Goal: Task Accomplishment & Management: Manage account settings

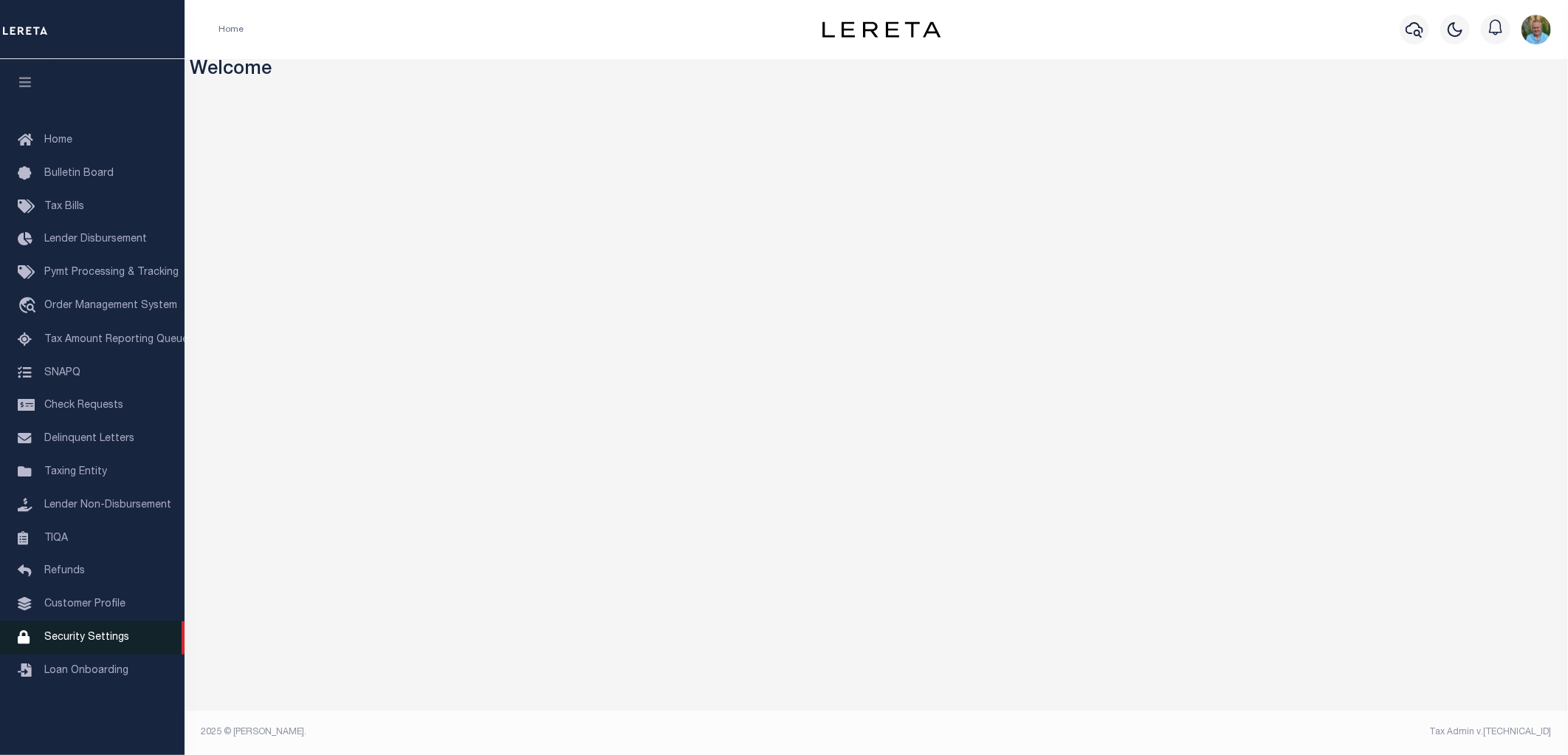
click at [98, 635] on span "Security Settings" at bounding box center [86, 637] width 85 height 10
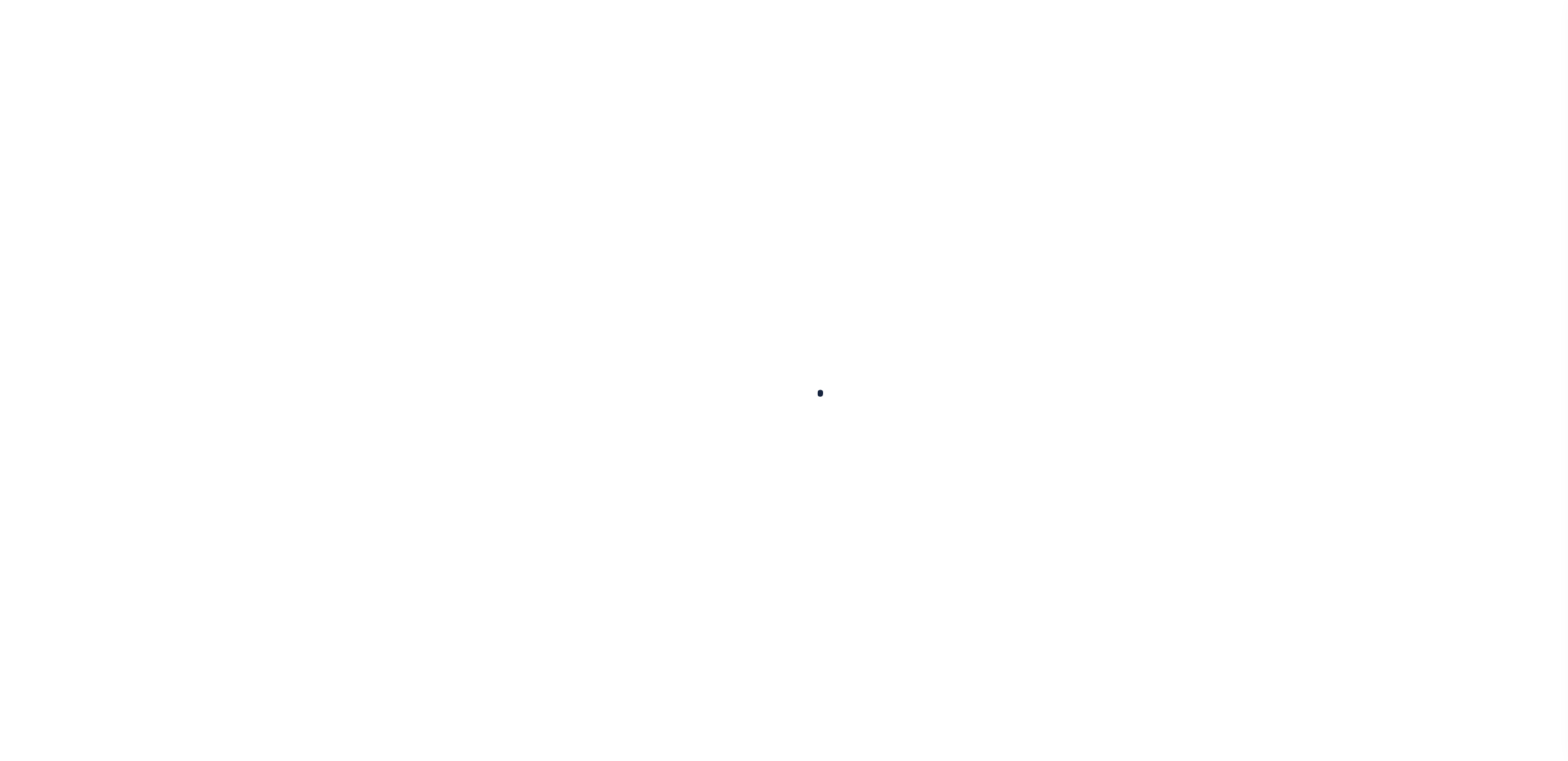
select select "100"
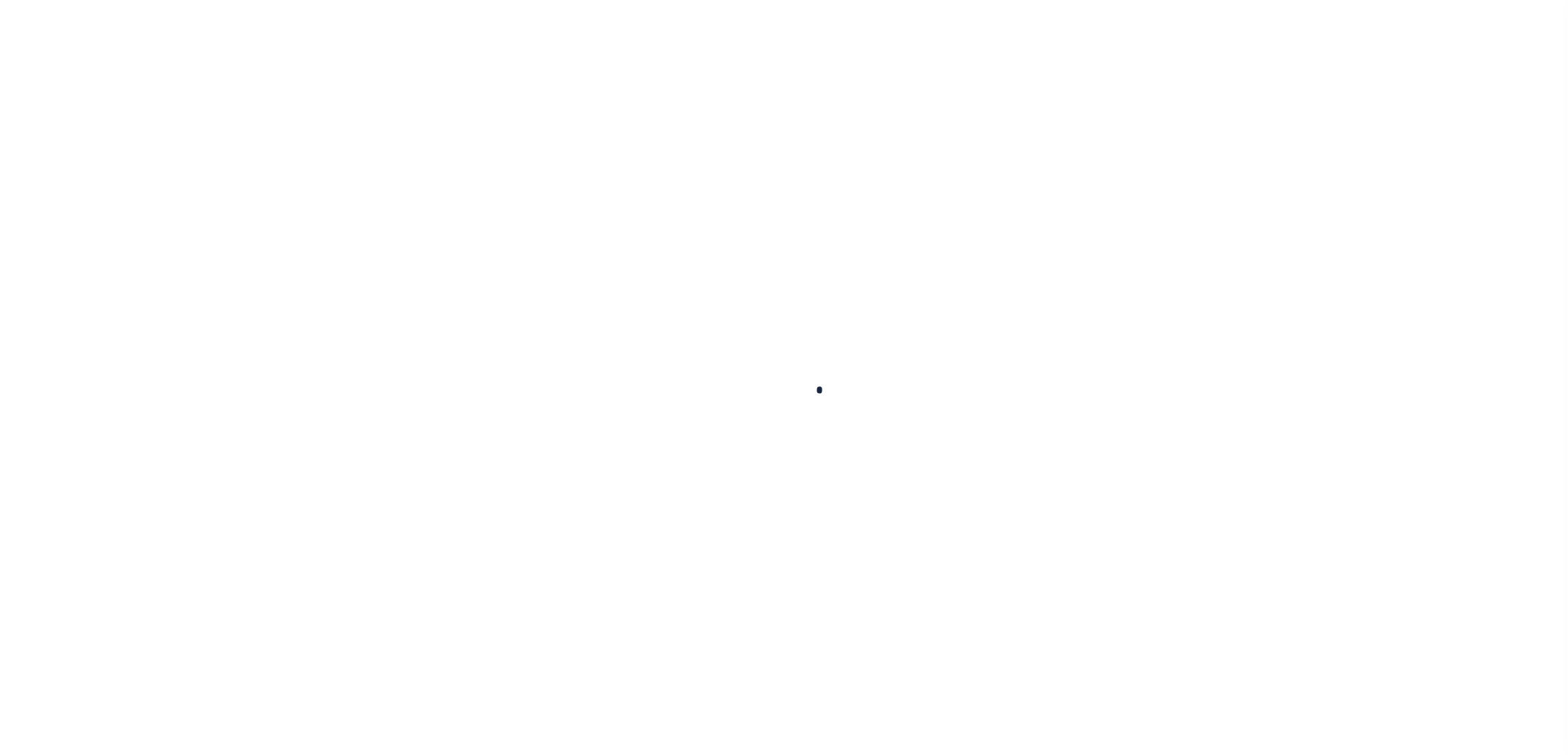
select select "100"
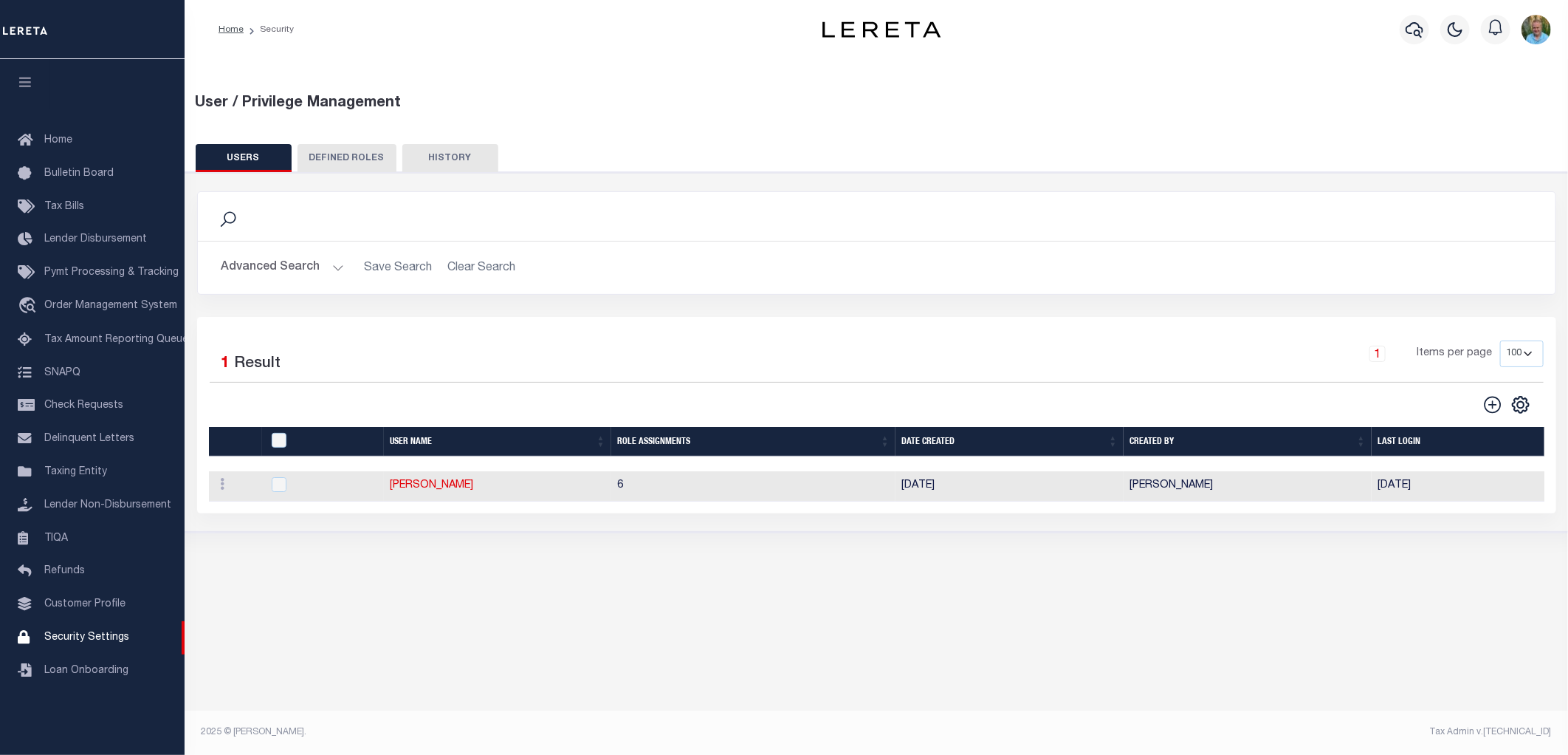
click at [357, 170] on button "DEFINED ROLES" at bounding box center [347, 158] width 99 height 28
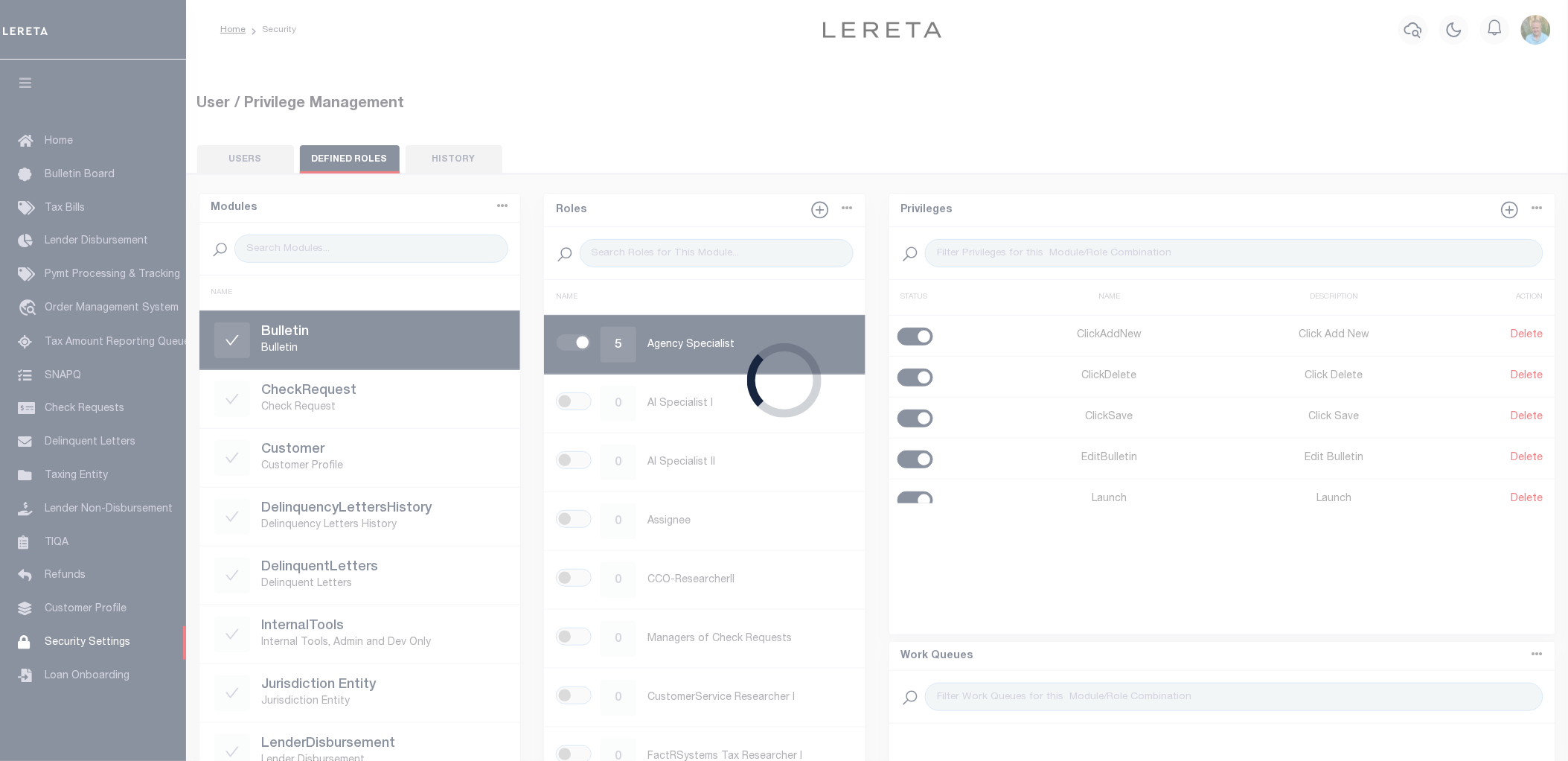
click at [258, 161] on div "Loading..." at bounding box center [784, 380] width 1568 height 761
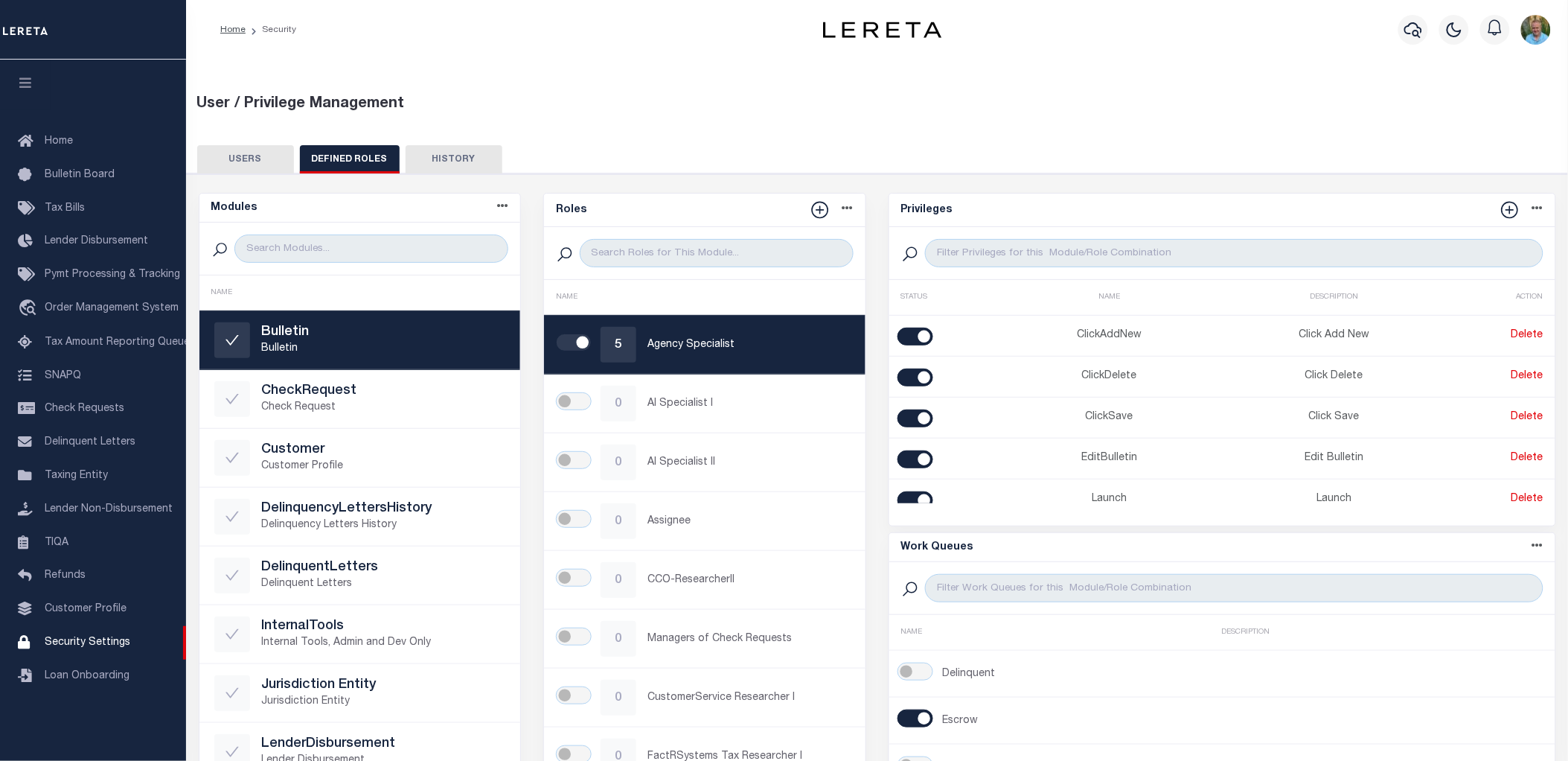
click at [258, 161] on button "USERS" at bounding box center [246, 159] width 97 height 29
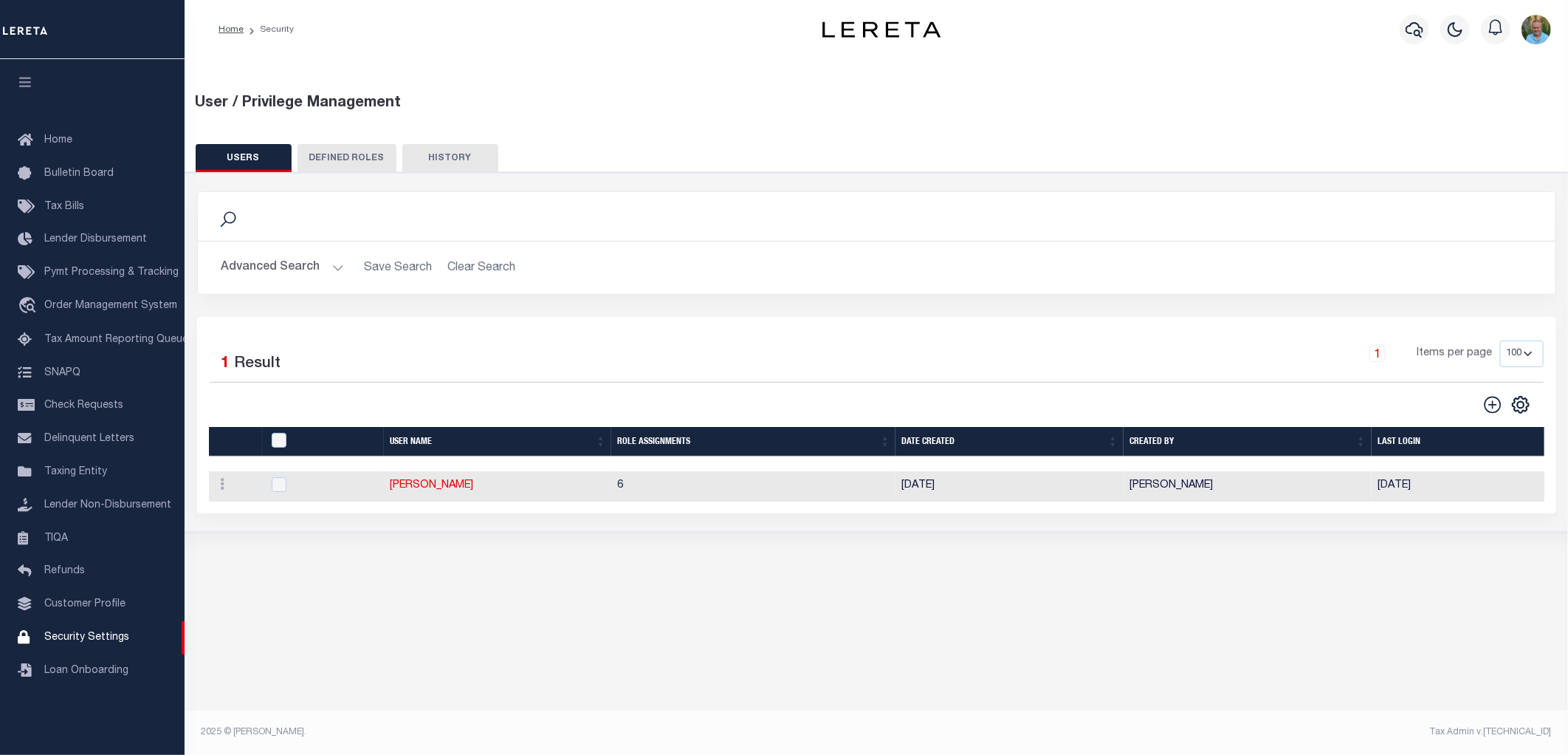
click at [269, 263] on button "Advanced Search" at bounding box center [283, 267] width 123 height 29
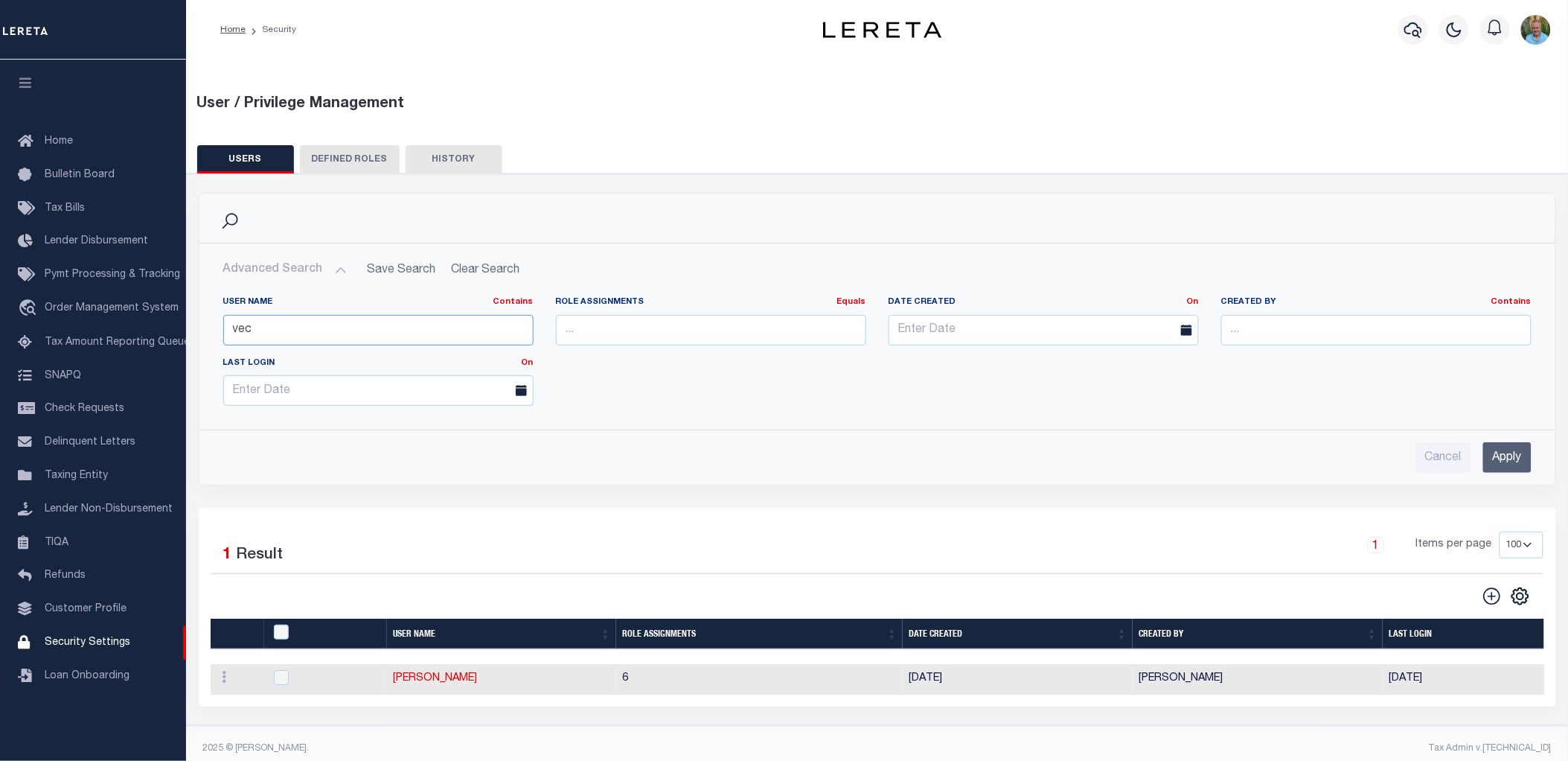
drag, startPoint x: 331, startPoint y: 324, endPoint x: 224, endPoint y: 325, distance: 107.0
click at [224, 325] on input "vec" at bounding box center [379, 330] width 311 height 31
type input "tiffany"
click at [1507, 449] on input "Apply" at bounding box center [1507, 457] width 48 height 31
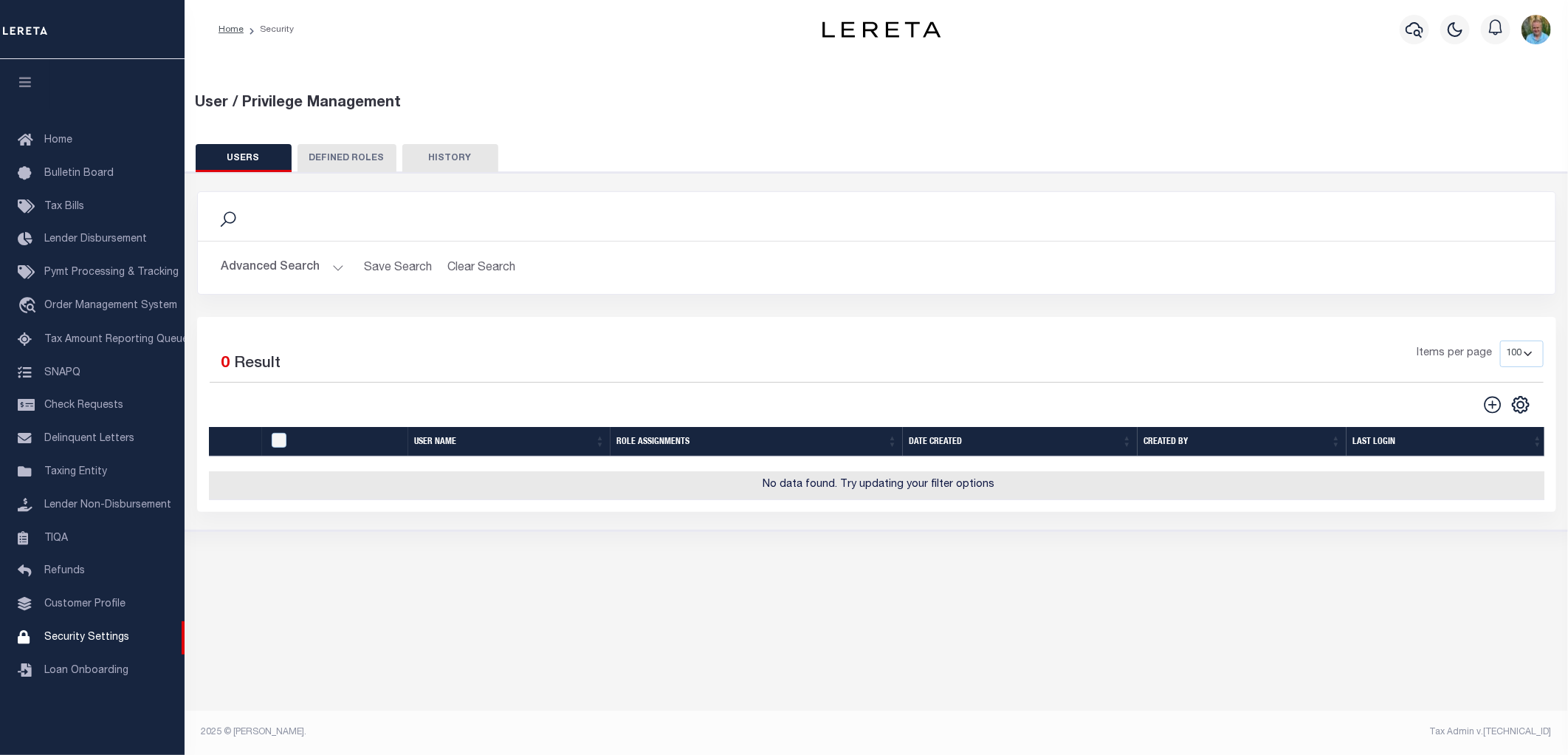
click at [283, 256] on button "Advanced Search" at bounding box center [283, 267] width 123 height 29
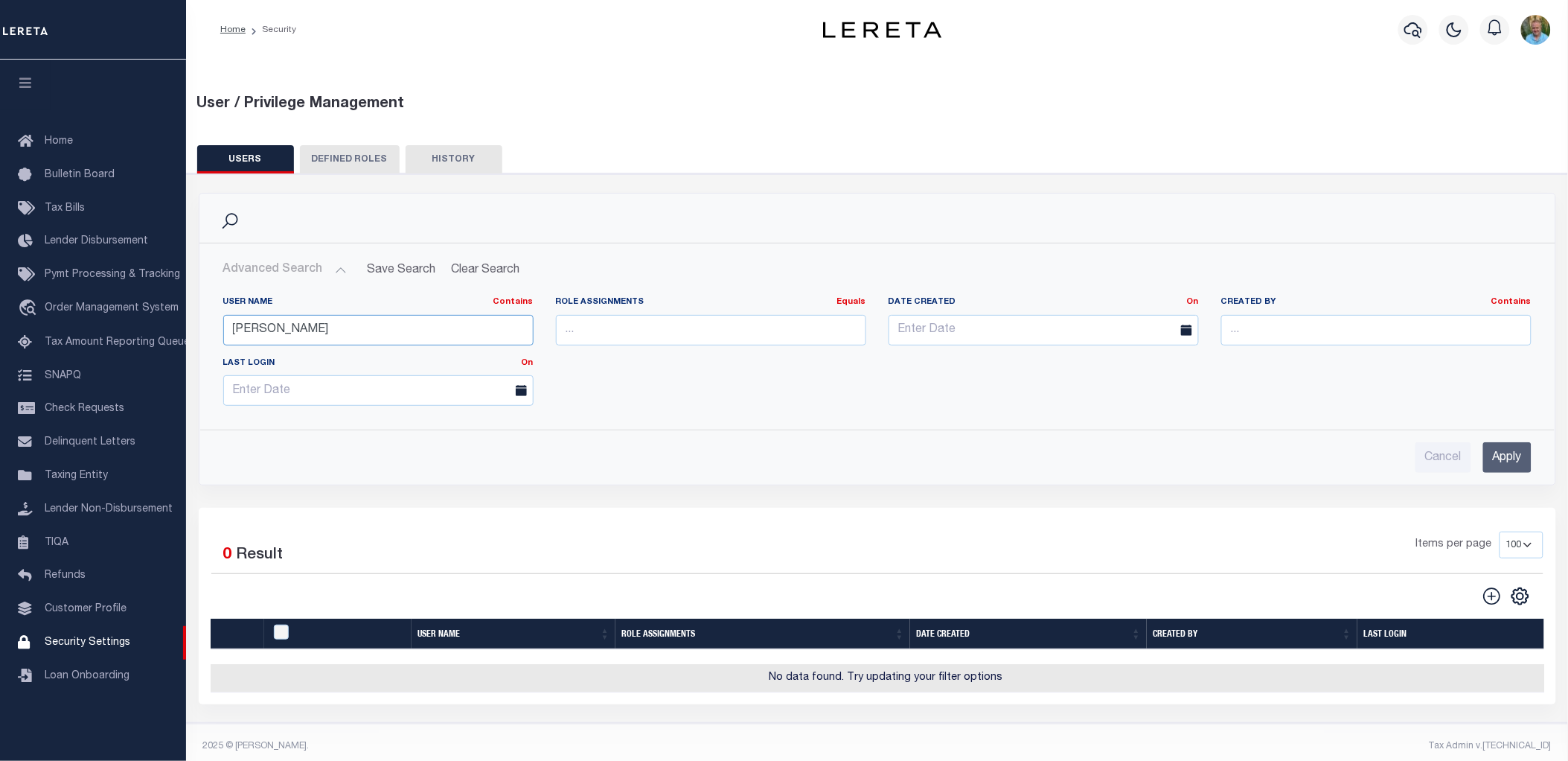
drag, startPoint x: 305, startPoint y: 328, endPoint x: 195, endPoint y: 332, distance: 110.1
click at [195, 332] on div "Search Advanced Search Save Search Clear Search UsersGridWrapper_dynamictable__…" at bounding box center [878, 350] width 1380 height 315
click at [278, 329] on input "text" at bounding box center [379, 330] width 311 height 31
type input "keo"
click at [1504, 458] on input "Apply" at bounding box center [1507, 457] width 48 height 31
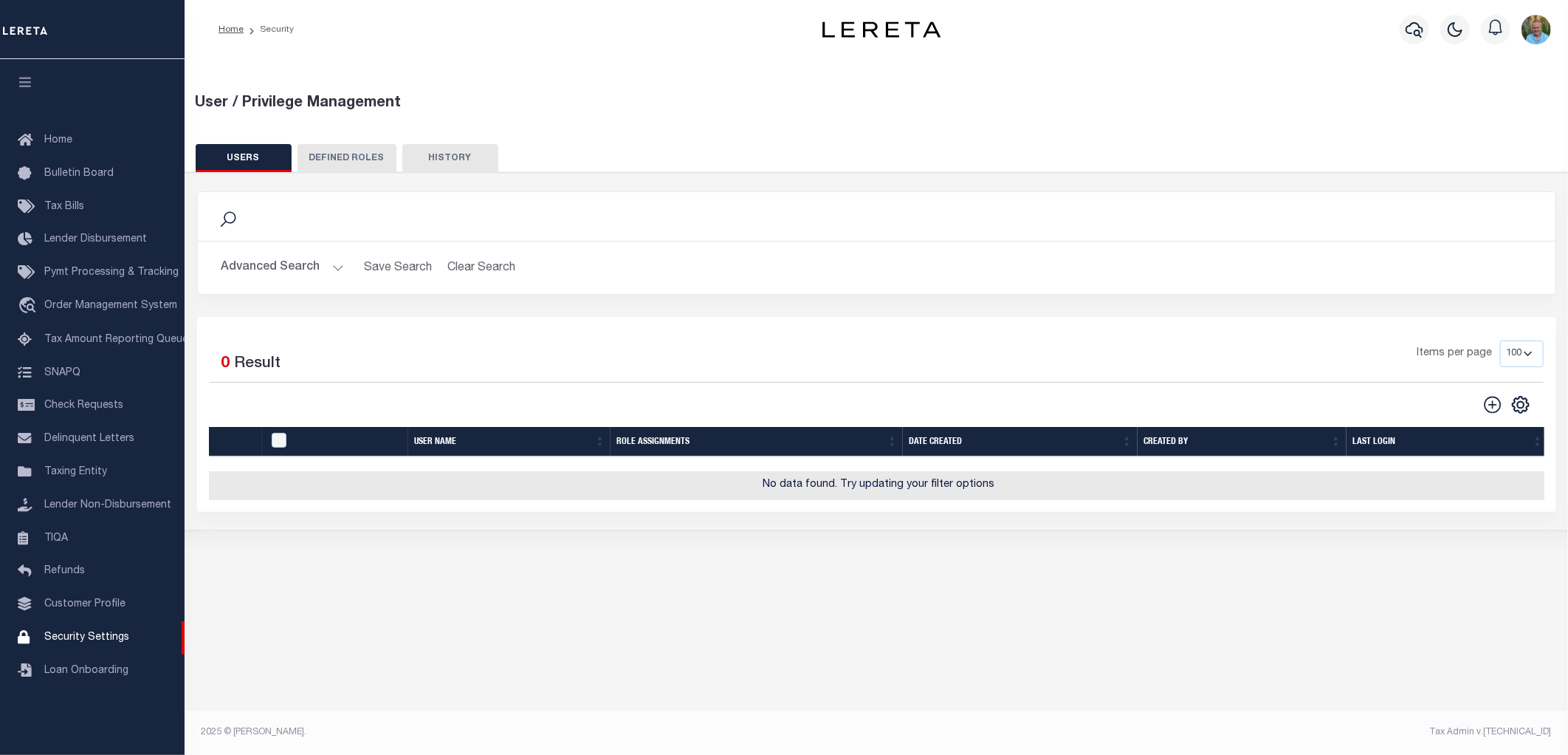
click at [291, 275] on button "Advanced Search" at bounding box center [283, 267] width 123 height 29
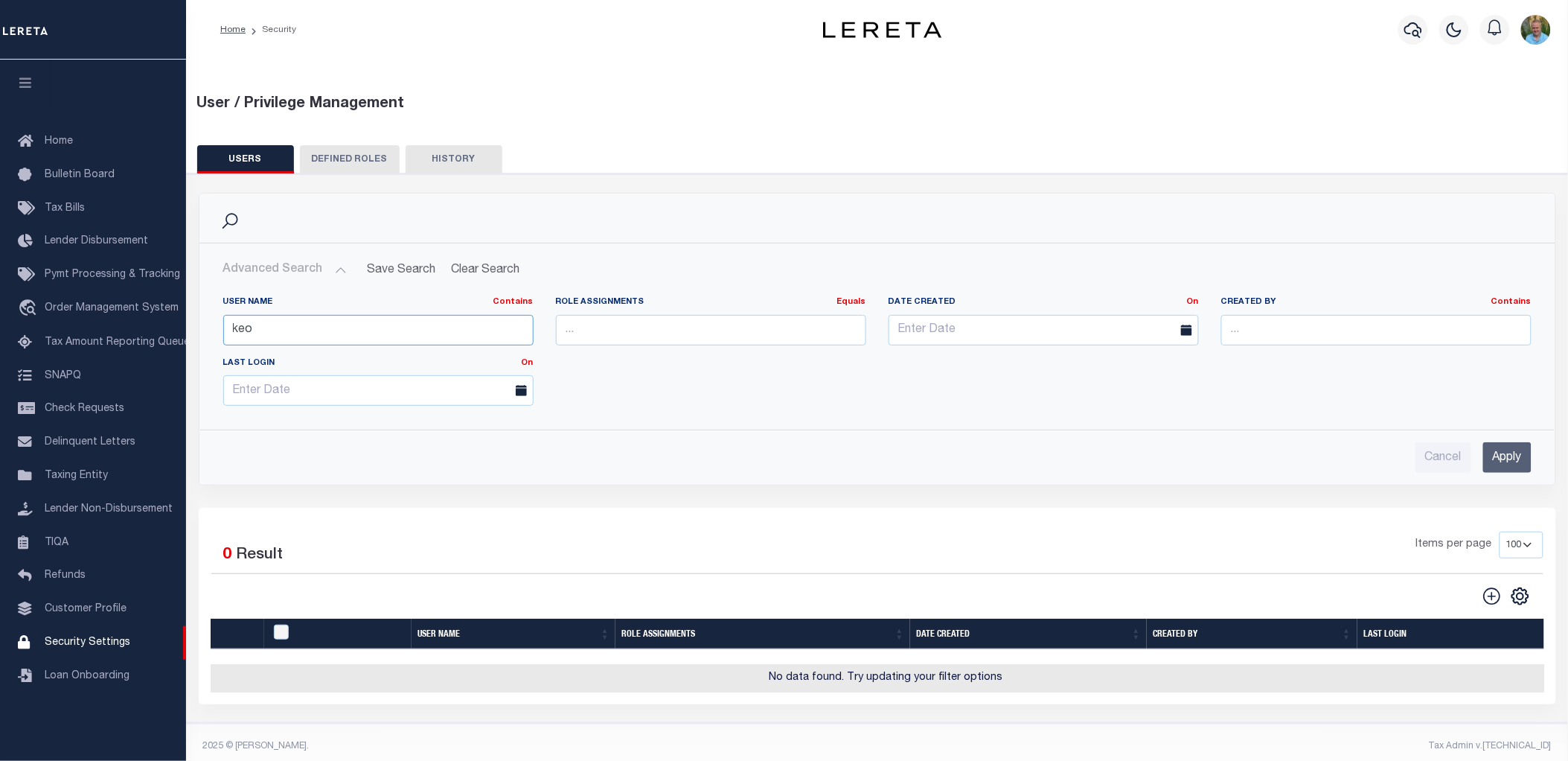
drag, startPoint x: 276, startPoint y: 331, endPoint x: 188, endPoint y: 326, distance: 88.1
click at [188, 326] on div "Search Advanced Search Save Search Clear Search UsersGridWrapper_dynamictable__…" at bounding box center [878, 350] width 1380 height 315
click at [1490, 601] on icon "" at bounding box center [1492, 596] width 19 height 19
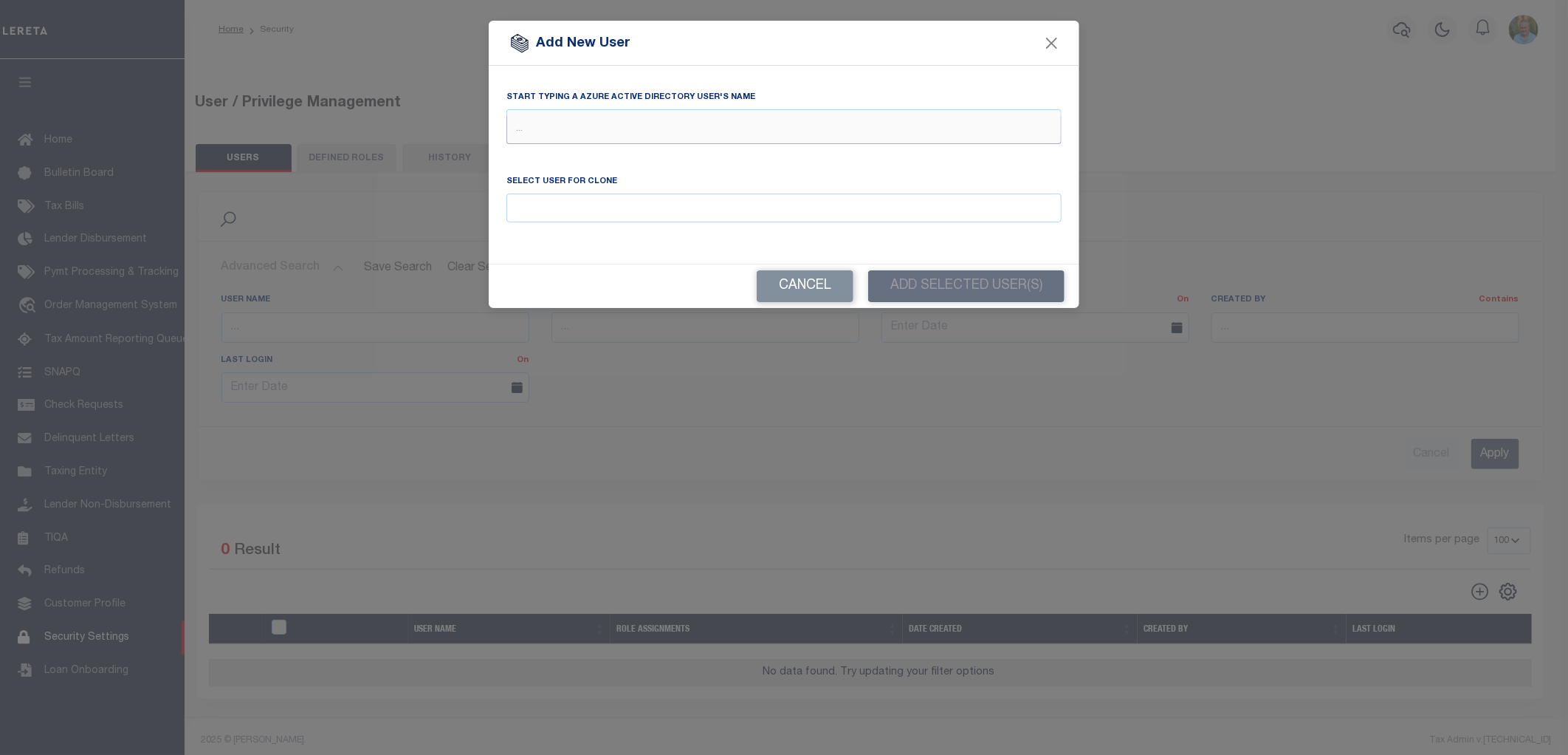
click at [642, 129] on input "text" at bounding box center [784, 130] width 555 height 28
type input "keo"
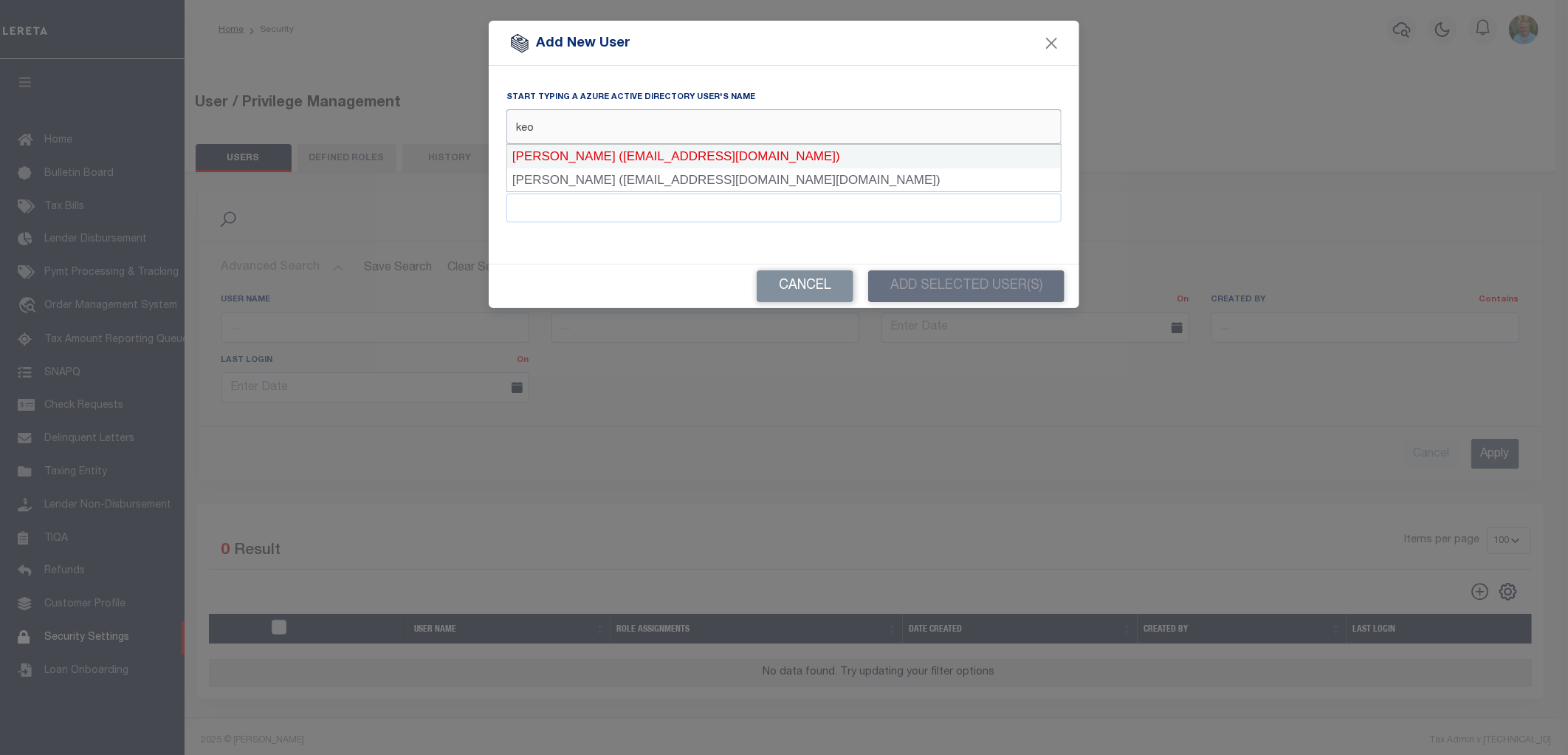
click at [644, 152] on div "Keohane, Tiffany (tkeohane@lereta.net)" at bounding box center [784, 157] width 554 height 24
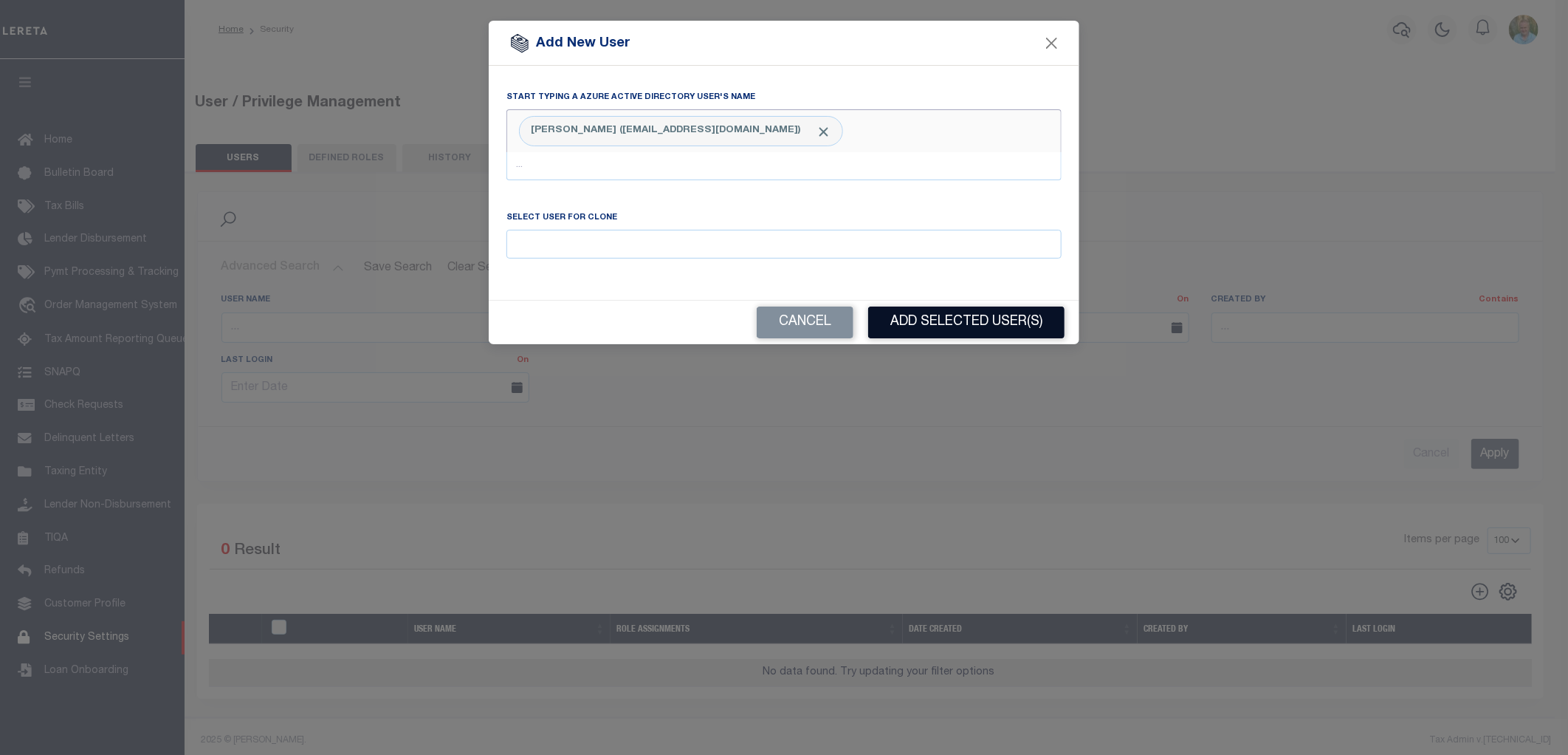
click at [939, 325] on button "Add Selected User(s)" at bounding box center [967, 322] width 196 height 31
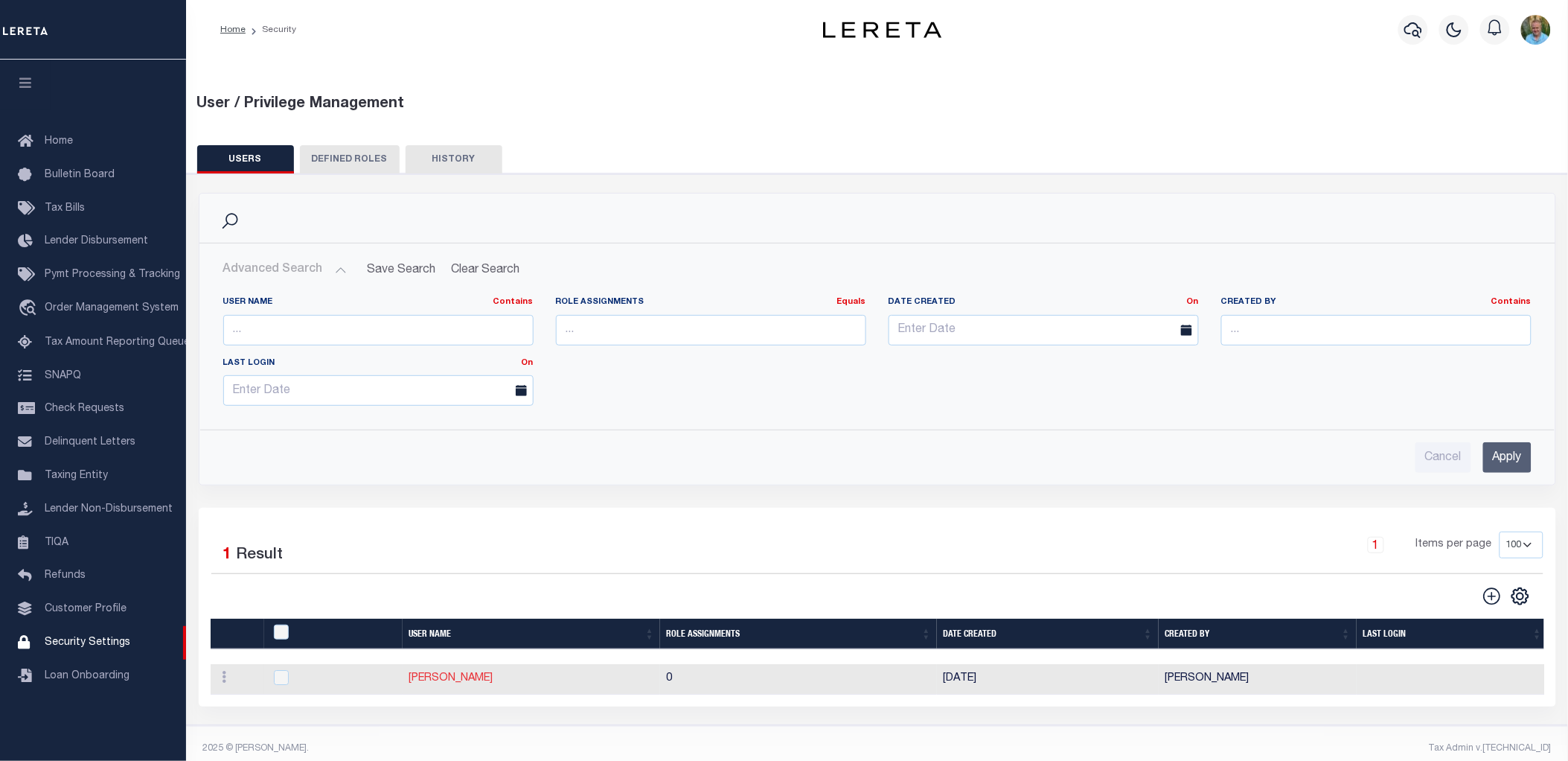
click at [448, 681] on link "Keohane Tiffany" at bounding box center [451, 678] width 84 height 10
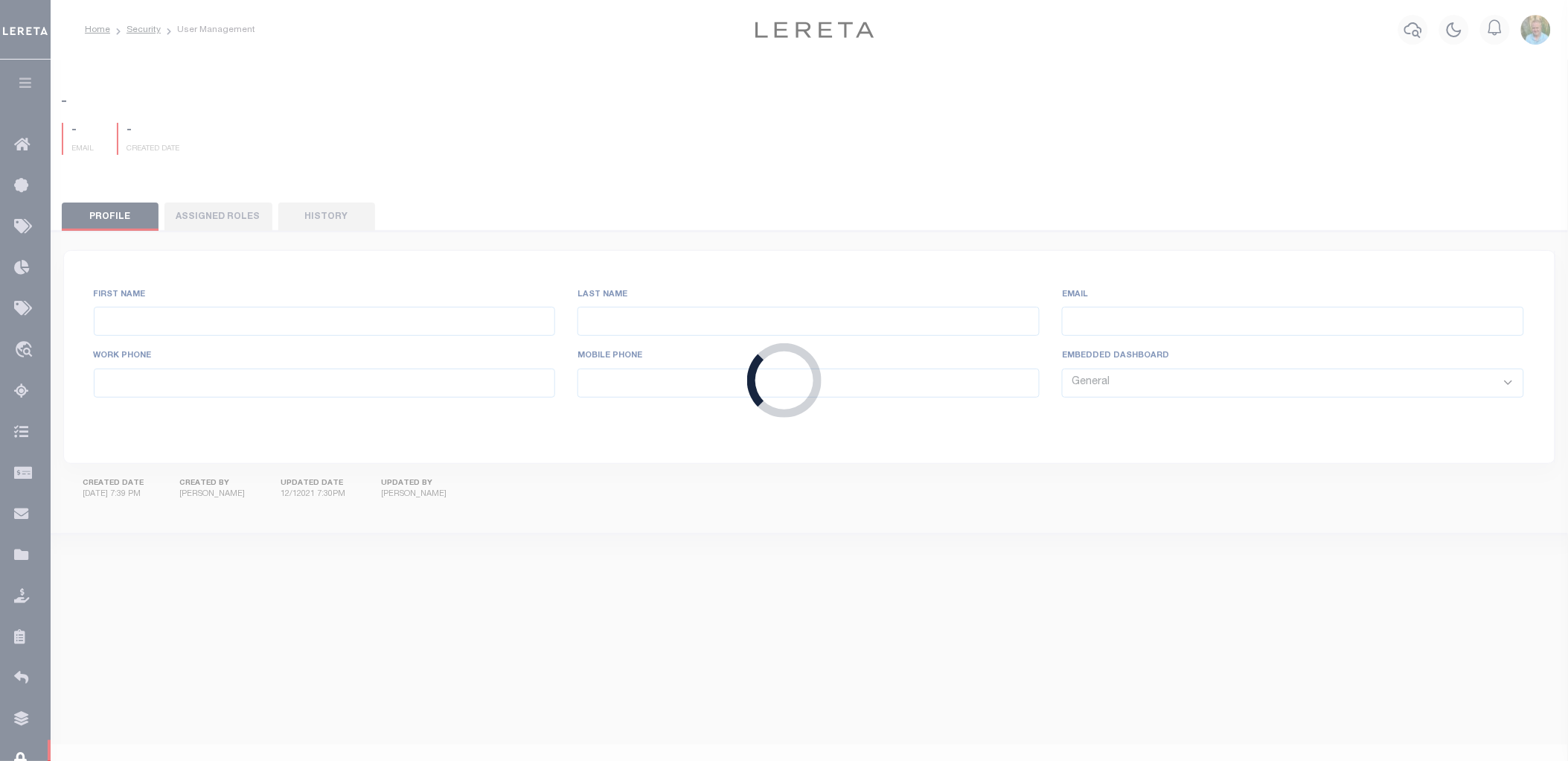
type input "Keohane"
type input "Tiffany"
type input "tkeohane@lereta.net"
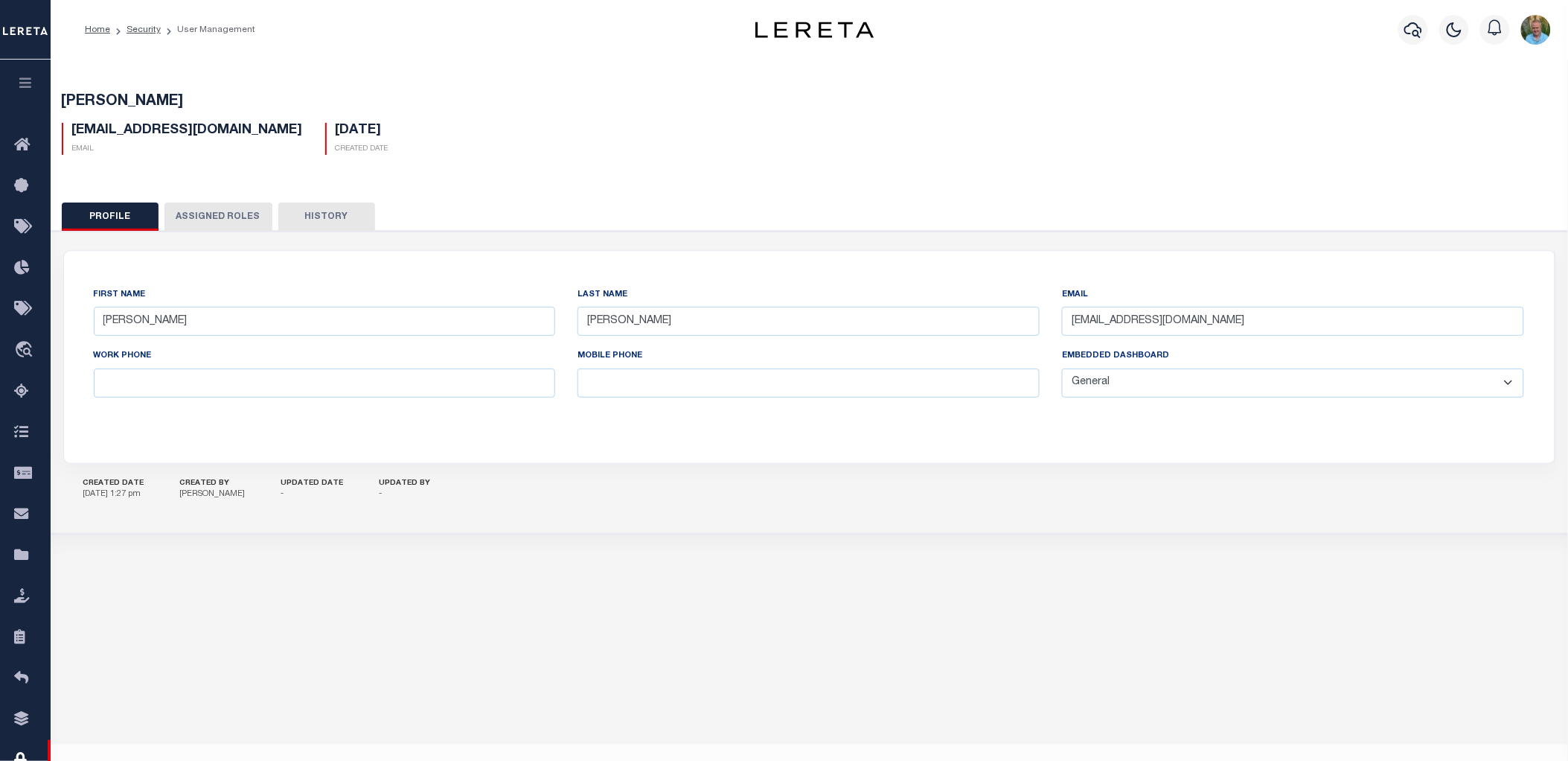
click at [227, 220] on button "Assigned Roles" at bounding box center [219, 217] width 108 height 29
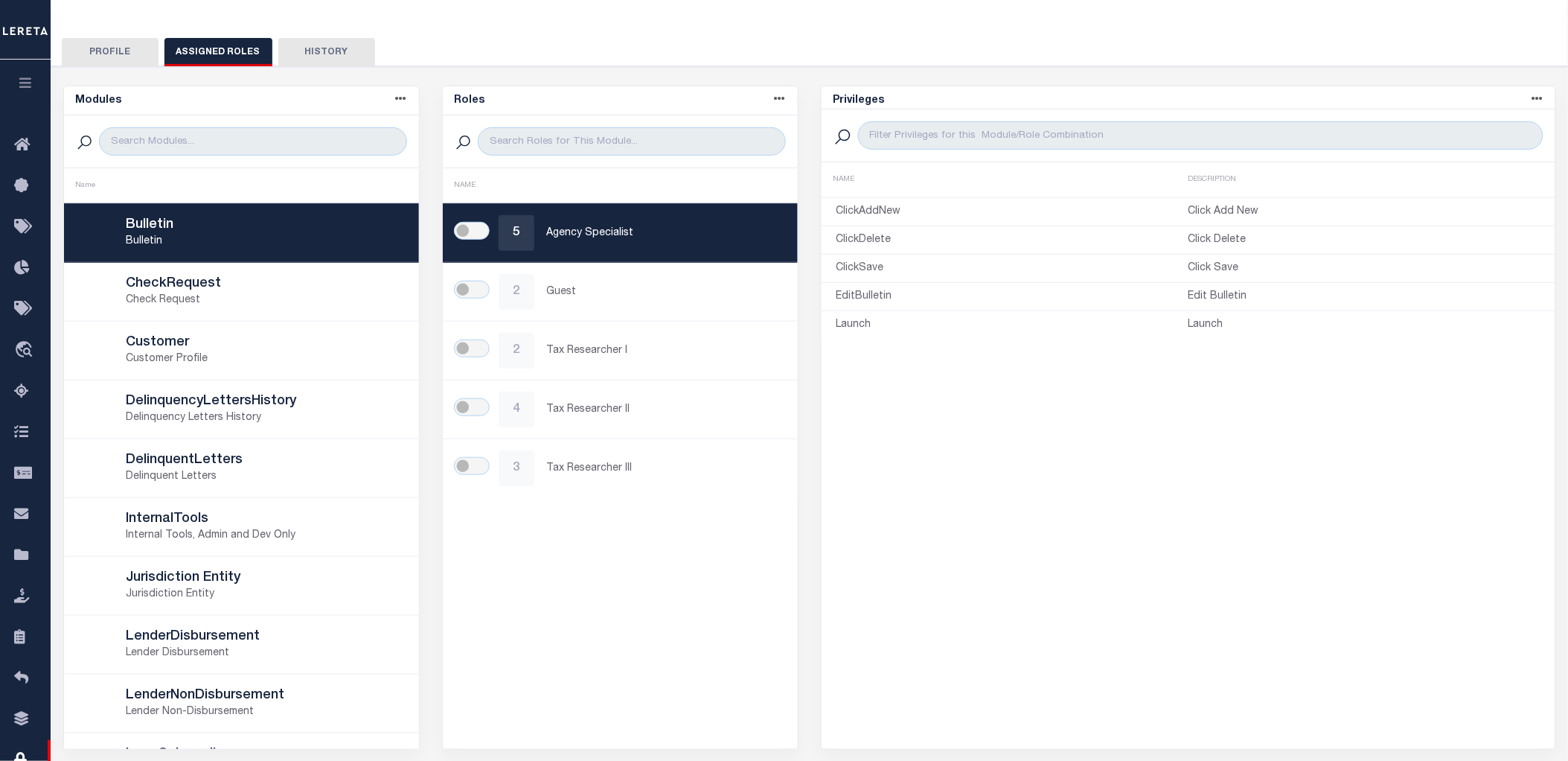
scroll to position [166, 0]
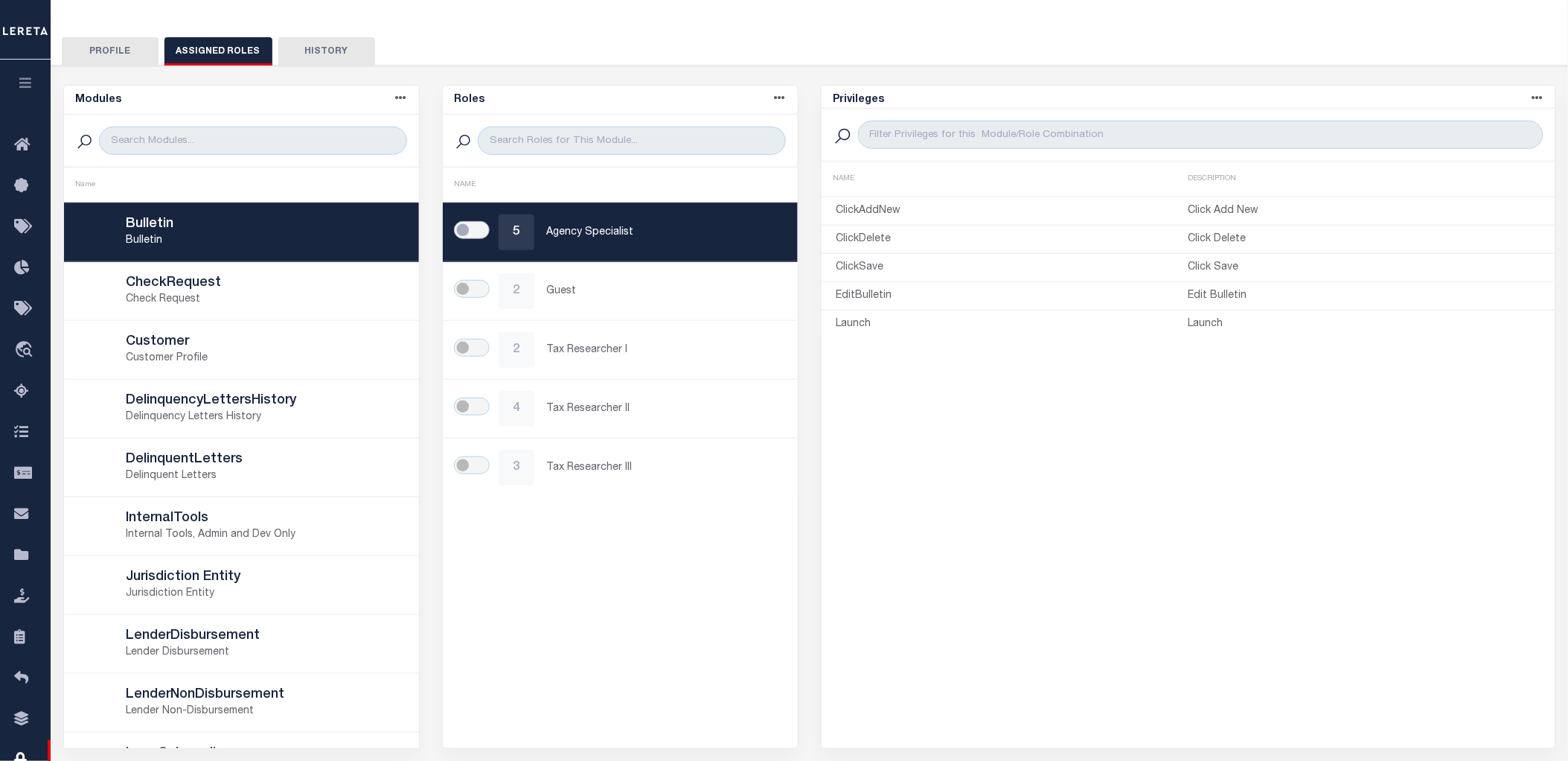
click at [473, 231] on input "checkbox" at bounding box center [471, 230] width 36 height 18
checkbox input "true"
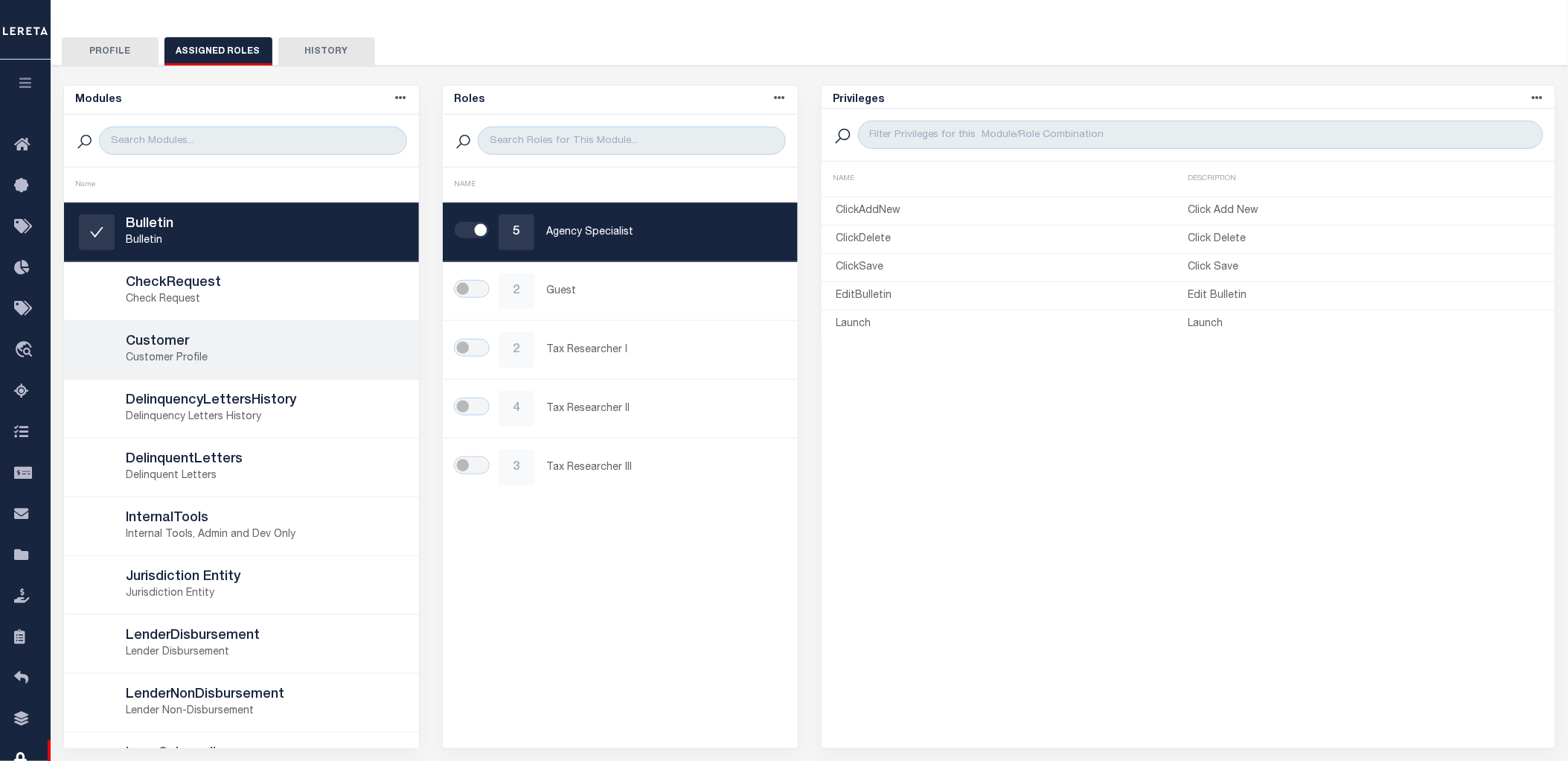
click at [238, 350] on p "Customer Profile" at bounding box center [265, 358] width 277 height 16
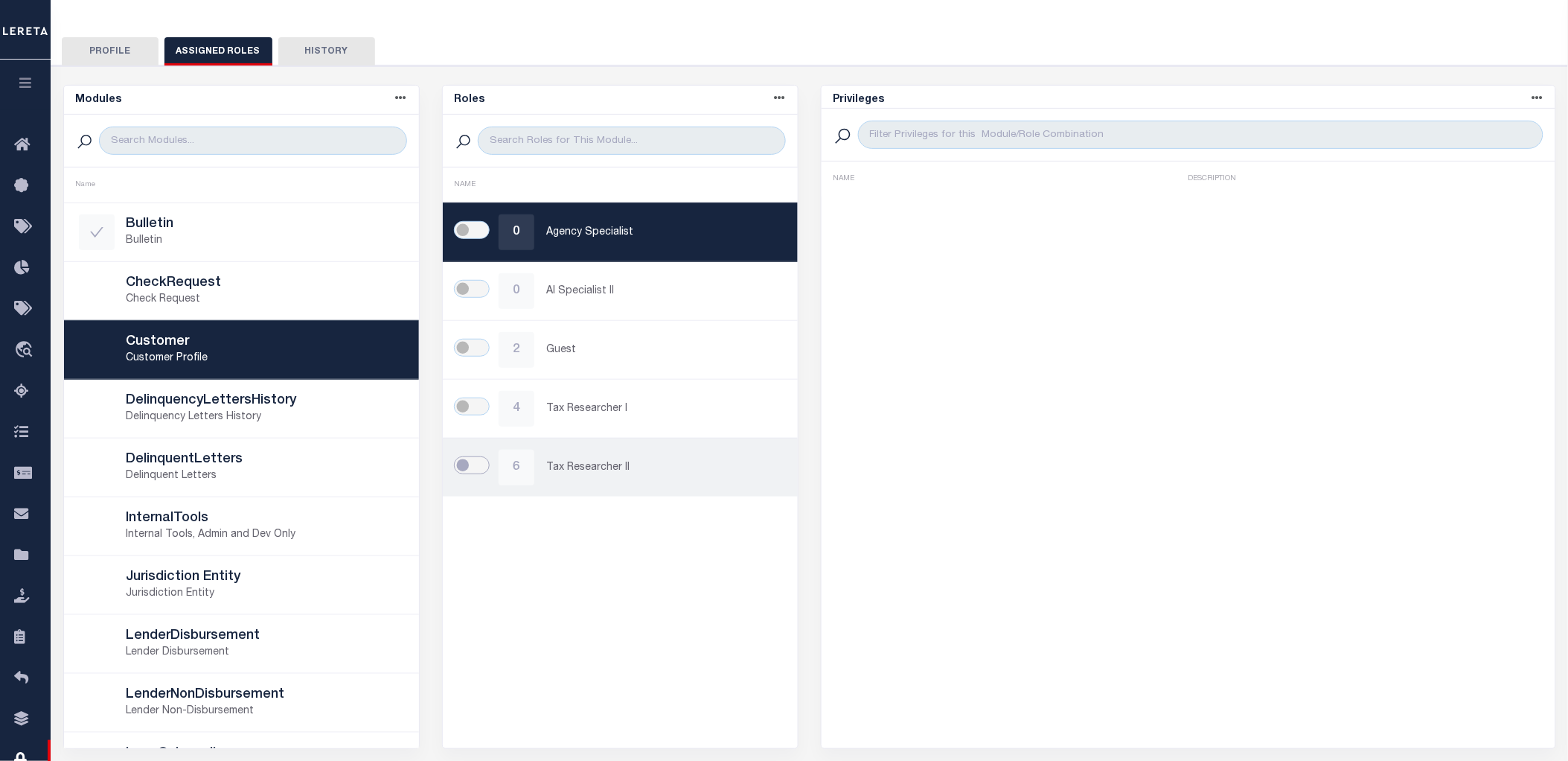
click at [465, 464] on input "checkbox" at bounding box center [471, 465] width 36 height 18
checkbox input "true"
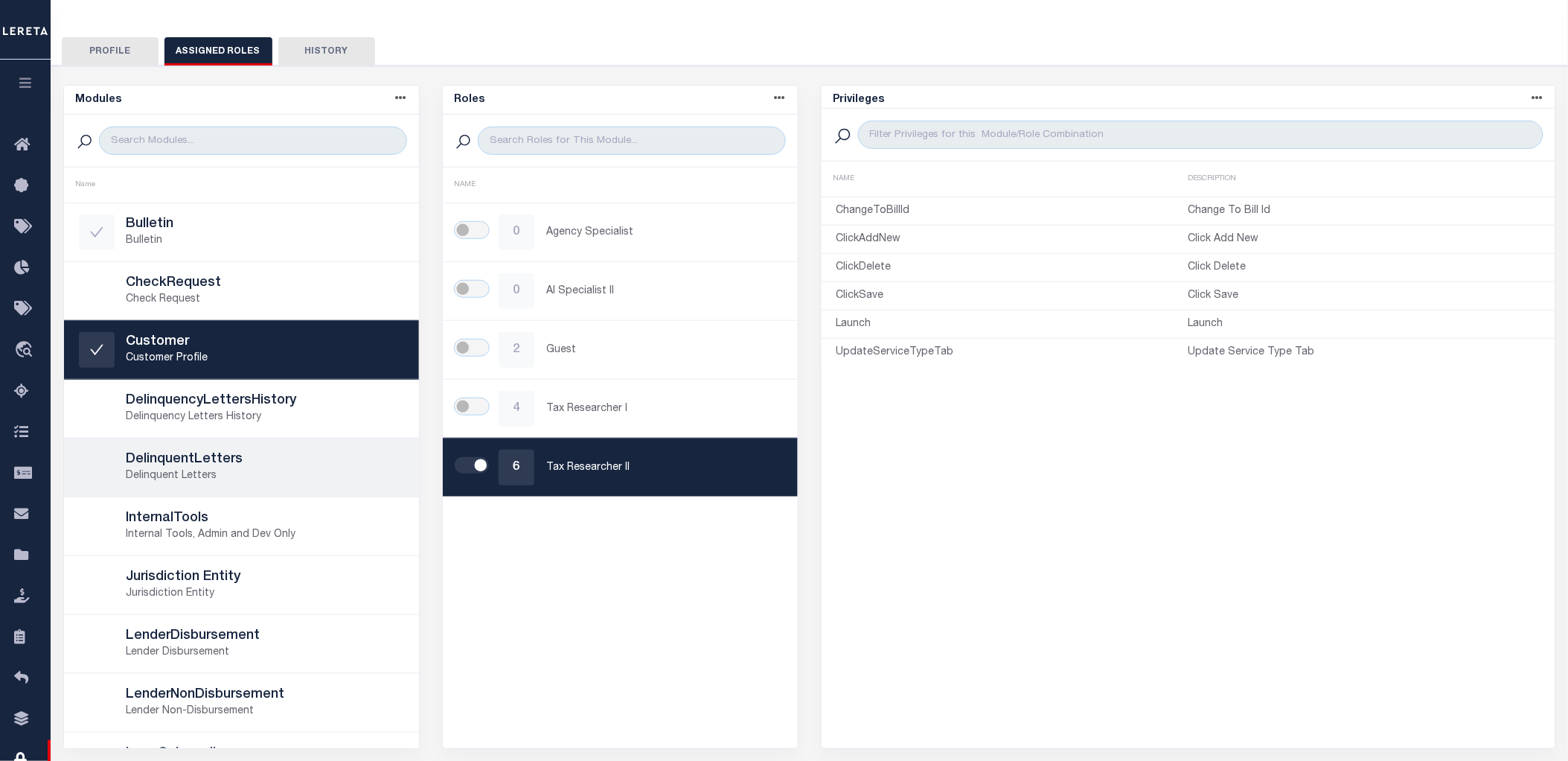
click at [236, 461] on h5 "DelinquentLetters" at bounding box center [265, 460] width 277 height 17
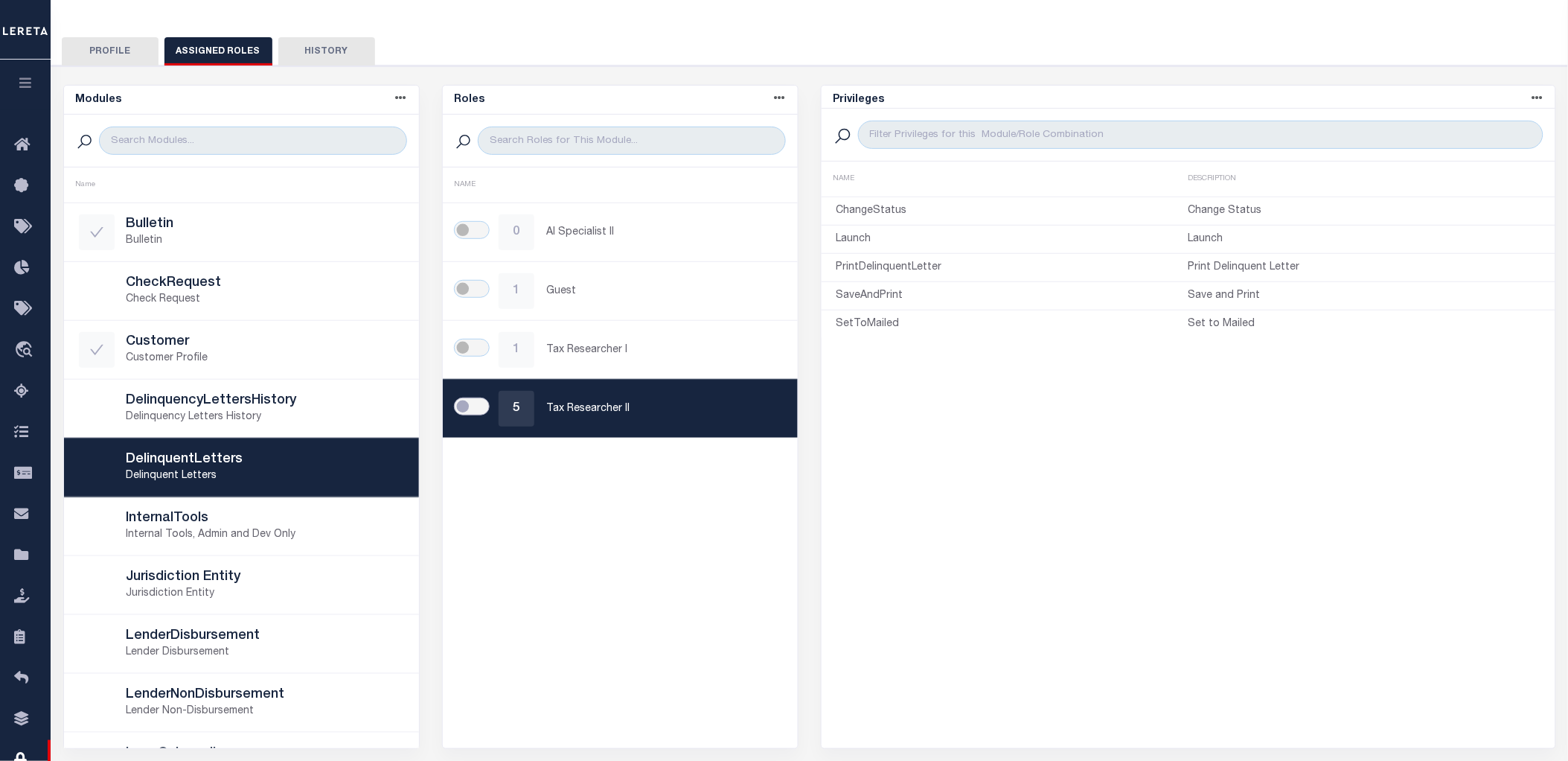
click at [469, 408] on input "checkbox" at bounding box center [471, 407] width 36 height 18
checkbox input "true"
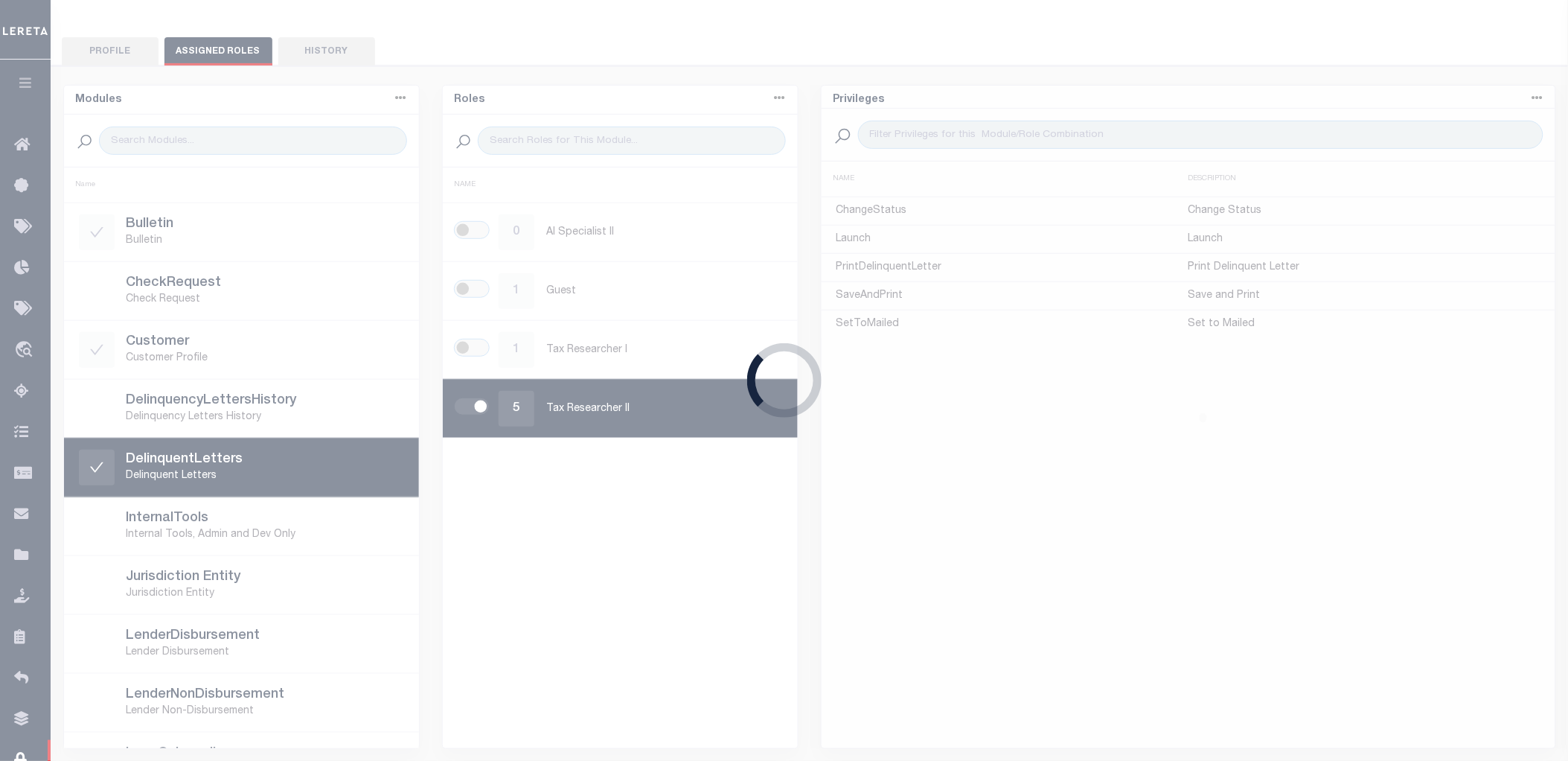
click at [269, 515] on div "Loading..." at bounding box center [784, 380] width 1568 height 761
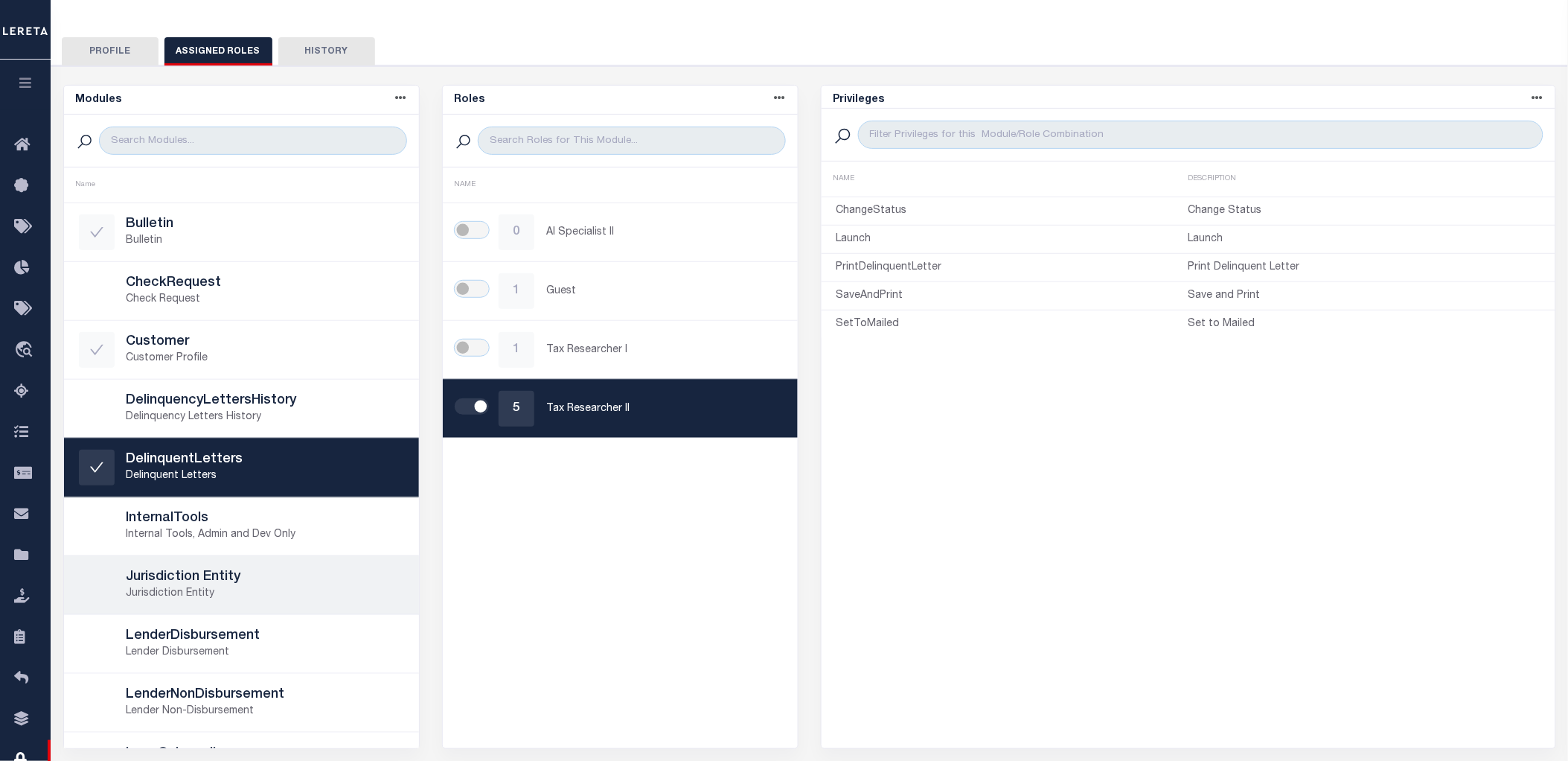
click at [262, 584] on h5 "Jurisdiction Entity" at bounding box center [265, 578] width 277 height 17
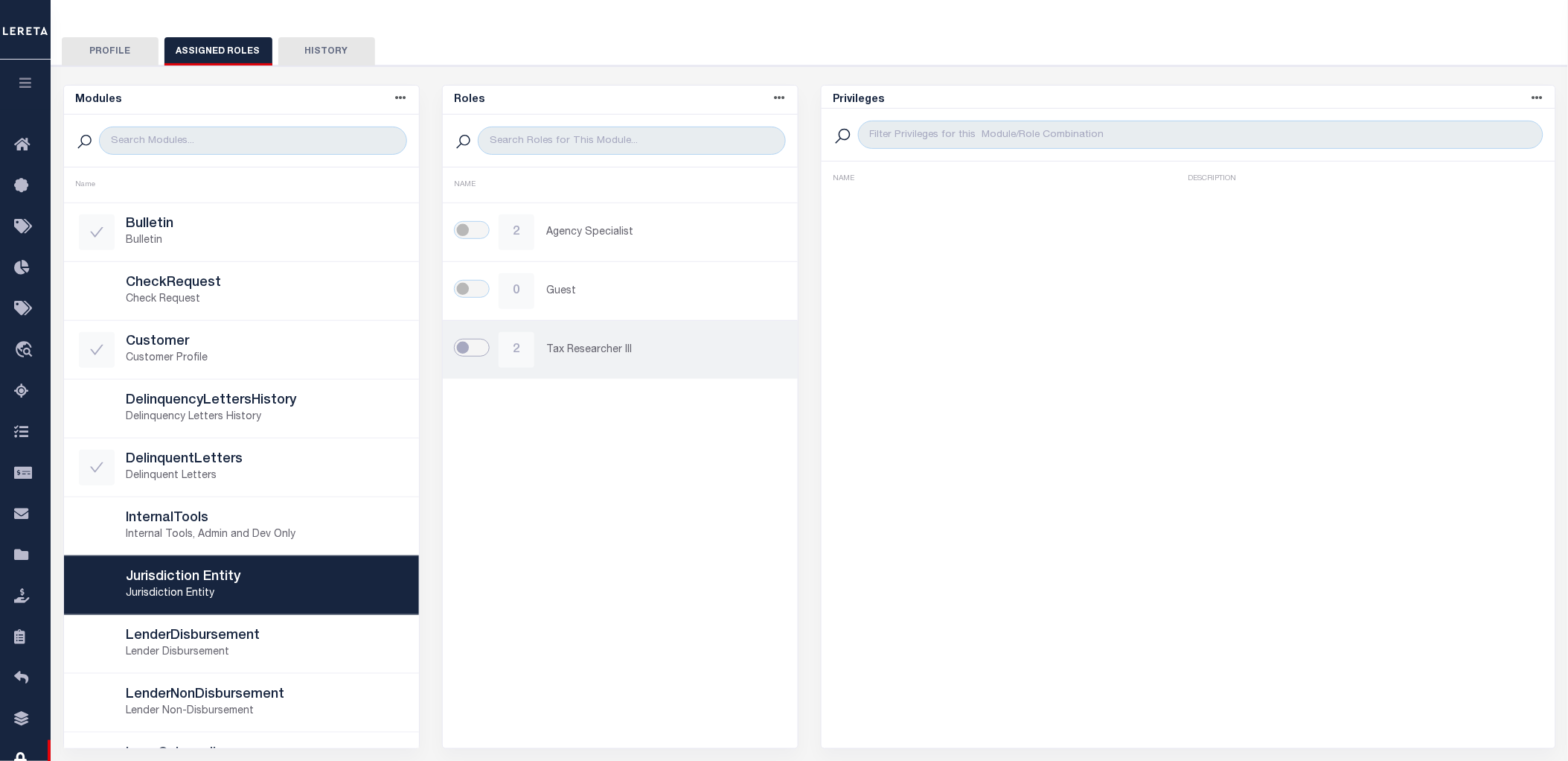
click at [467, 352] on input "checkbox" at bounding box center [471, 347] width 36 height 18
checkbox input "true"
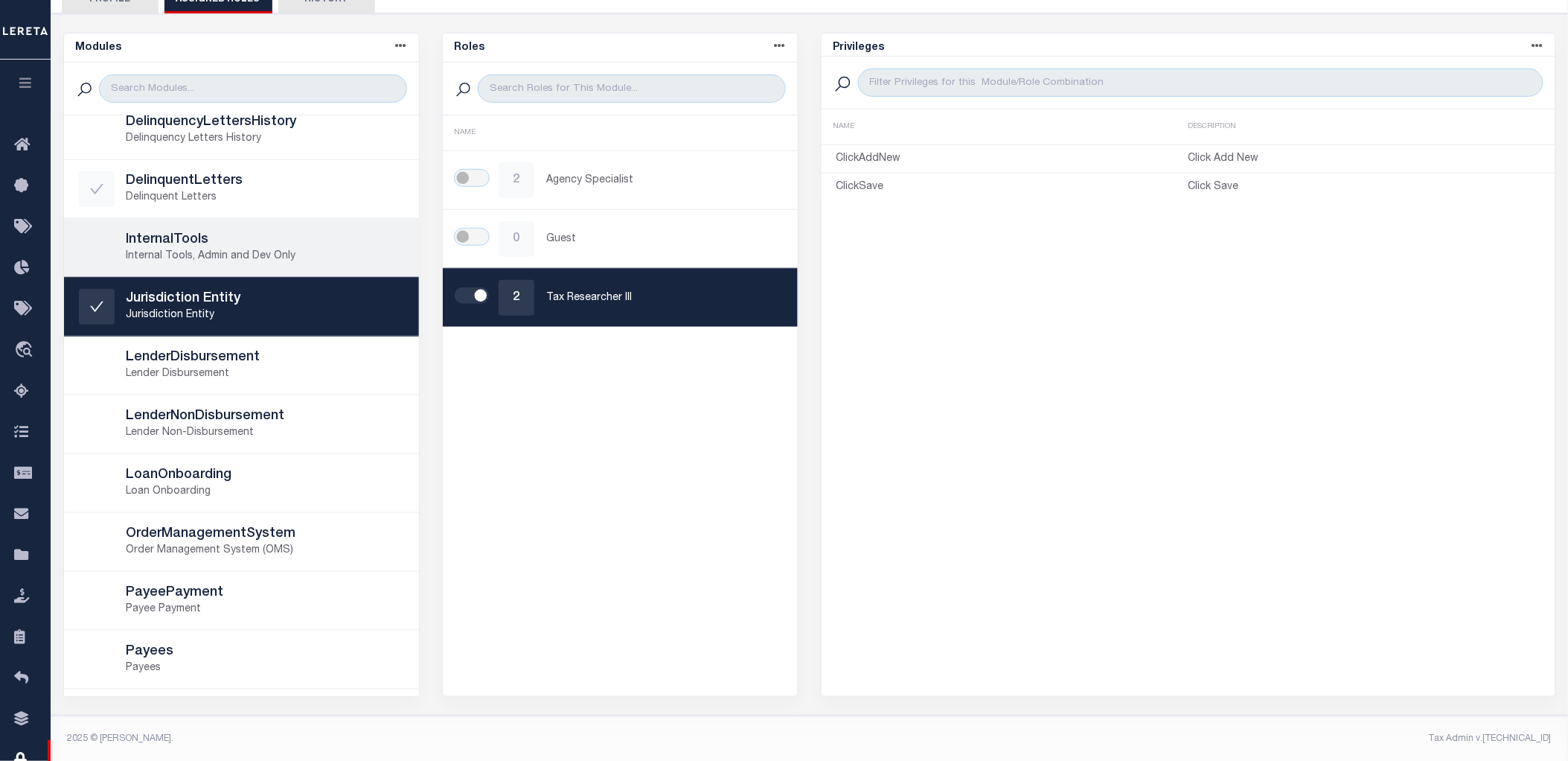
scroll to position [248, 0]
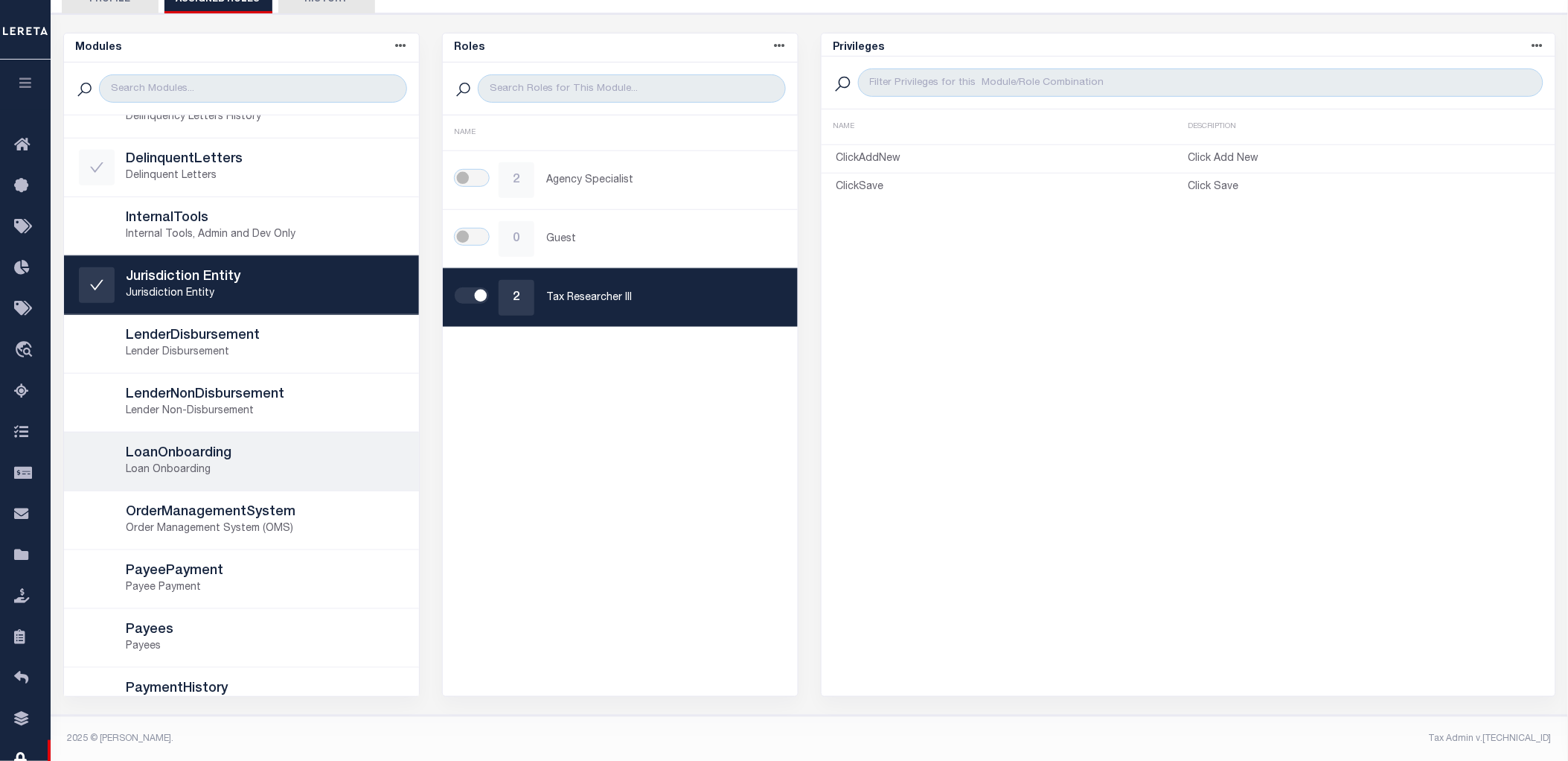
click at [242, 454] on h5 "LoanOnboarding" at bounding box center [265, 454] width 277 height 17
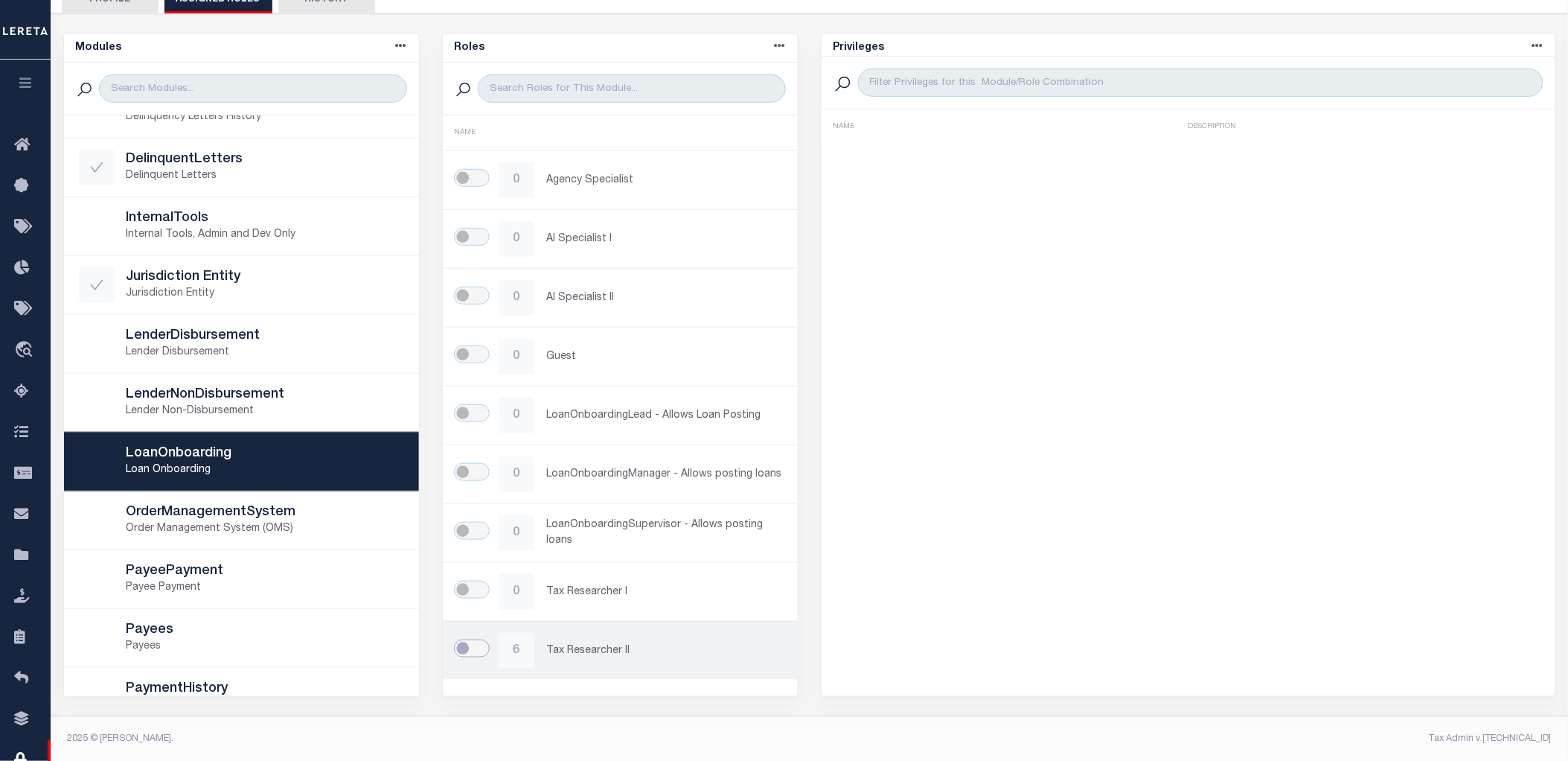
click at [464, 656] on input "checkbox" at bounding box center [471, 648] width 36 height 18
checkbox input "true"
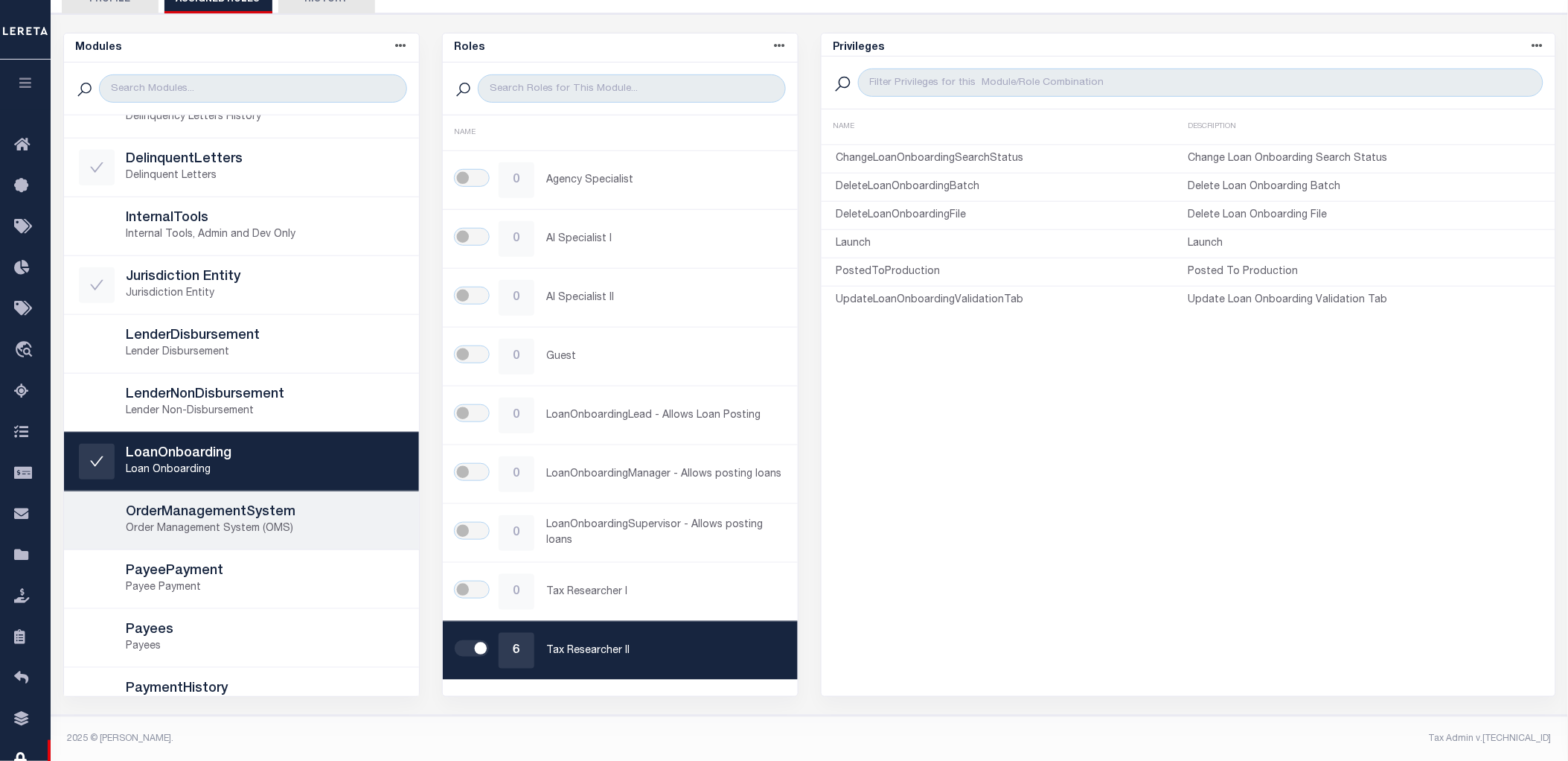
click at [271, 518] on h5 "OrderManagementSystem" at bounding box center [265, 513] width 277 height 17
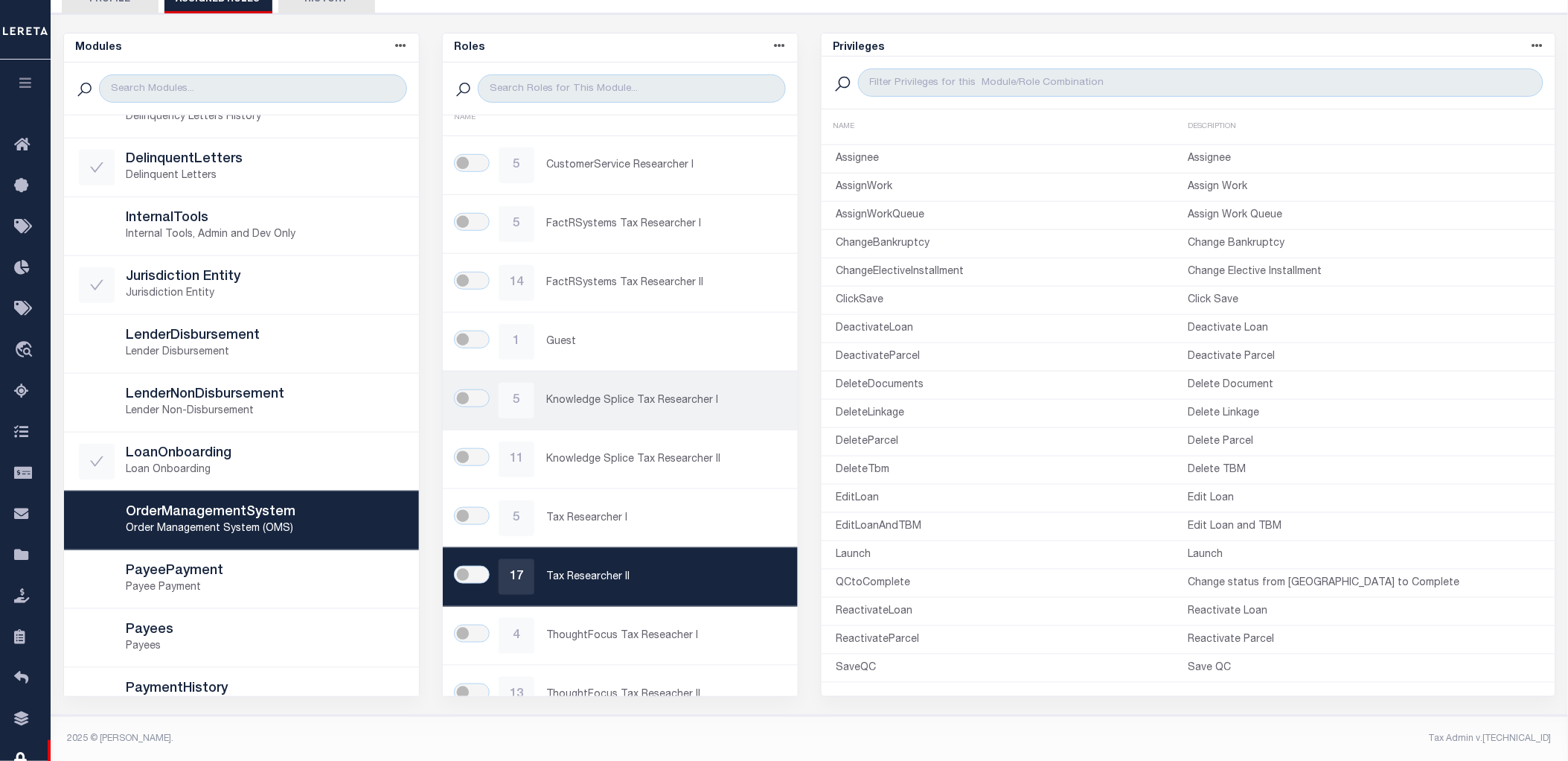
scroll to position [0, 0]
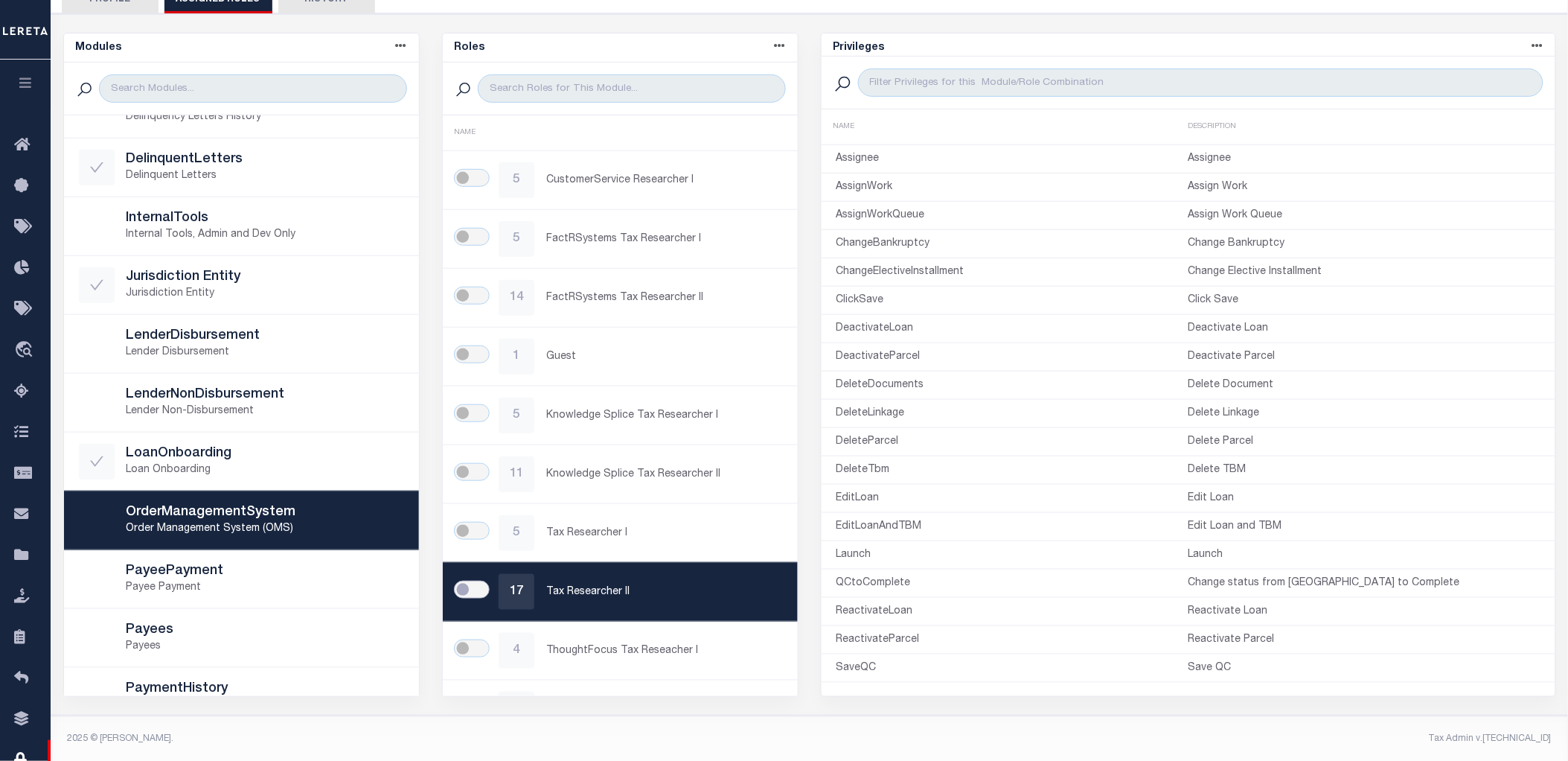
click at [469, 594] on input "checkbox" at bounding box center [471, 590] width 36 height 18
checkbox input "true"
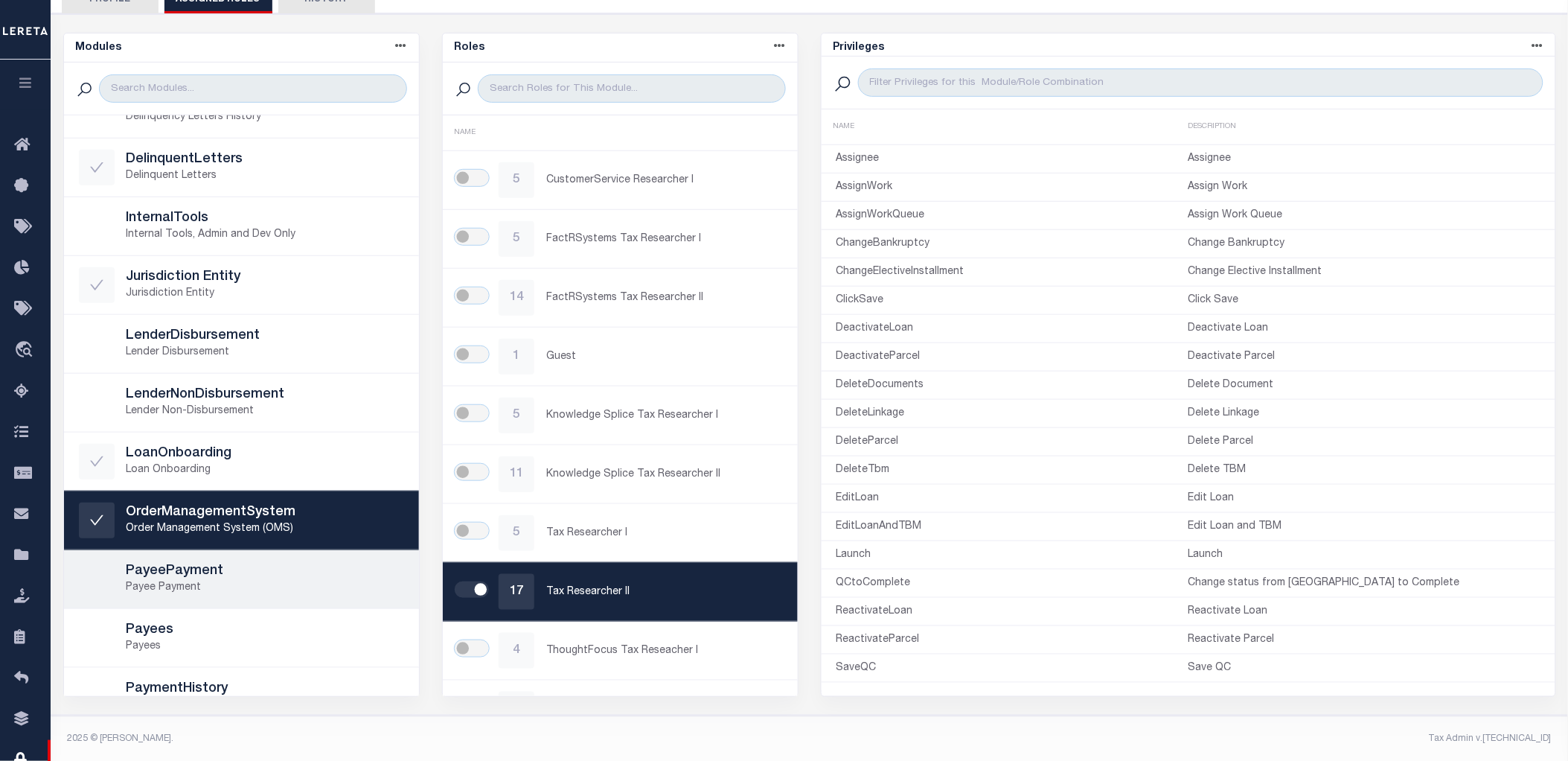
click at [273, 568] on h5 "PayeePayment" at bounding box center [265, 572] width 277 height 17
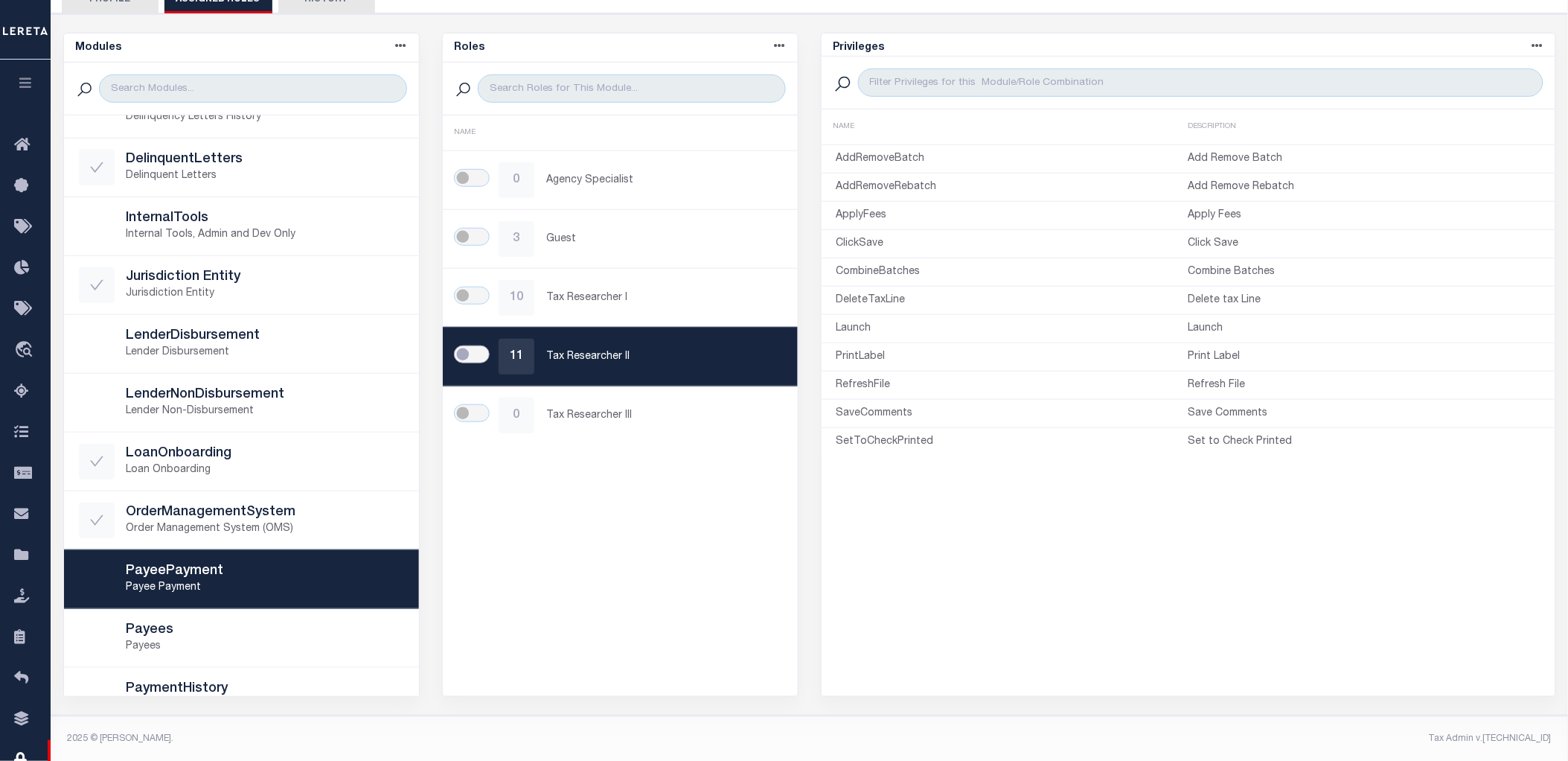
click at [467, 350] on input "checkbox" at bounding box center [471, 354] width 36 height 18
checkbox input "true"
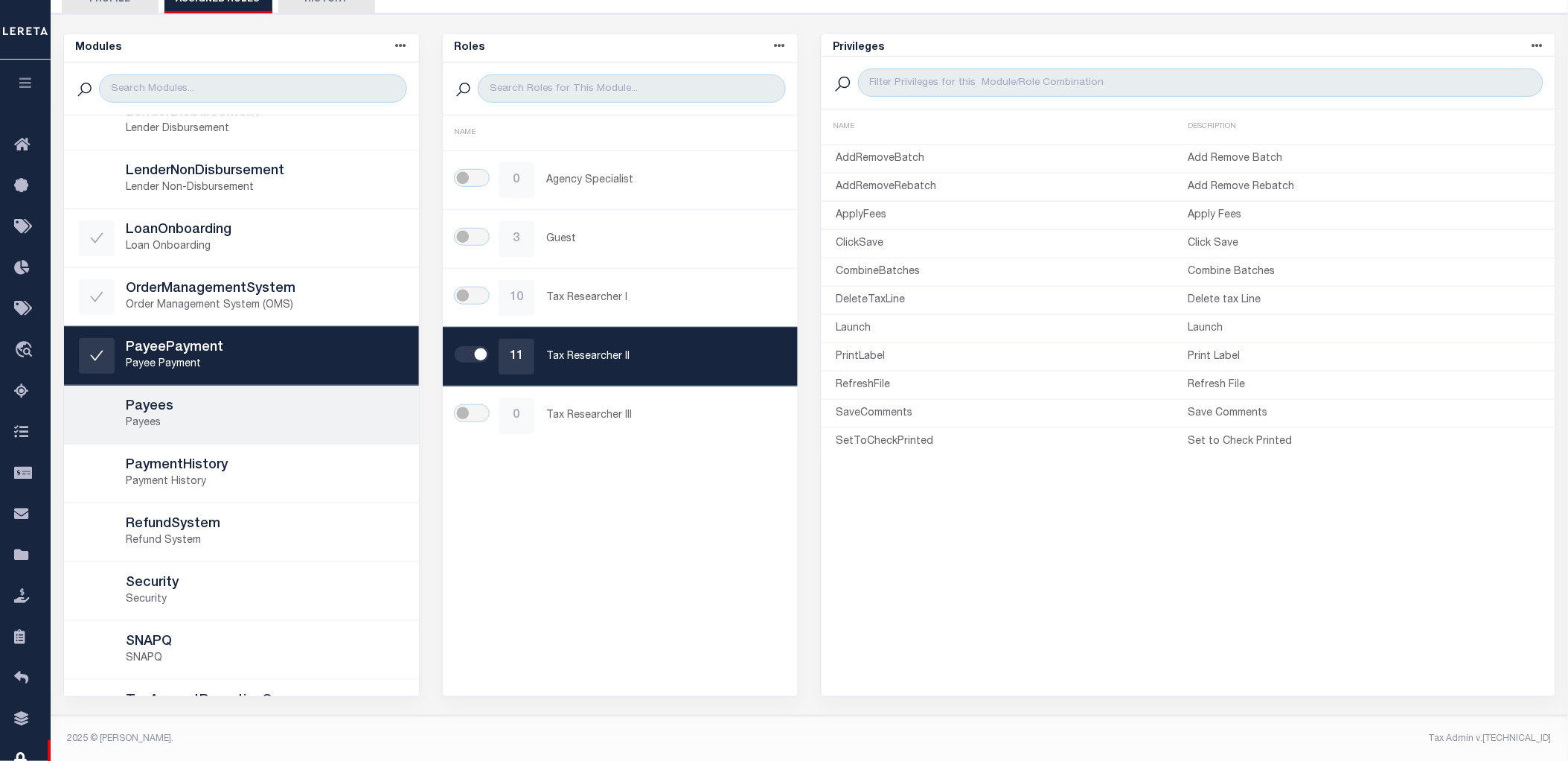
scroll to position [496, 0]
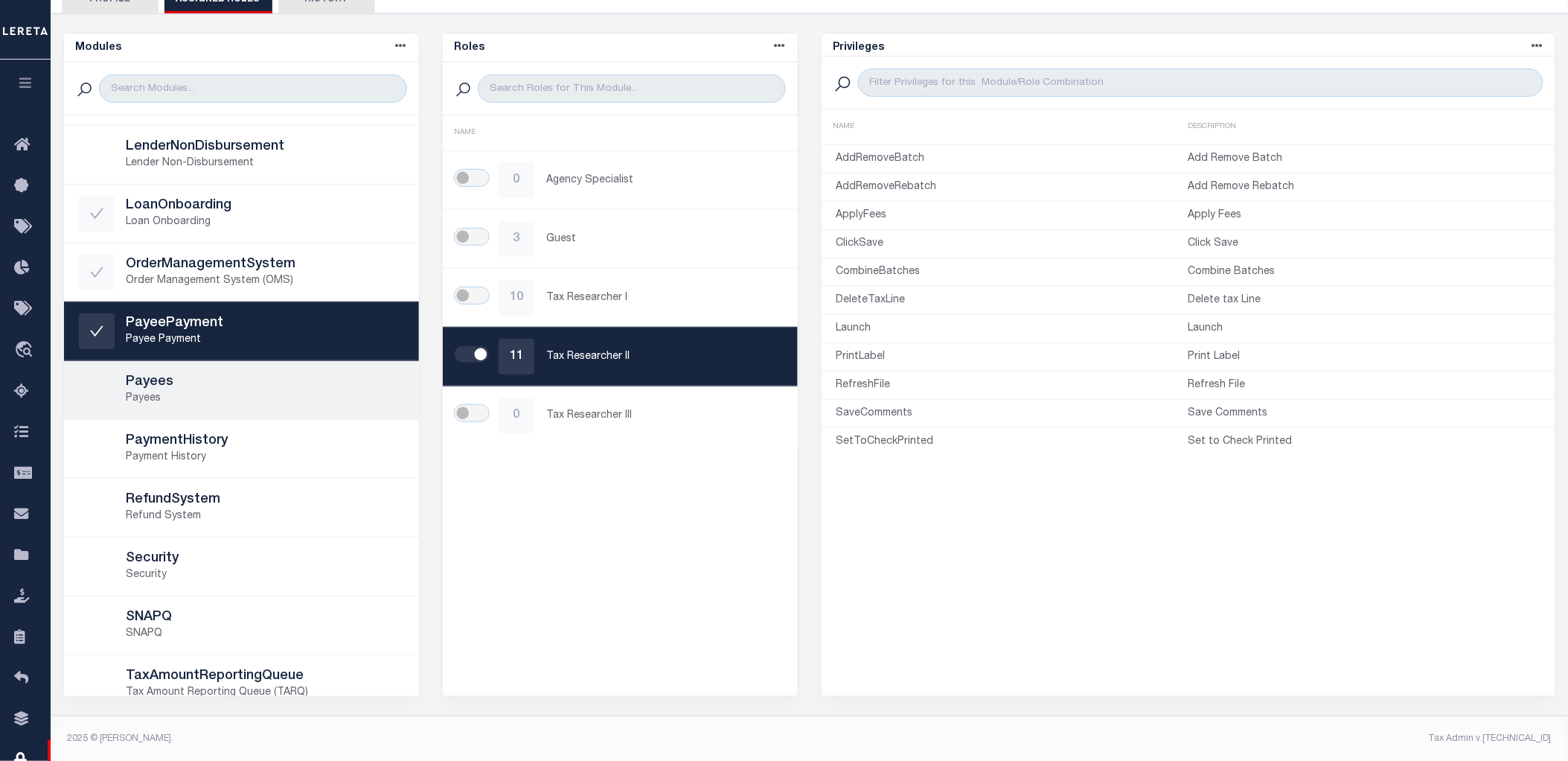
click at [279, 388] on h5 "Payees" at bounding box center [265, 383] width 277 height 17
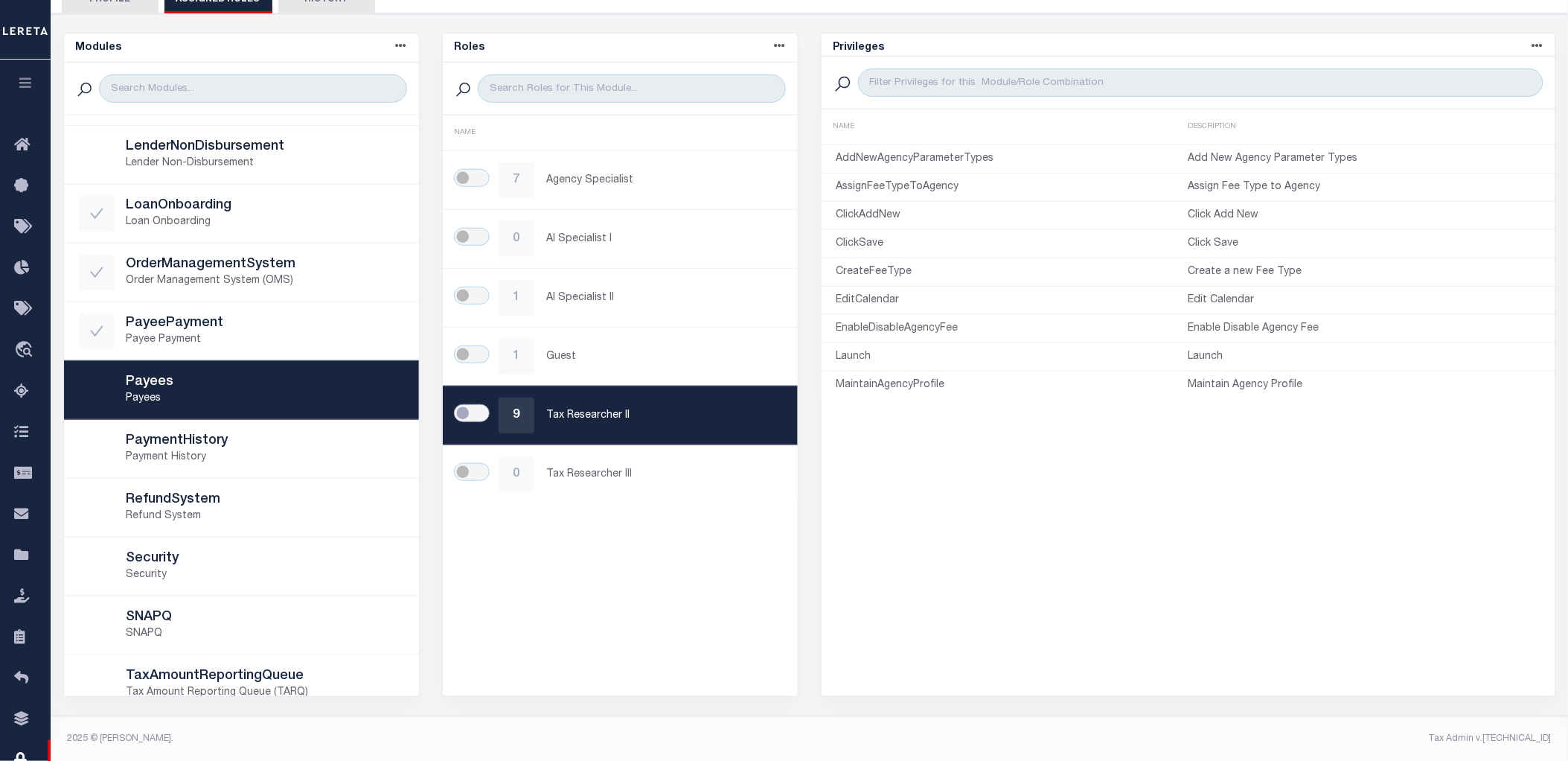
click at [459, 412] on input "checkbox" at bounding box center [471, 413] width 36 height 18
checkbox input "true"
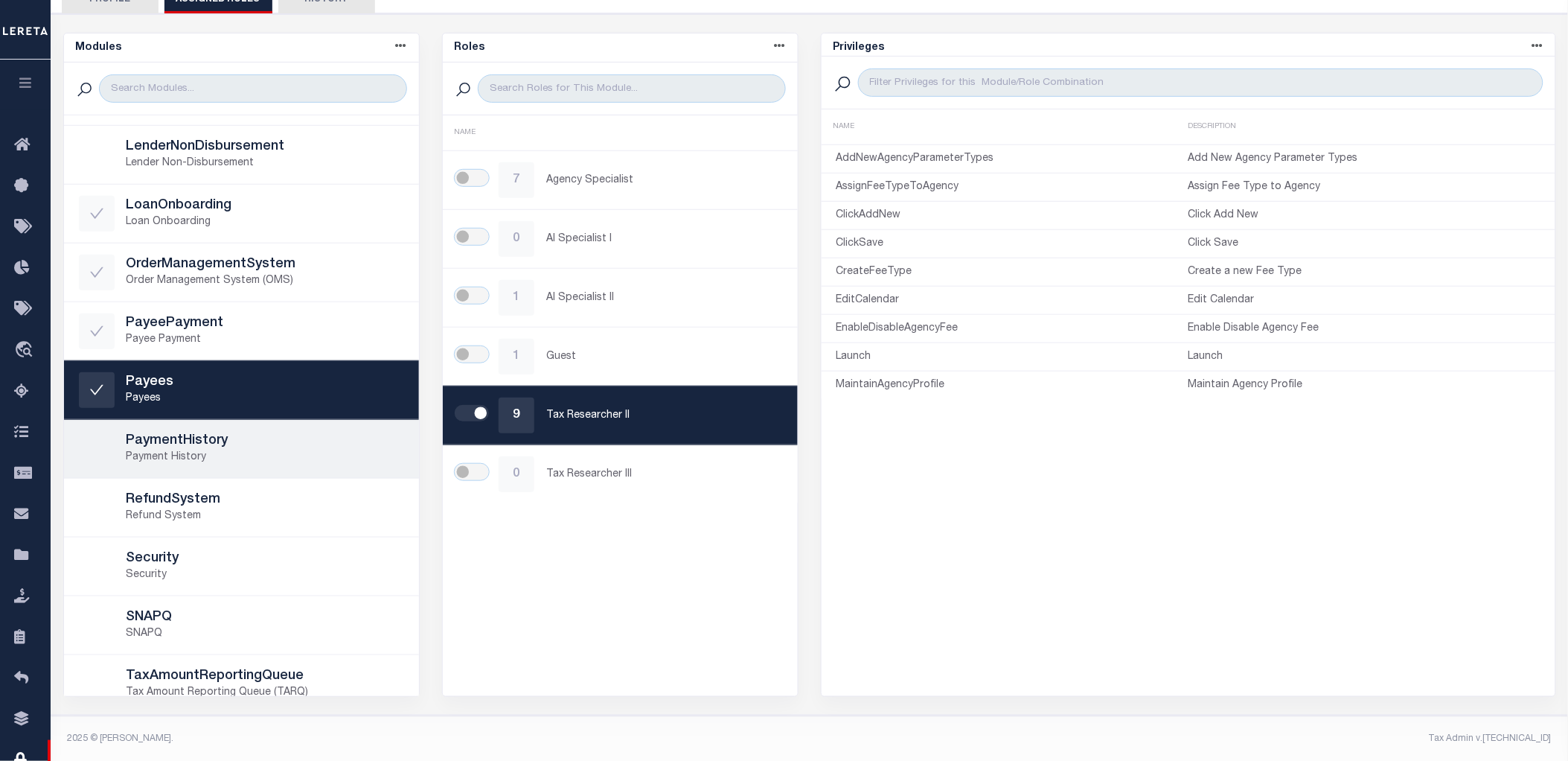
click at [263, 448] on h5 "PaymentHistory" at bounding box center [265, 442] width 277 height 17
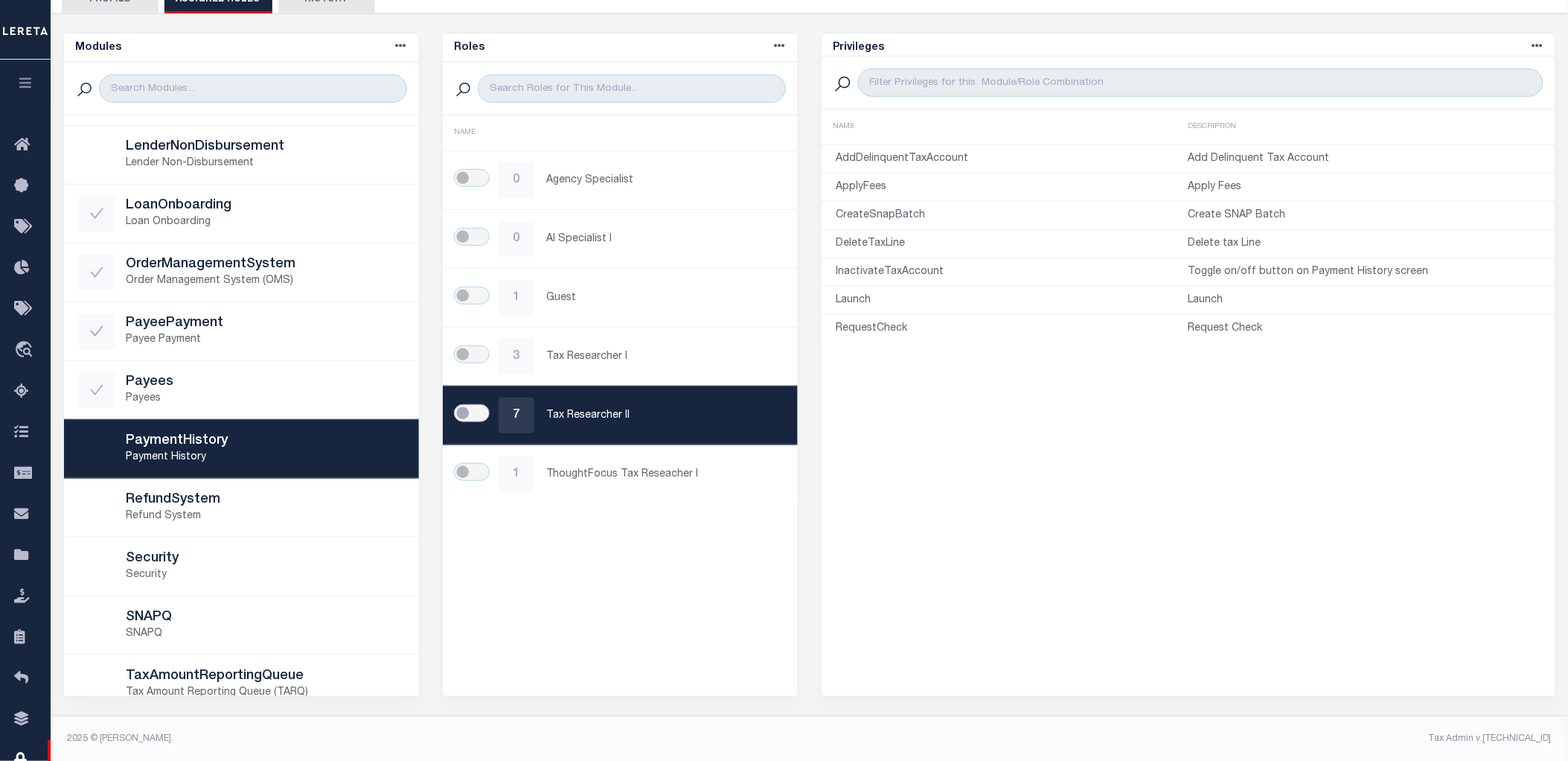
click at [460, 411] on input "checkbox" at bounding box center [471, 413] width 36 height 18
checkbox input "true"
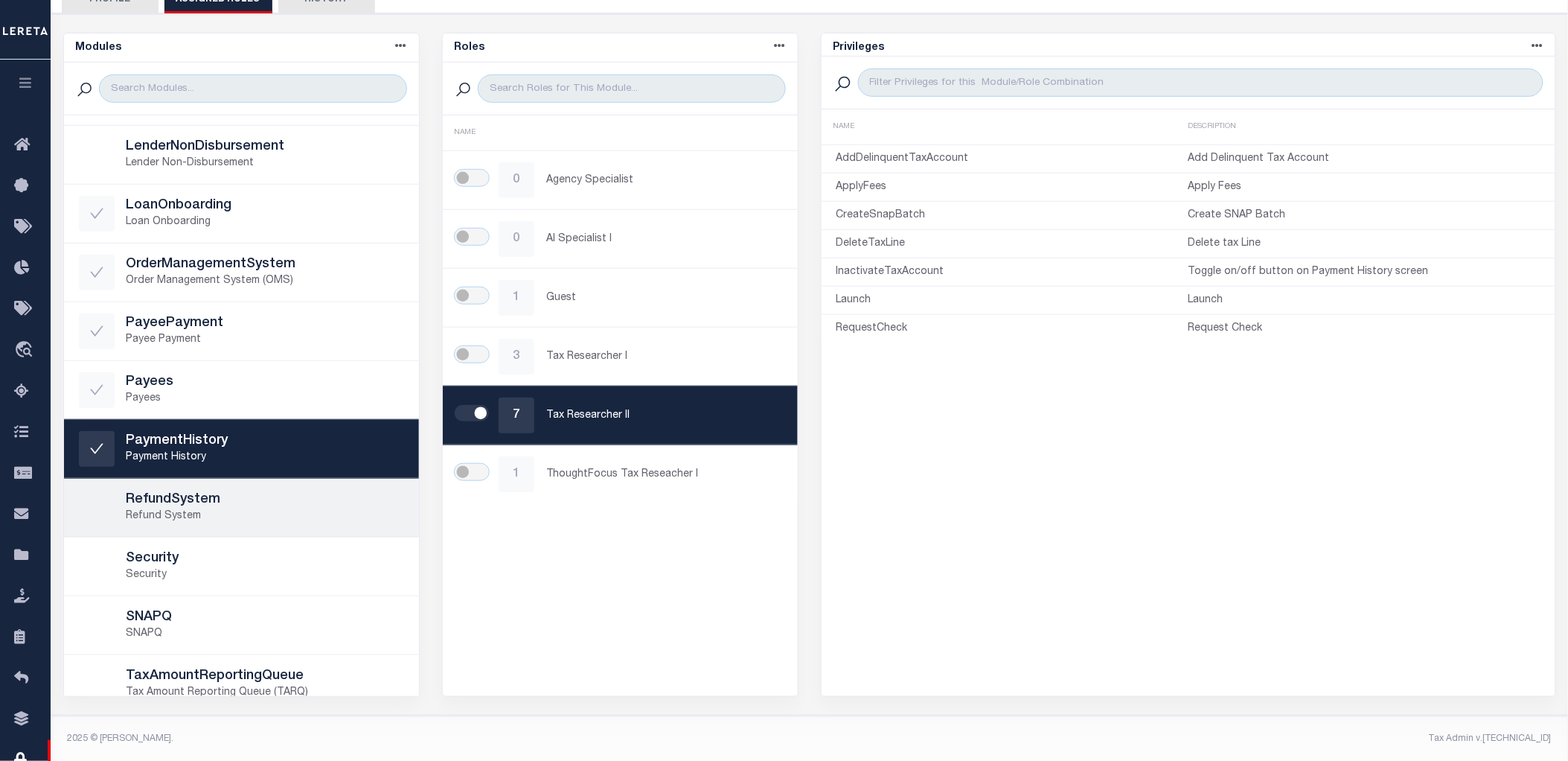
click at [276, 500] on h5 "RefundSystem" at bounding box center [265, 500] width 277 height 17
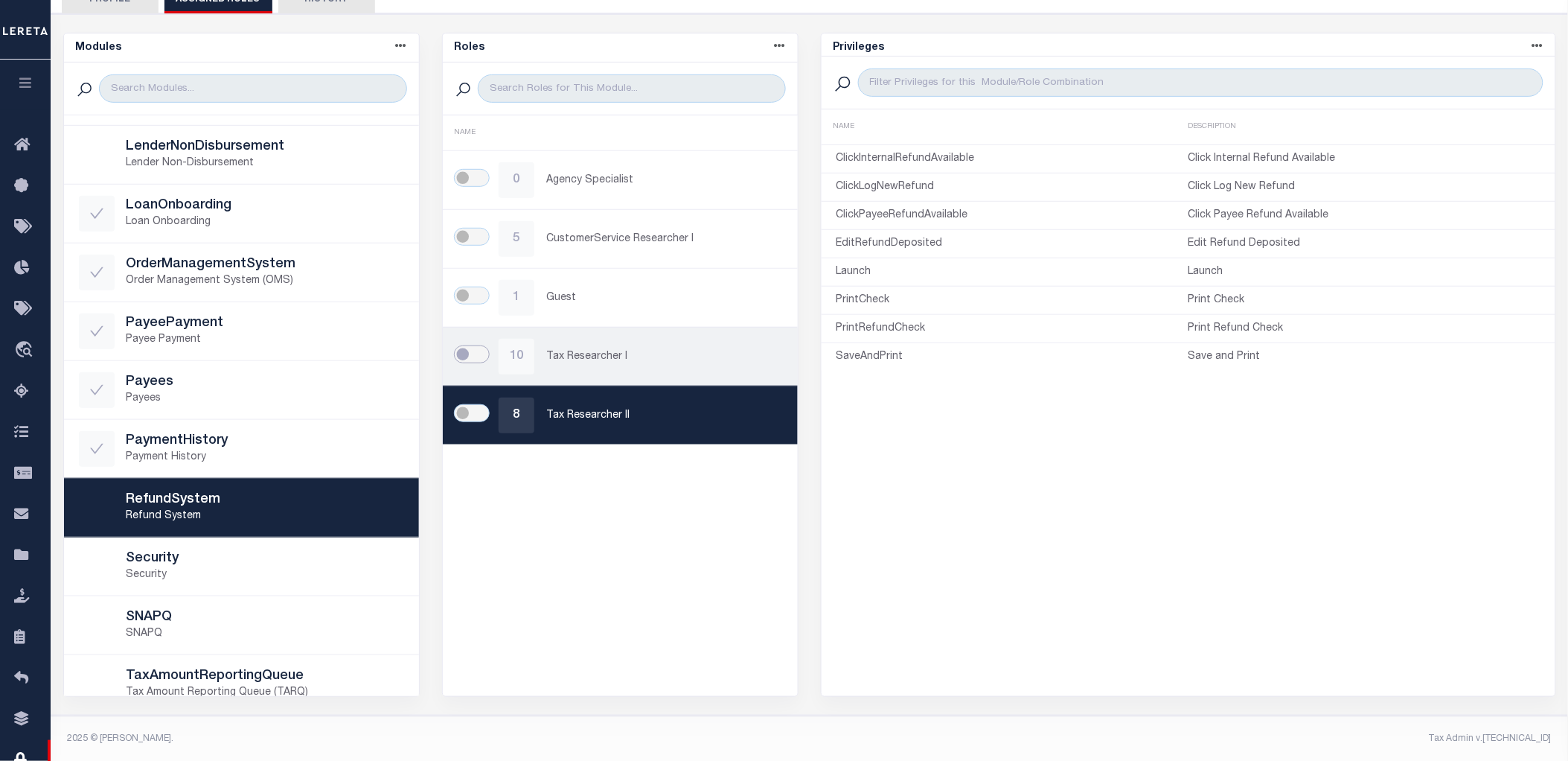
click at [473, 363] on input "checkbox" at bounding box center [471, 354] width 36 height 18
checkbox input "true"
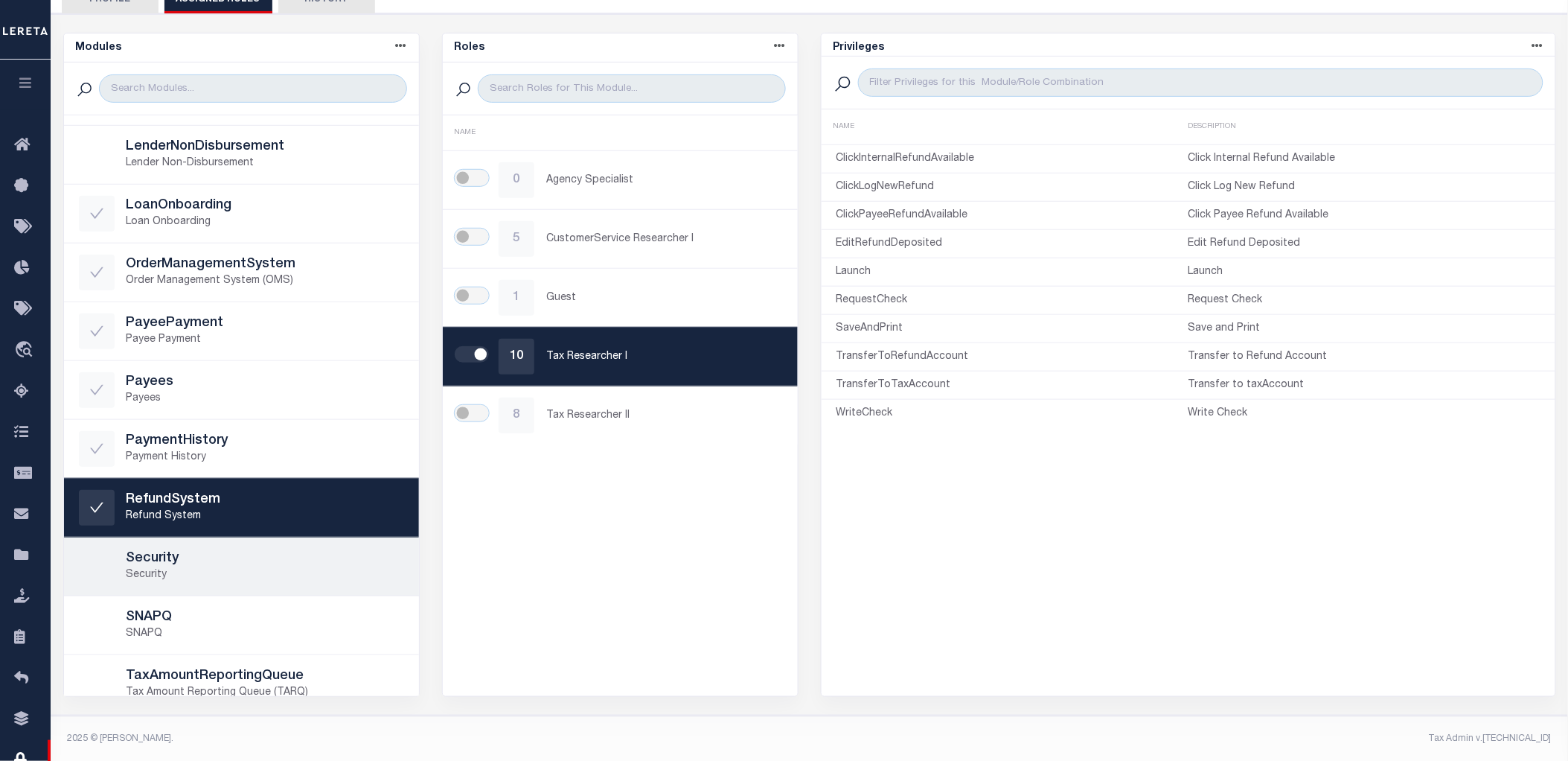
click at [254, 563] on h5 "Security" at bounding box center [265, 559] width 277 height 17
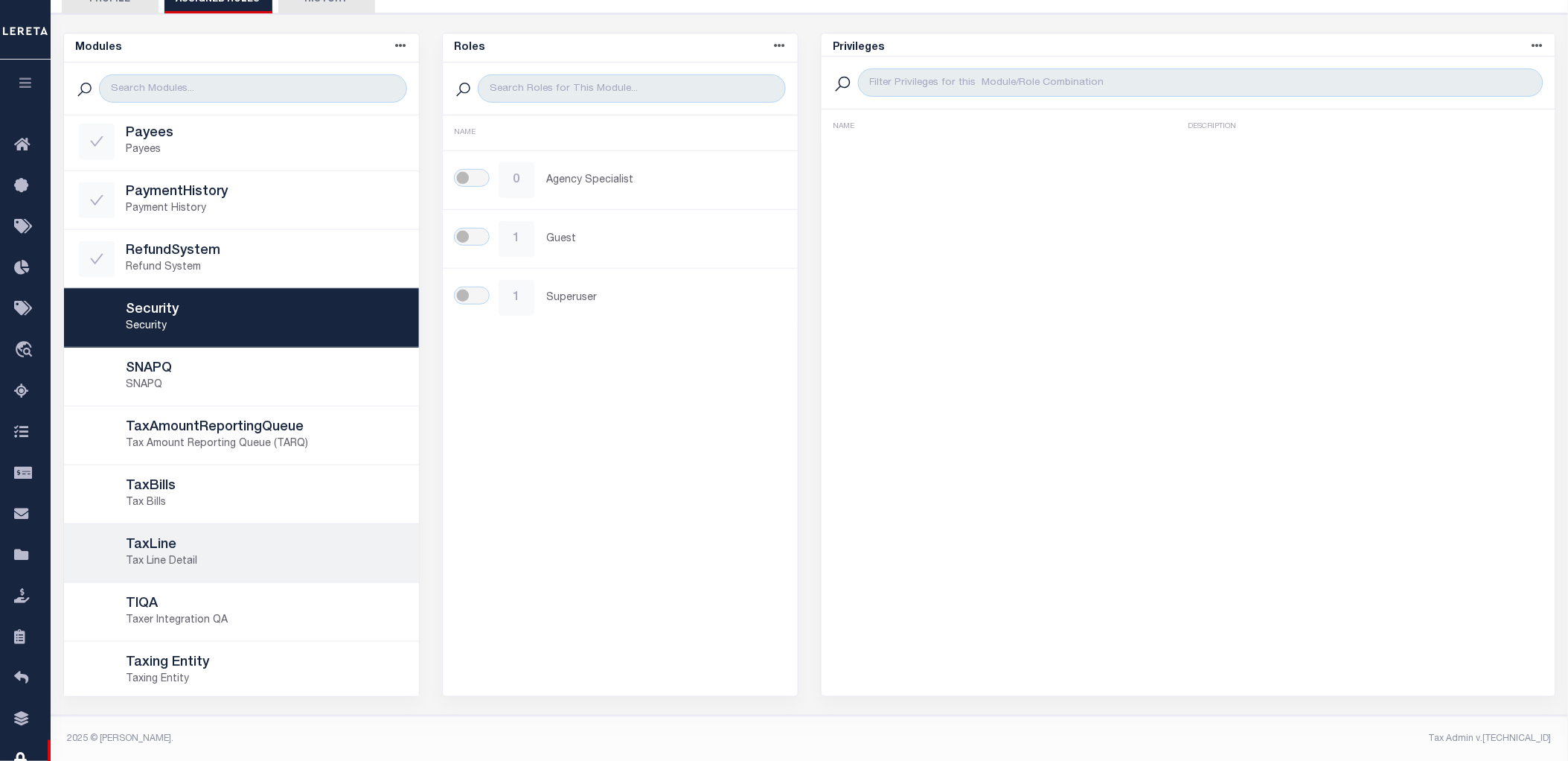
scroll to position [750, 0]
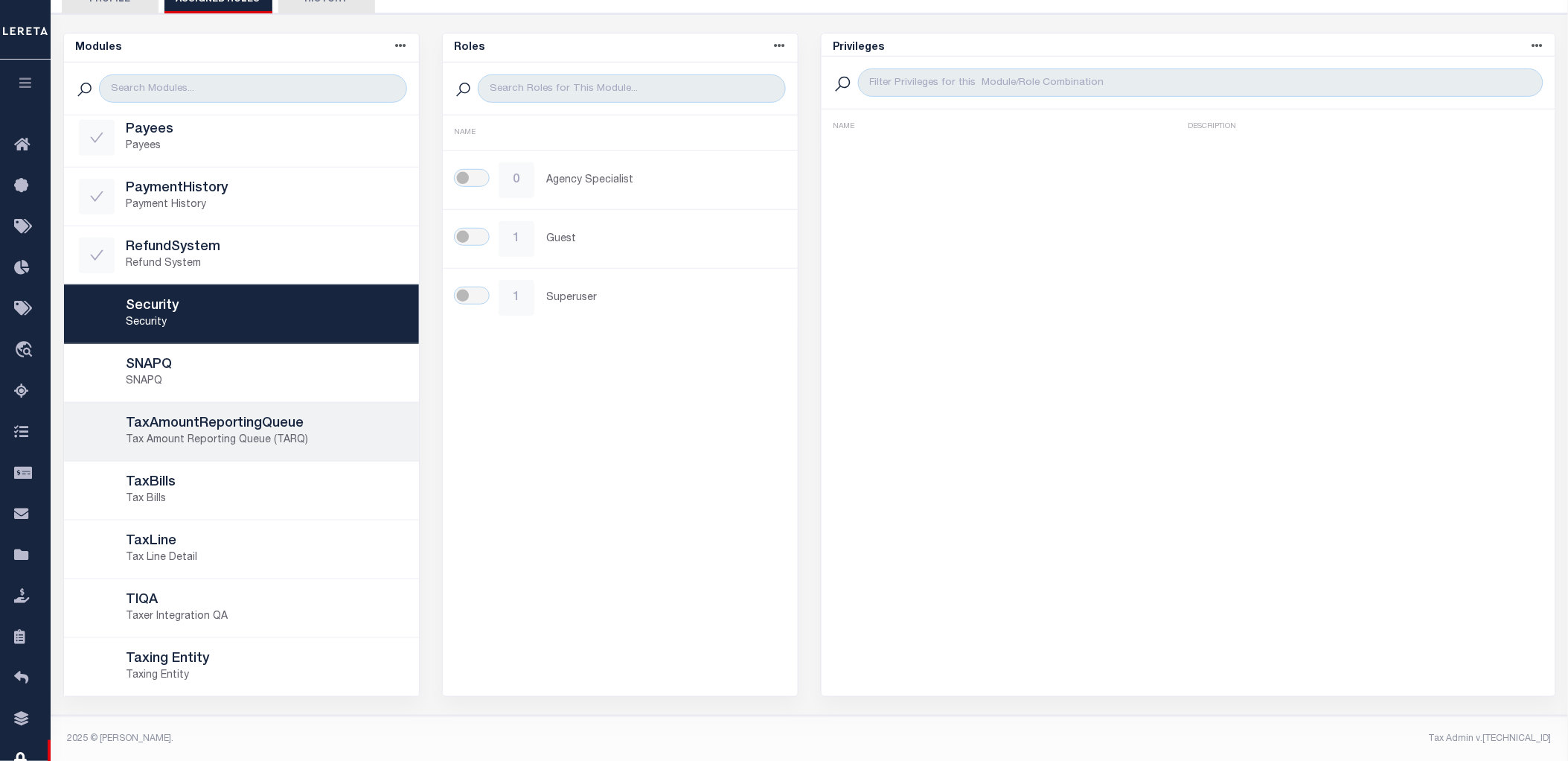
click at [322, 420] on h5 "TaxAmountReportingQueue" at bounding box center [265, 424] width 277 height 17
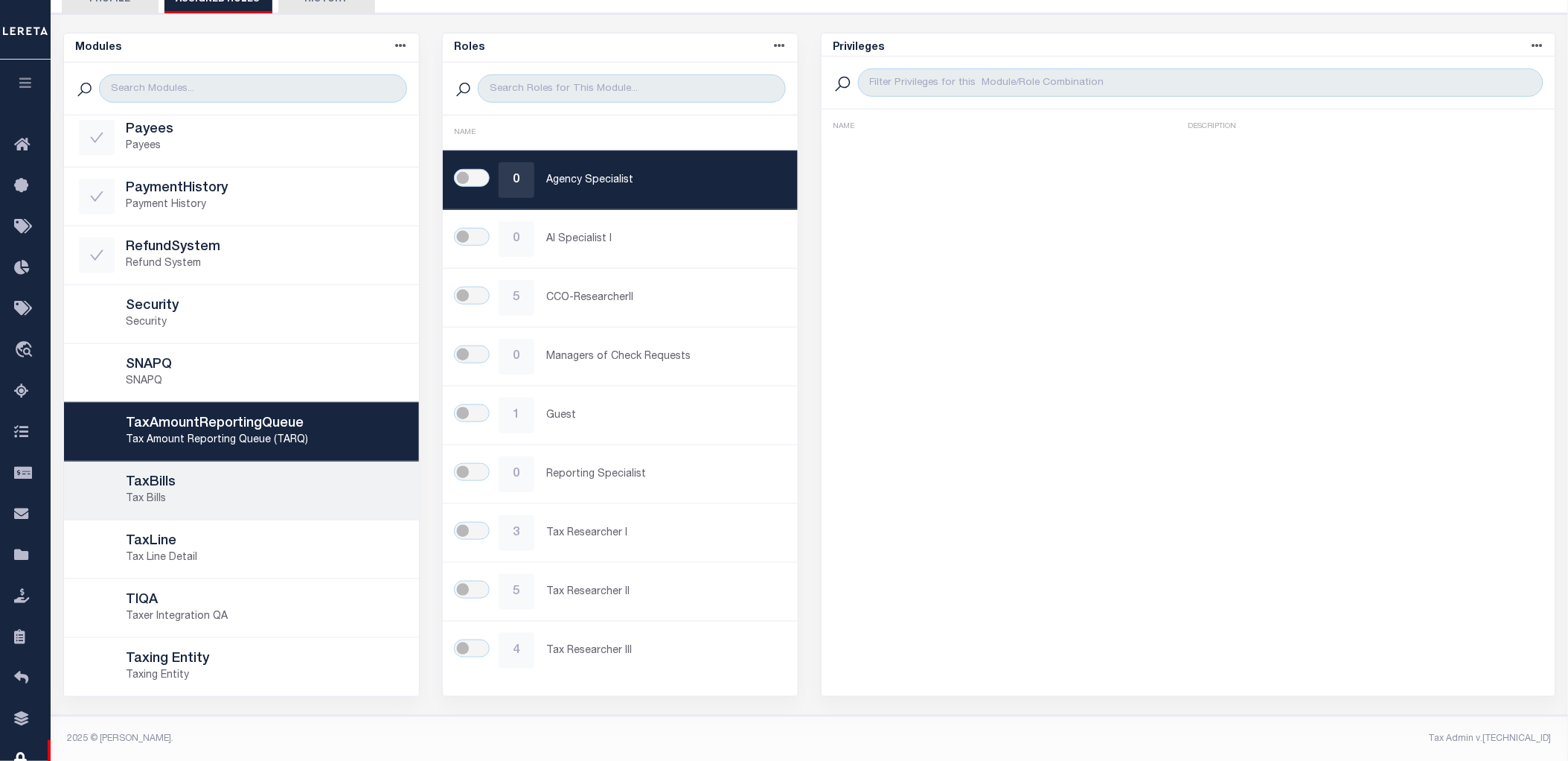
click at [272, 479] on h5 "TaxBills" at bounding box center [265, 483] width 277 height 17
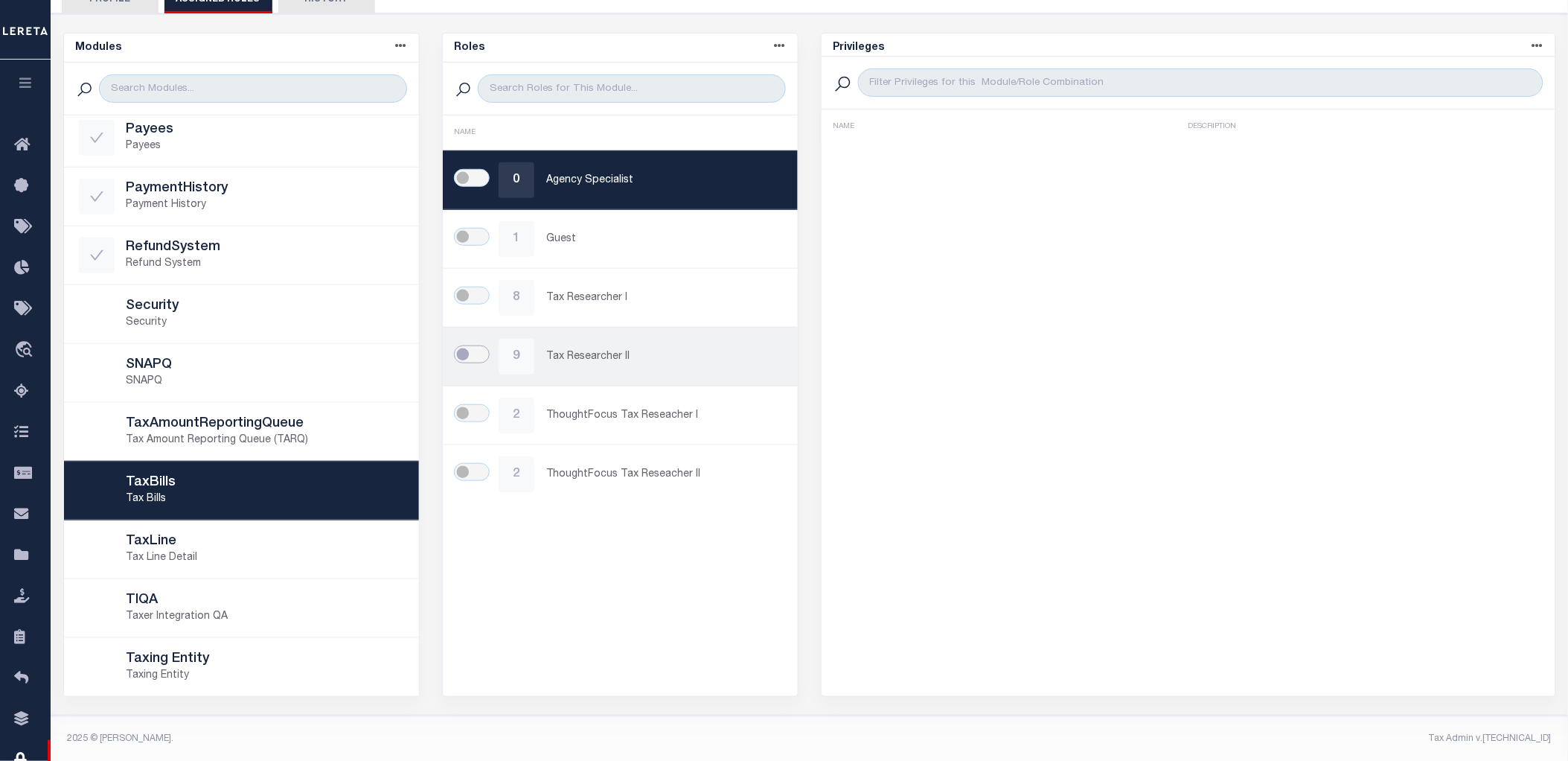
click at [475, 361] on input "checkbox" at bounding box center [471, 354] width 36 height 18
checkbox input "true"
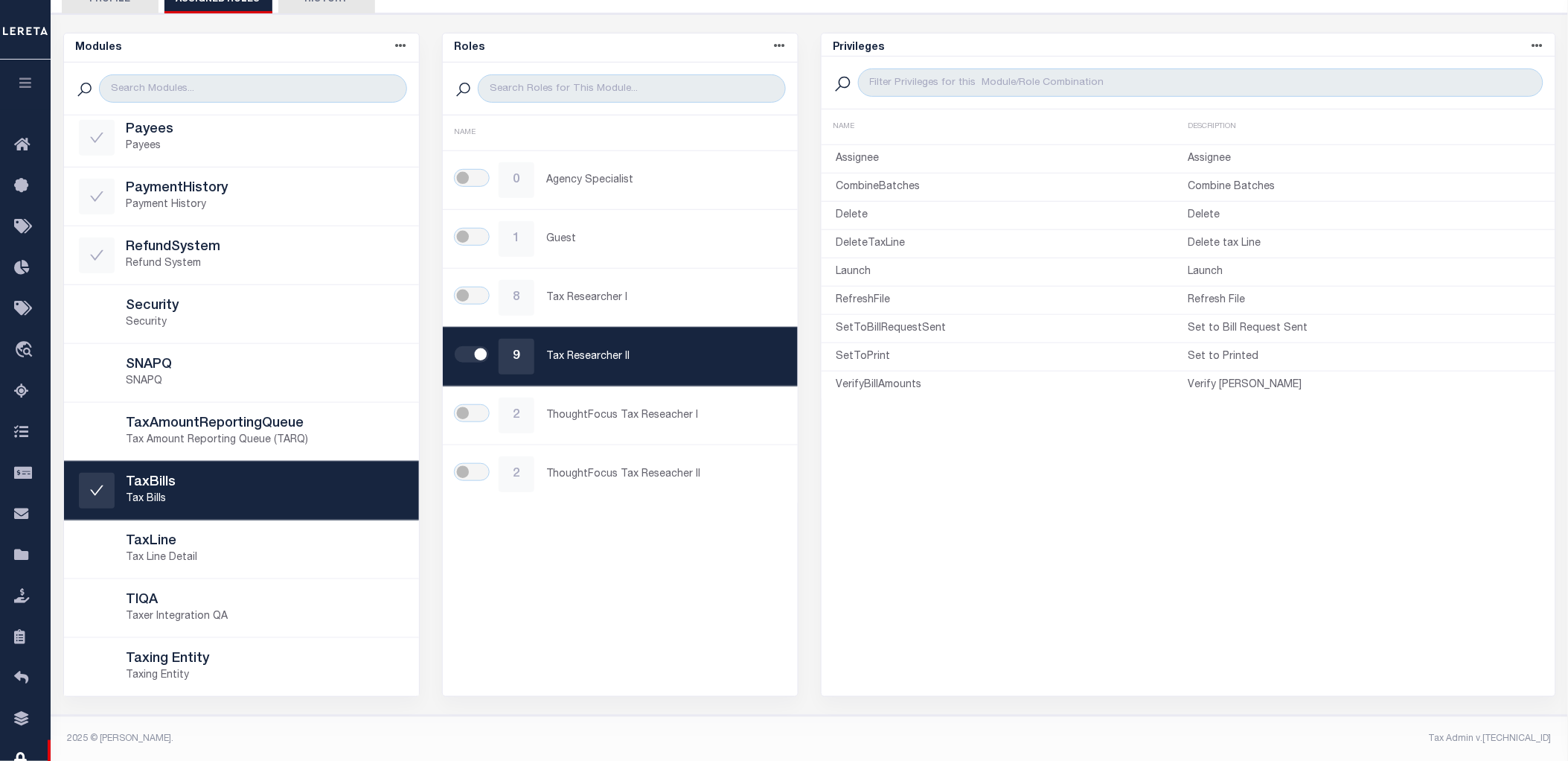
click at [236, 538] on h5 "TaxLine" at bounding box center [265, 542] width 277 height 17
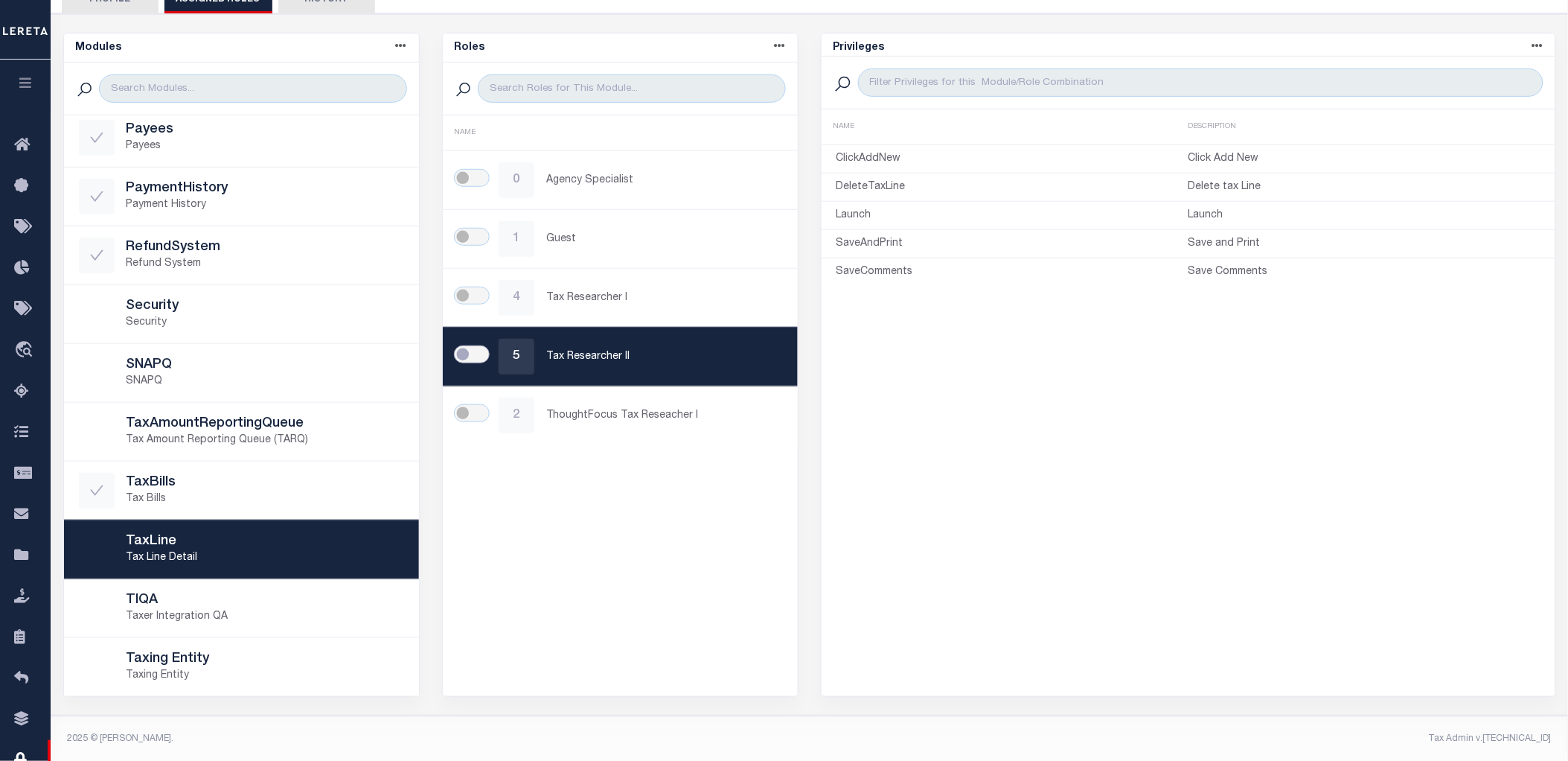
click at [472, 350] on input "checkbox" at bounding box center [471, 354] width 36 height 18
checkbox input "true"
click at [222, 606] on h5 "TIQA" at bounding box center [265, 601] width 277 height 17
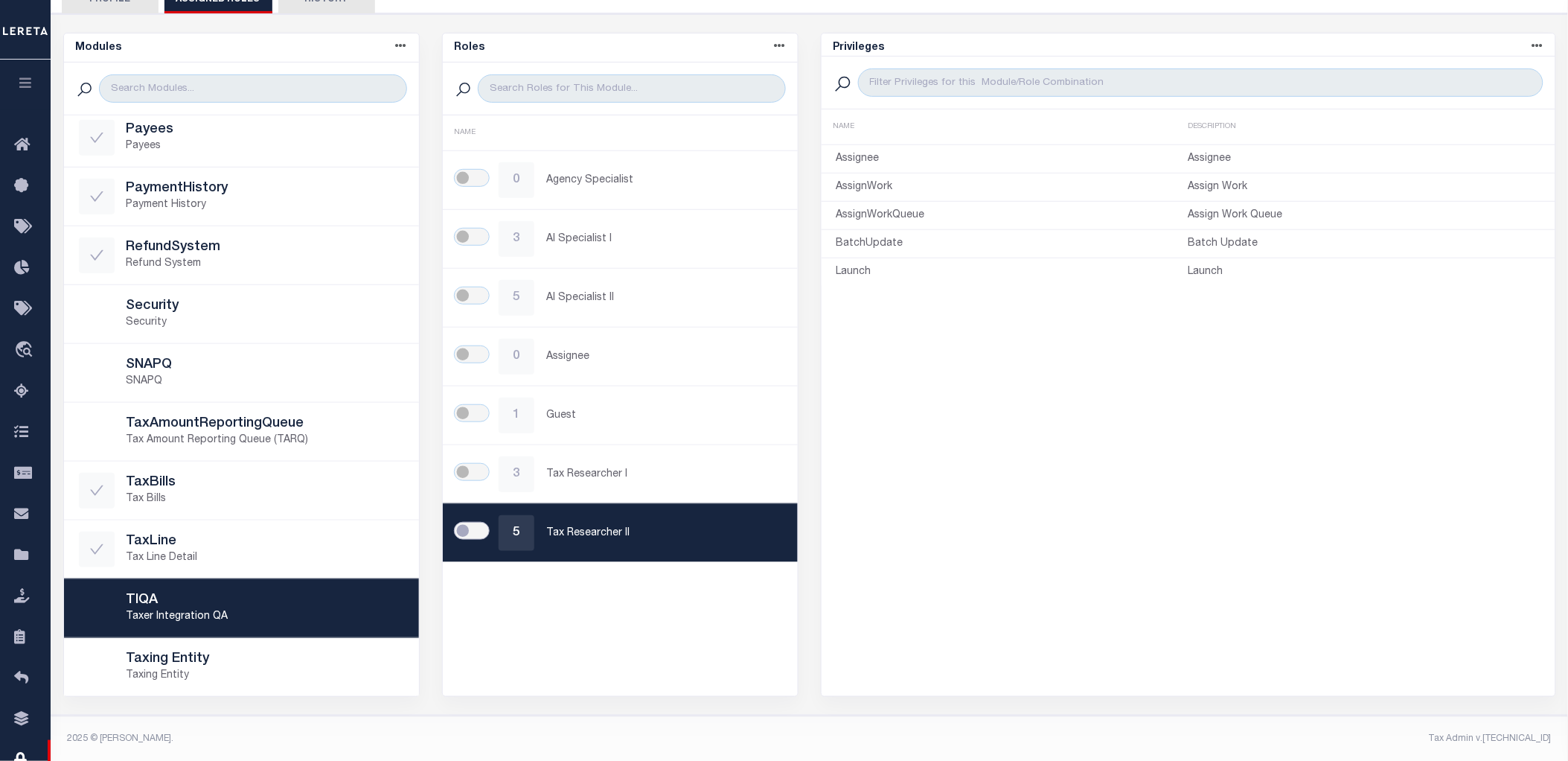
click at [464, 529] on input "checkbox" at bounding box center [471, 531] width 36 height 18
checkbox input "true"
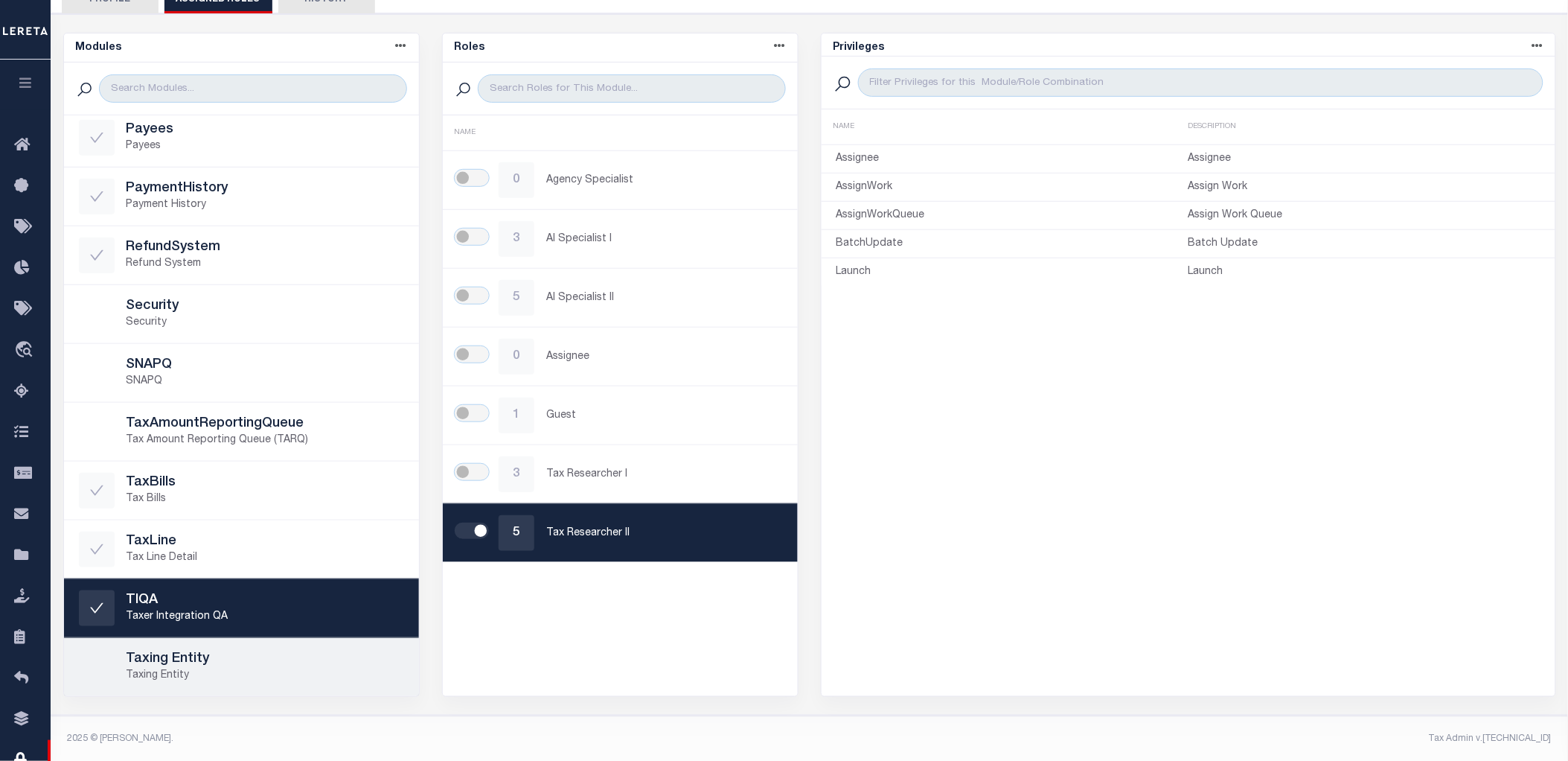
click at [227, 665] on h5 "Taxing Entity" at bounding box center [265, 660] width 277 height 17
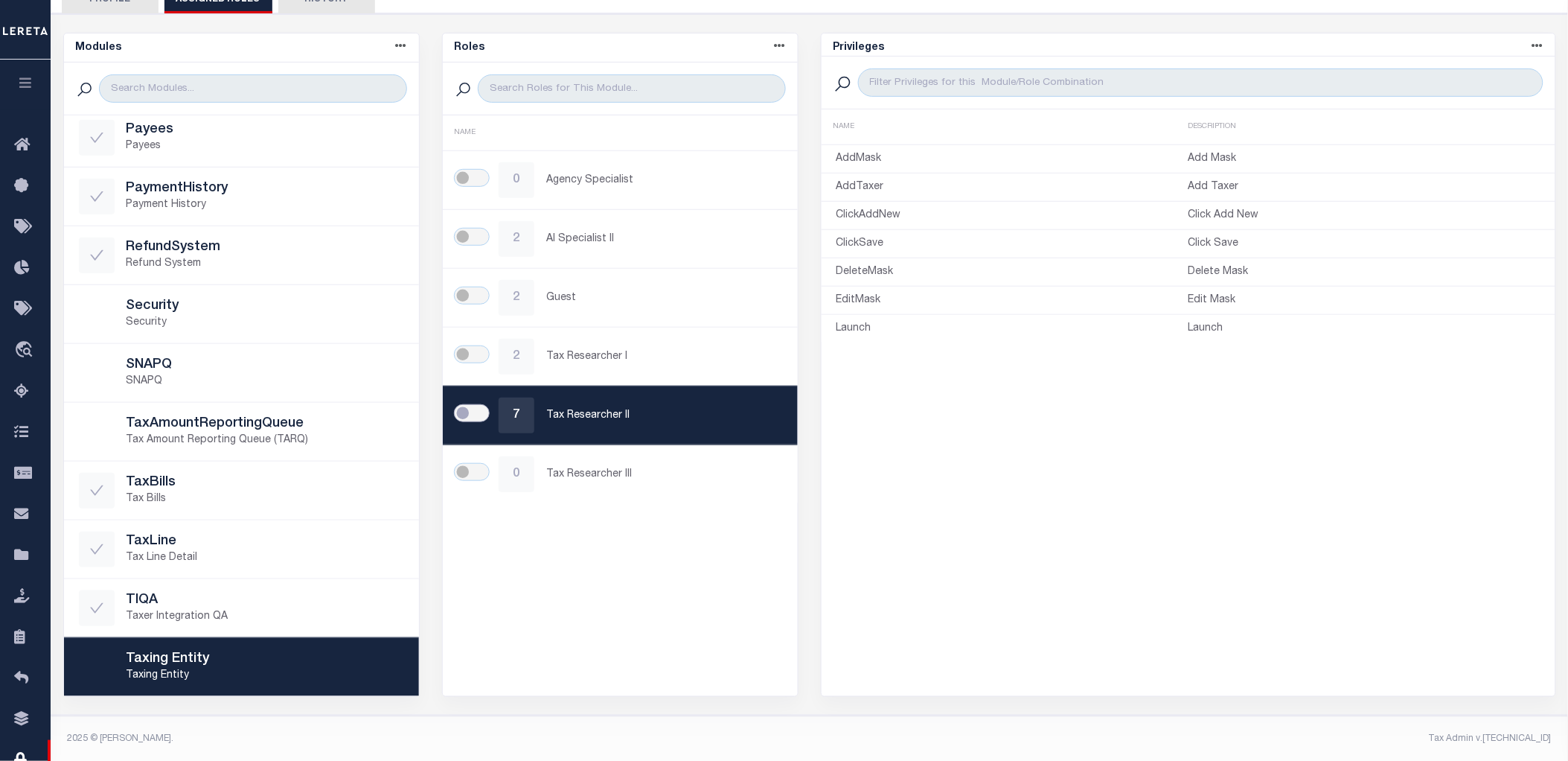
click at [467, 415] on input "checkbox" at bounding box center [471, 413] width 36 height 18
checkbox input "true"
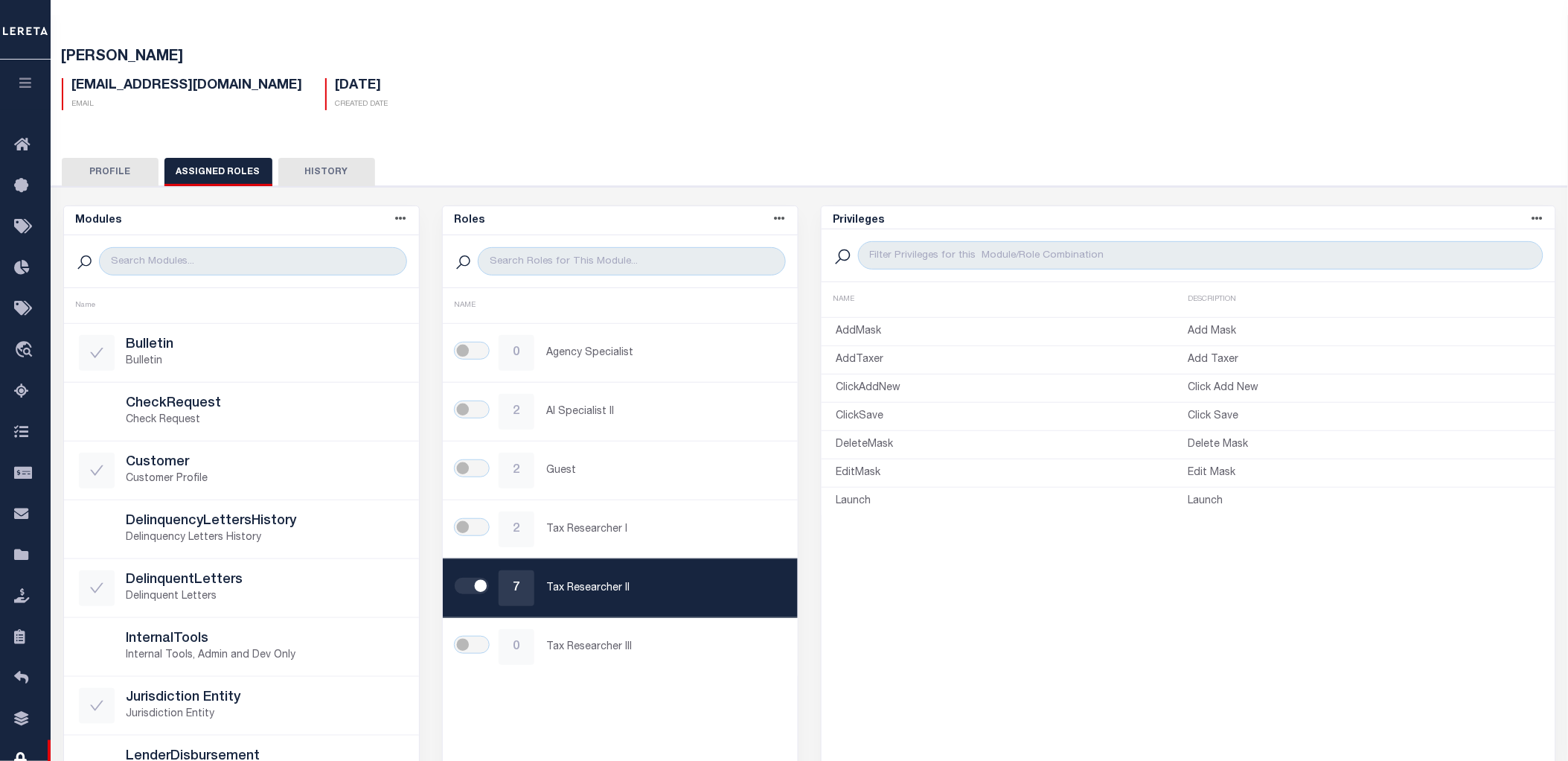
scroll to position [0, 0]
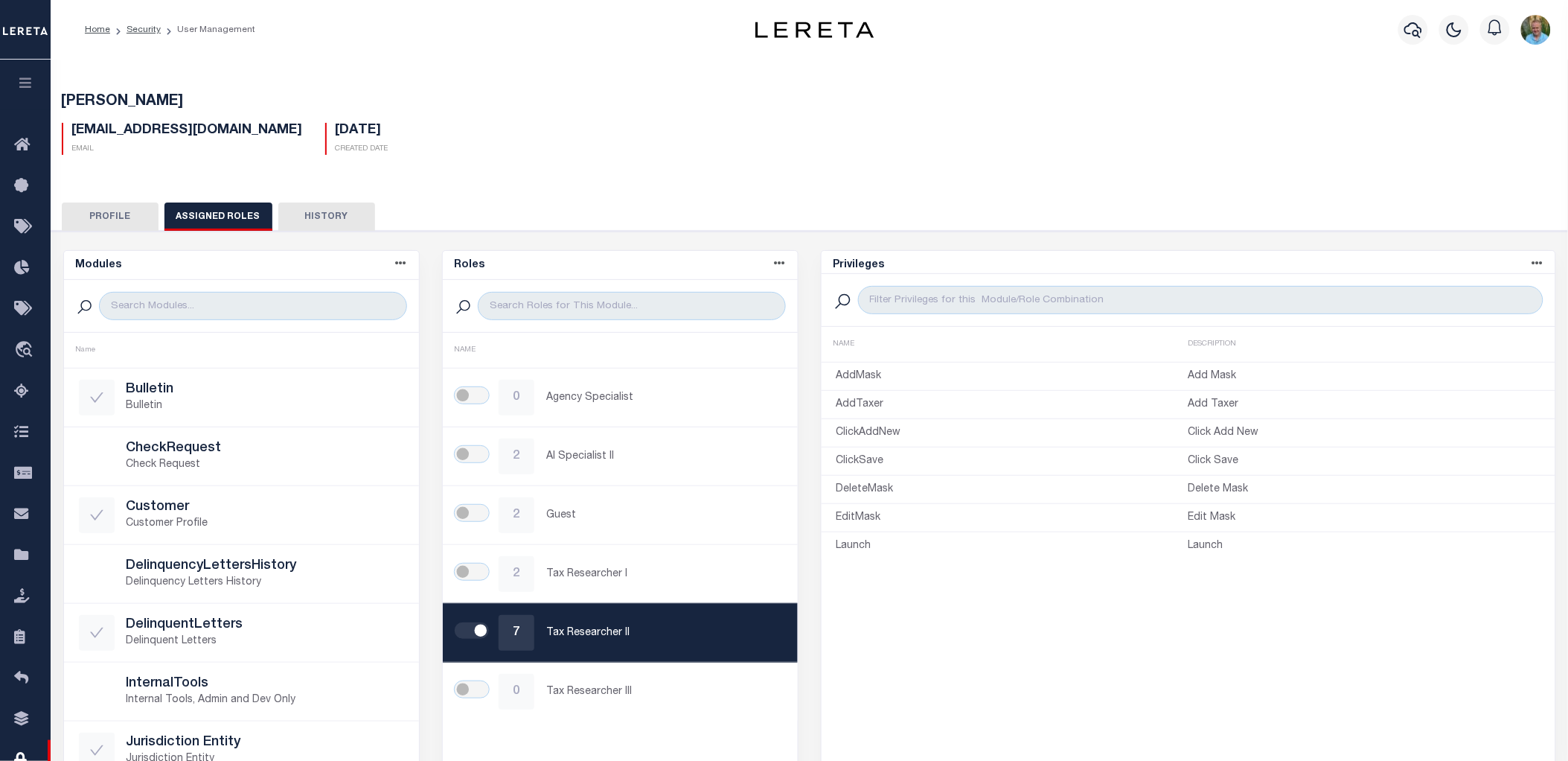
click at [117, 214] on button "Profile" at bounding box center [110, 217] width 97 height 29
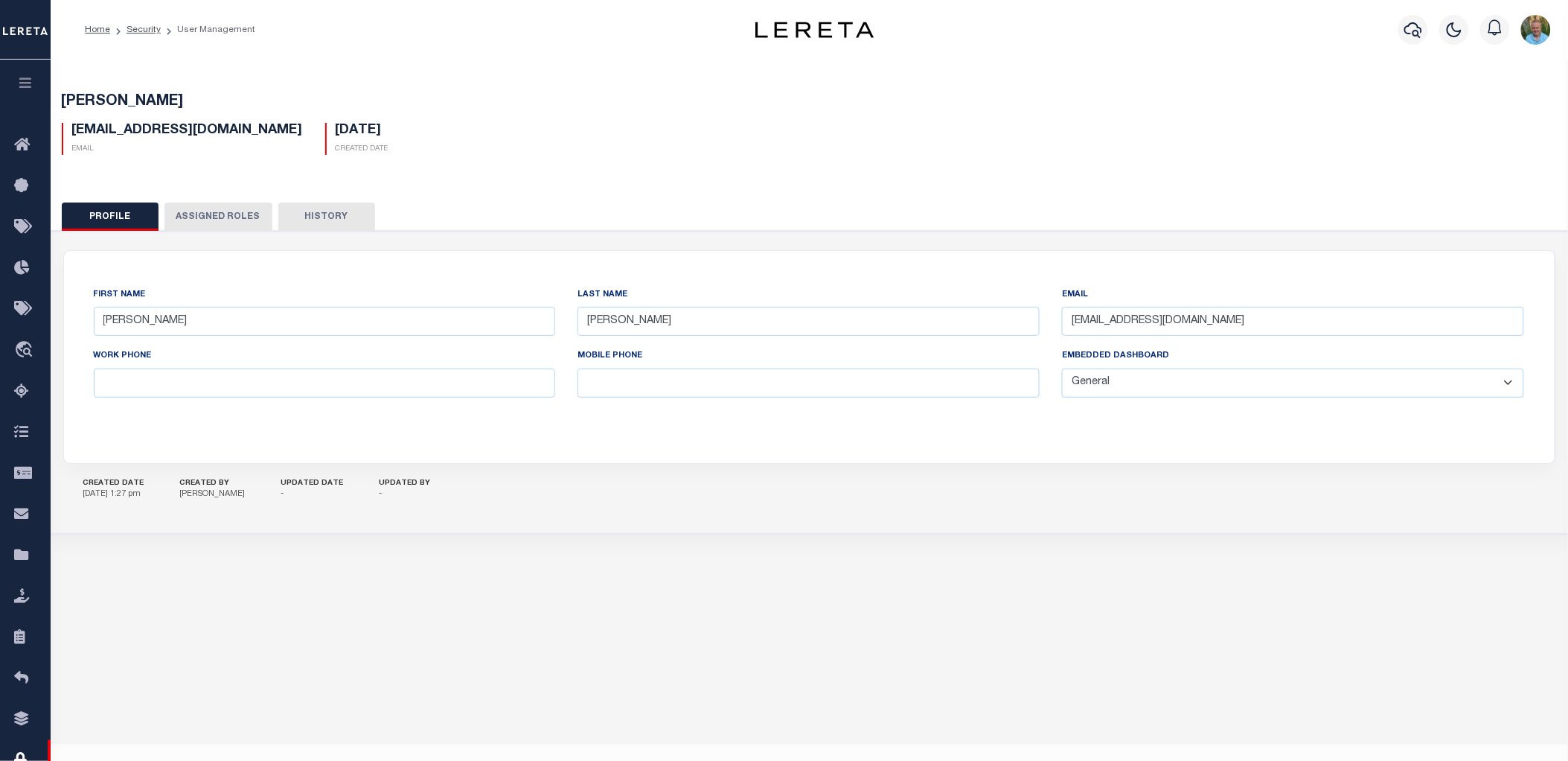
click at [177, 169] on div "Keohane Tiffany tkeohane@lereta.net Email 08/14/2025 Created Date" at bounding box center [809, 296] width 1533 height 479
click at [137, 26] on link "Security" at bounding box center [143, 29] width 34 height 9
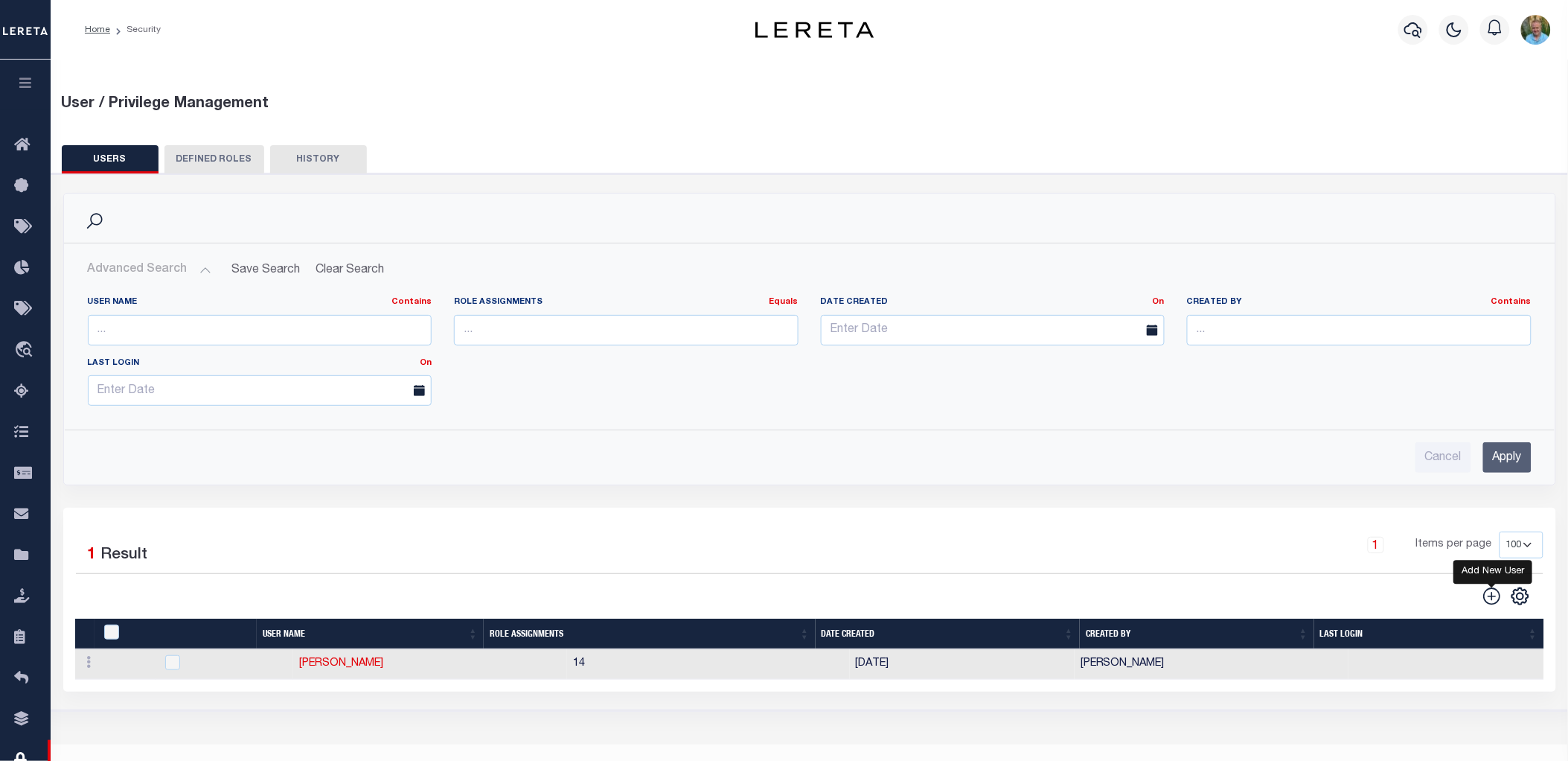
click at [1493, 596] on icon "" at bounding box center [1492, 596] width 17 height 17
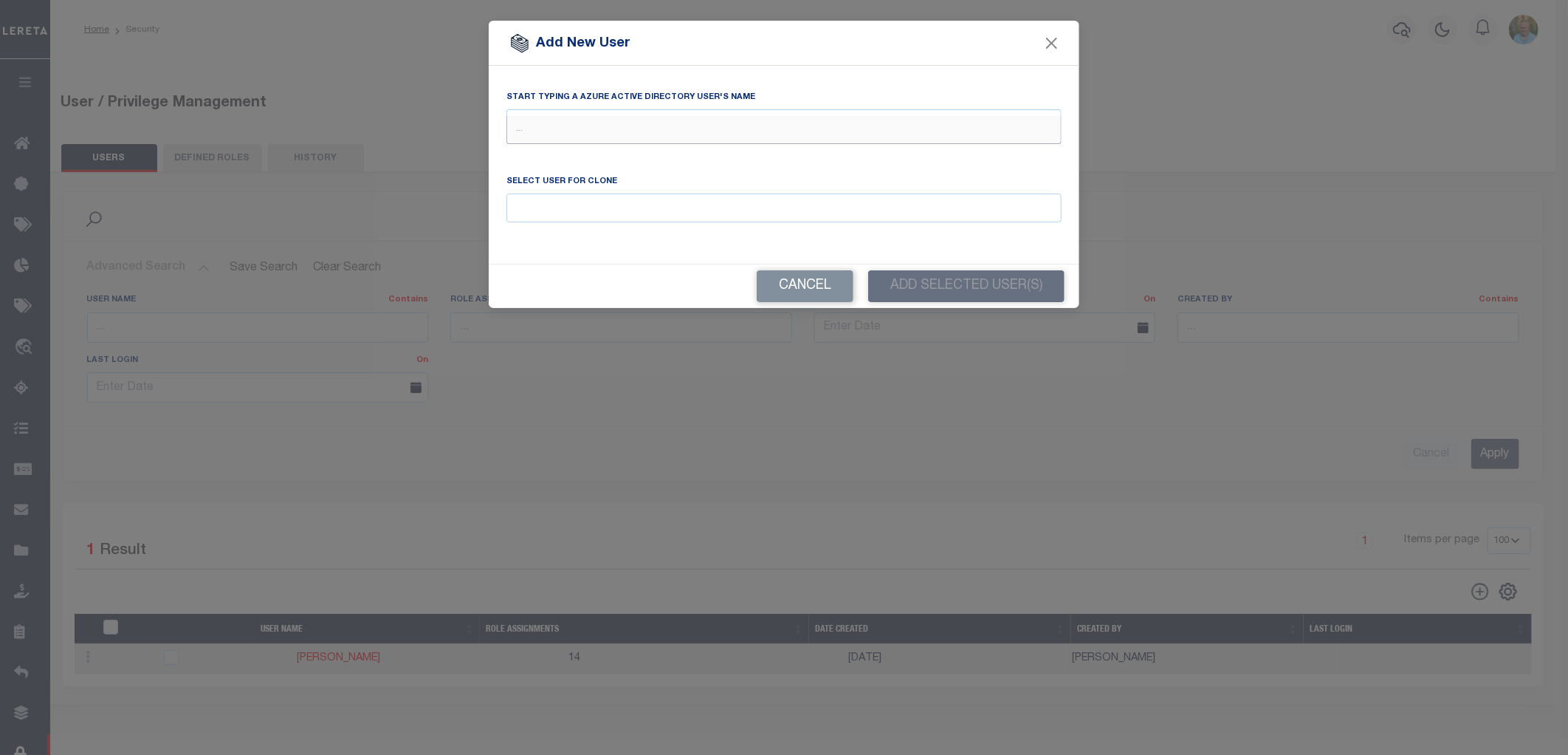
click at [599, 130] on input "text" at bounding box center [784, 130] width 555 height 28
type input "wadd"
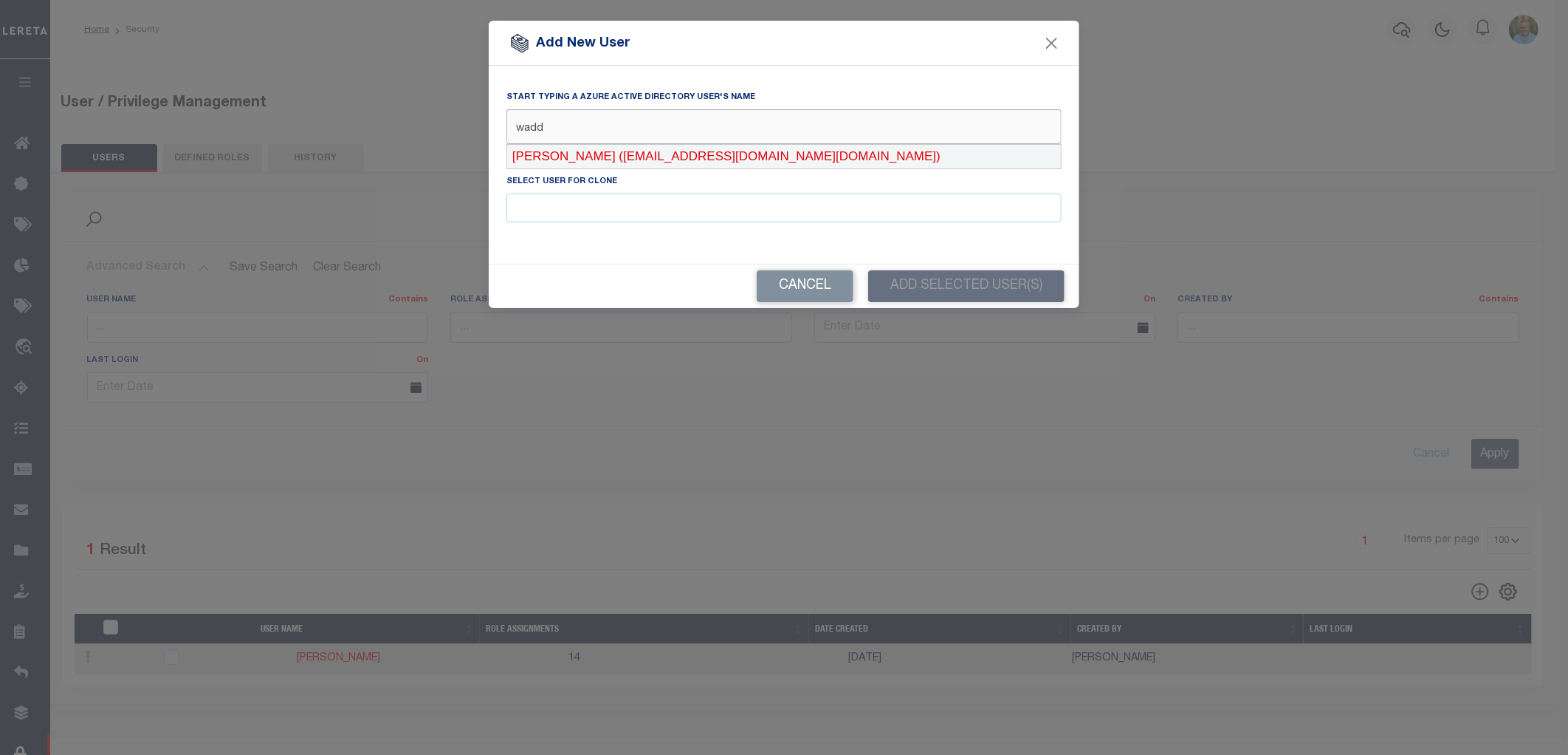
click at [611, 155] on div "Waddle, Monique (MWaddle_lereta.com#EXT#@Accumatch.onmicrosoft.com)" at bounding box center [784, 157] width 554 height 24
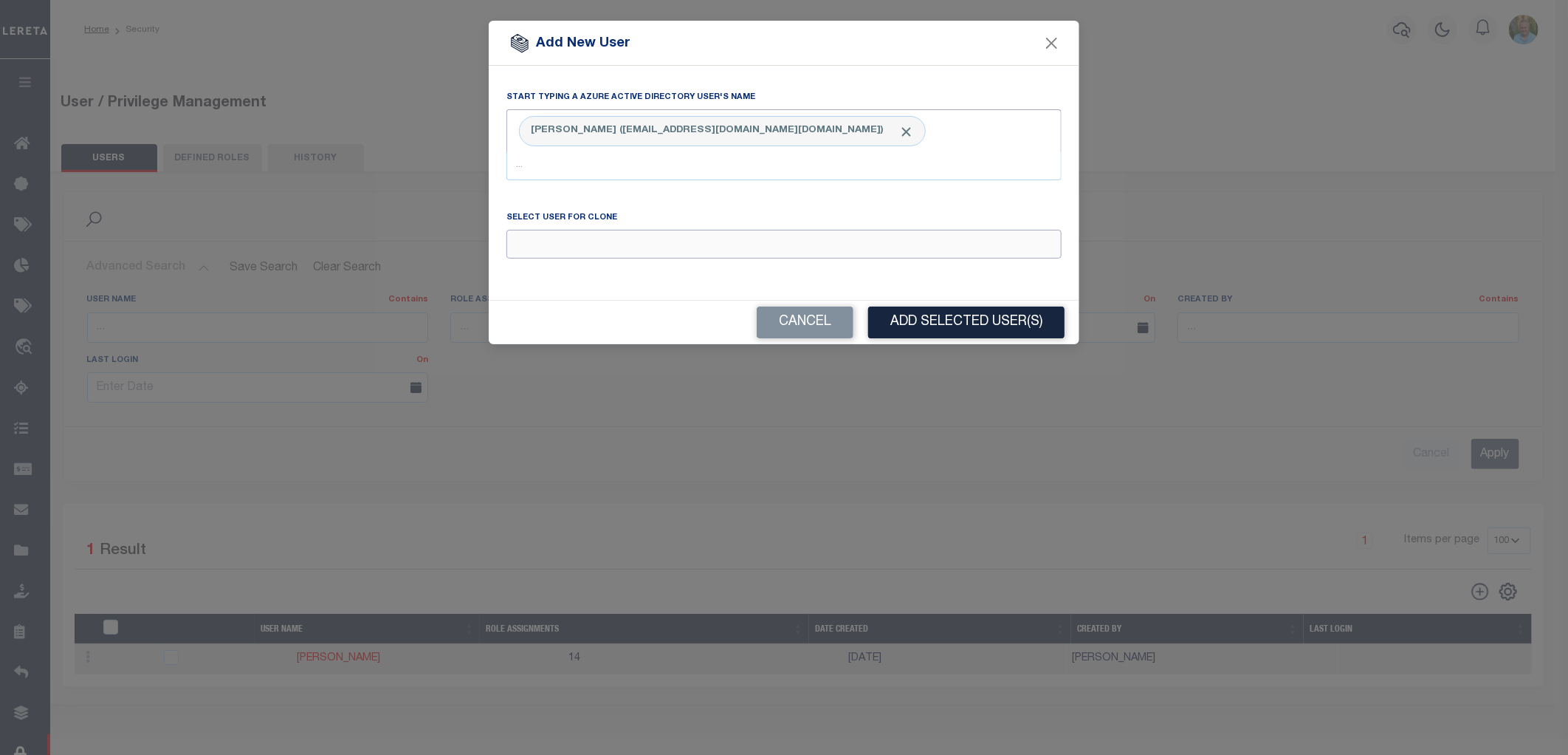
click at [602, 241] on input "Email" at bounding box center [784, 244] width 555 height 29
click at [592, 274] on div "Keohane Tiffany" at bounding box center [784, 272] width 554 height 24
type input "Keohane Tiffany"
click at [936, 318] on button "Add Selected User(s)" at bounding box center [967, 322] width 196 height 31
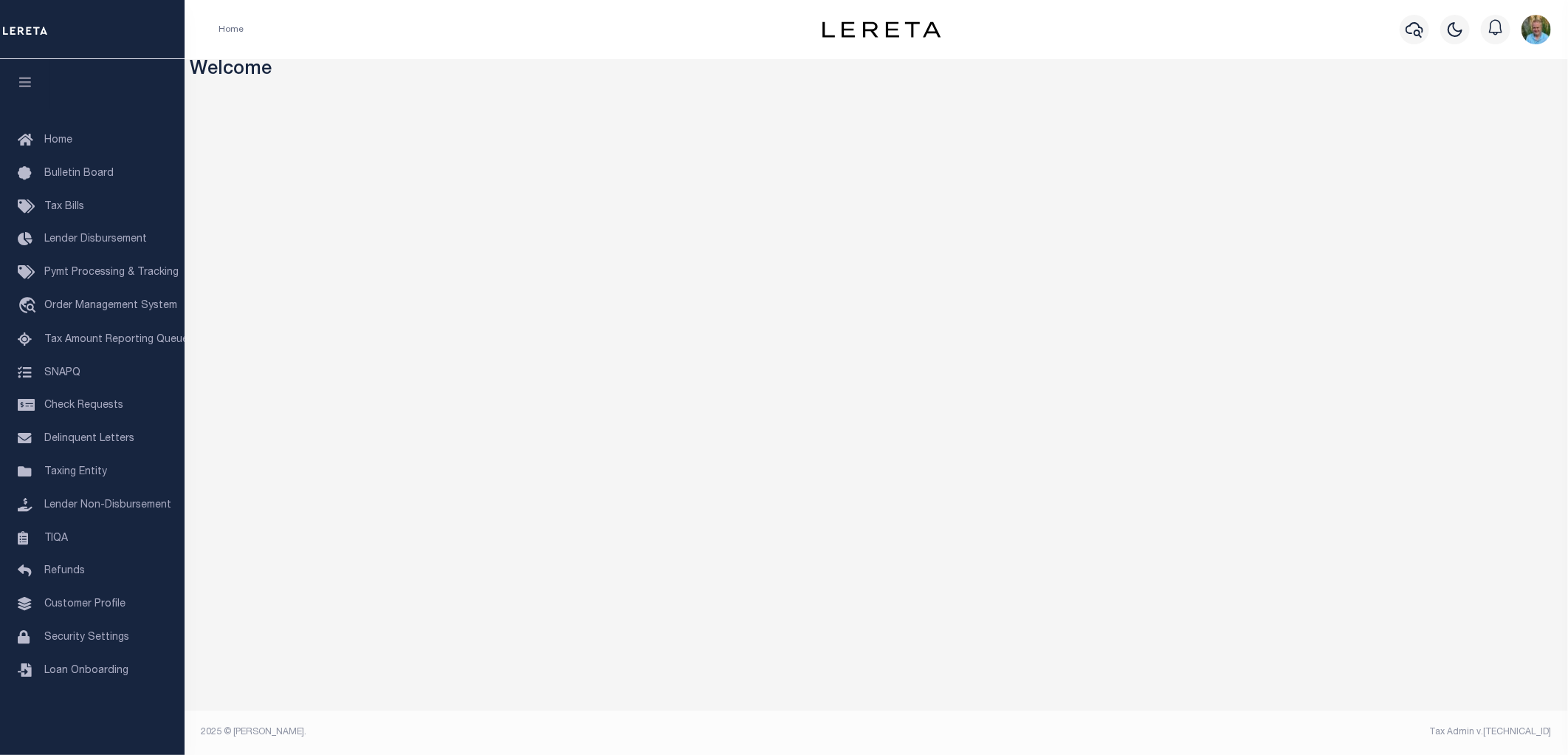
drag, startPoint x: 1324, startPoint y: 9, endPoint x: 1313, endPoint y: 17, distance: 13.6
click at [1324, 9] on div "Profile Sign out" at bounding box center [1276, 30] width 563 height 52
click at [70, 639] on span "Security Settings" at bounding box center [86, 637] width 85 height 10
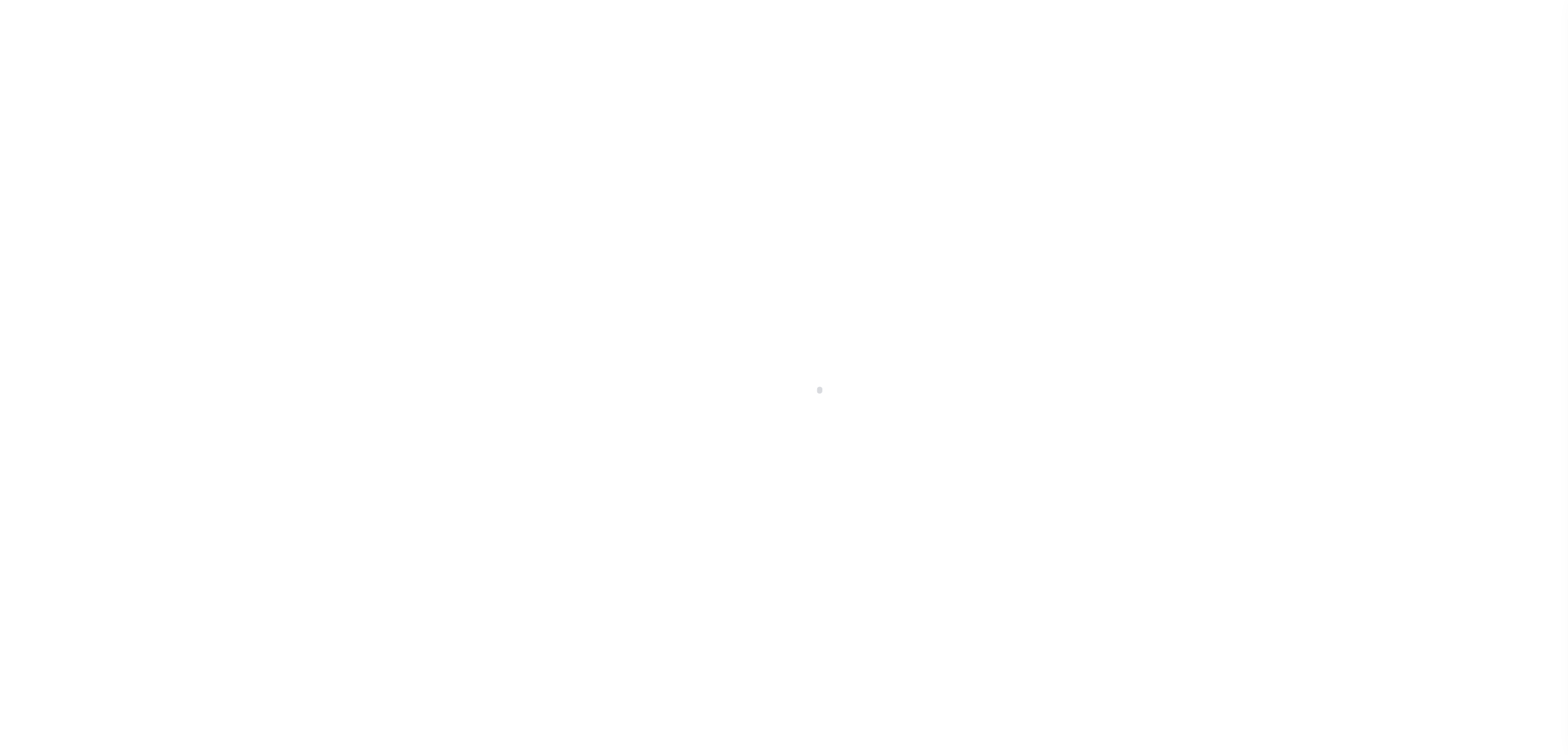
select select "100"
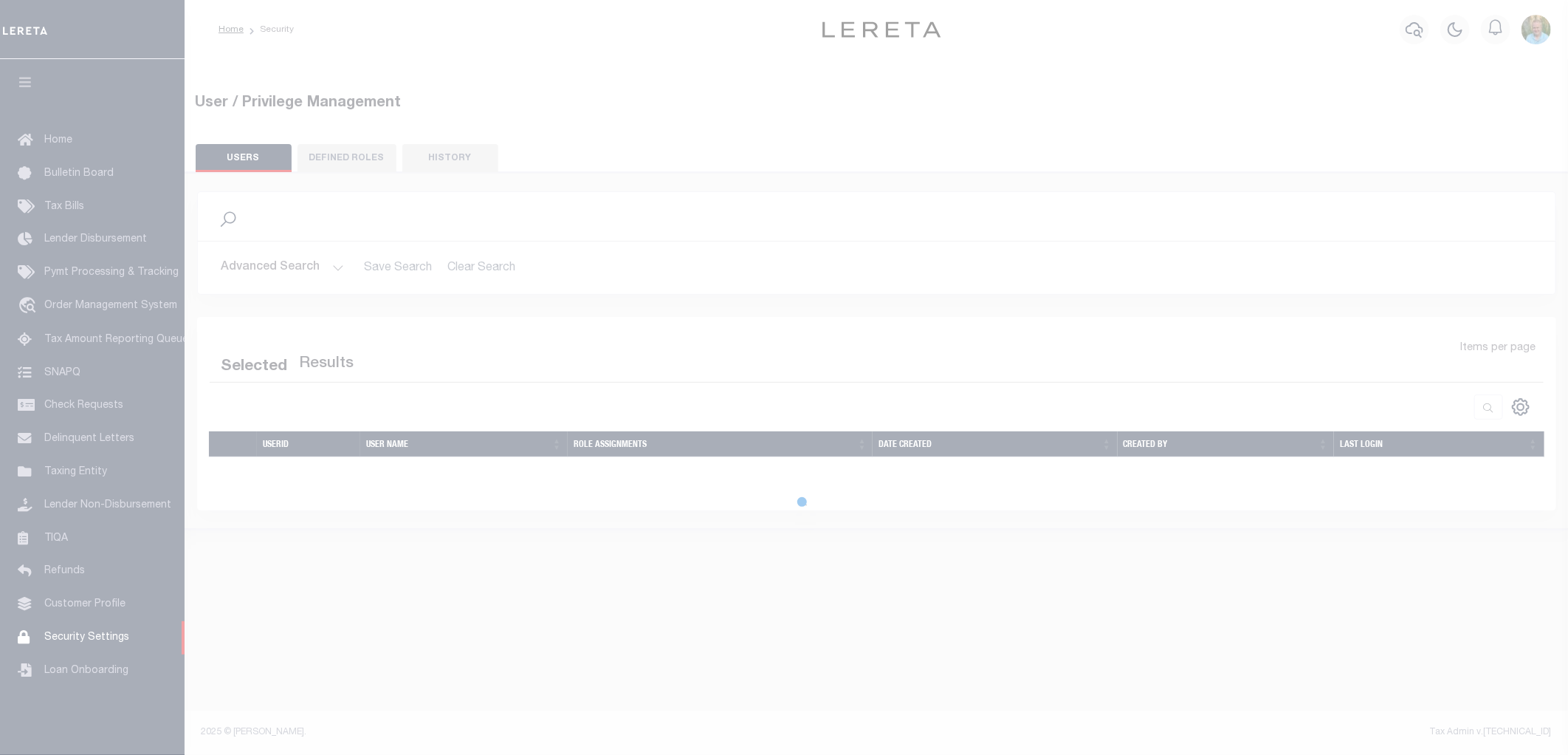
select select "100"
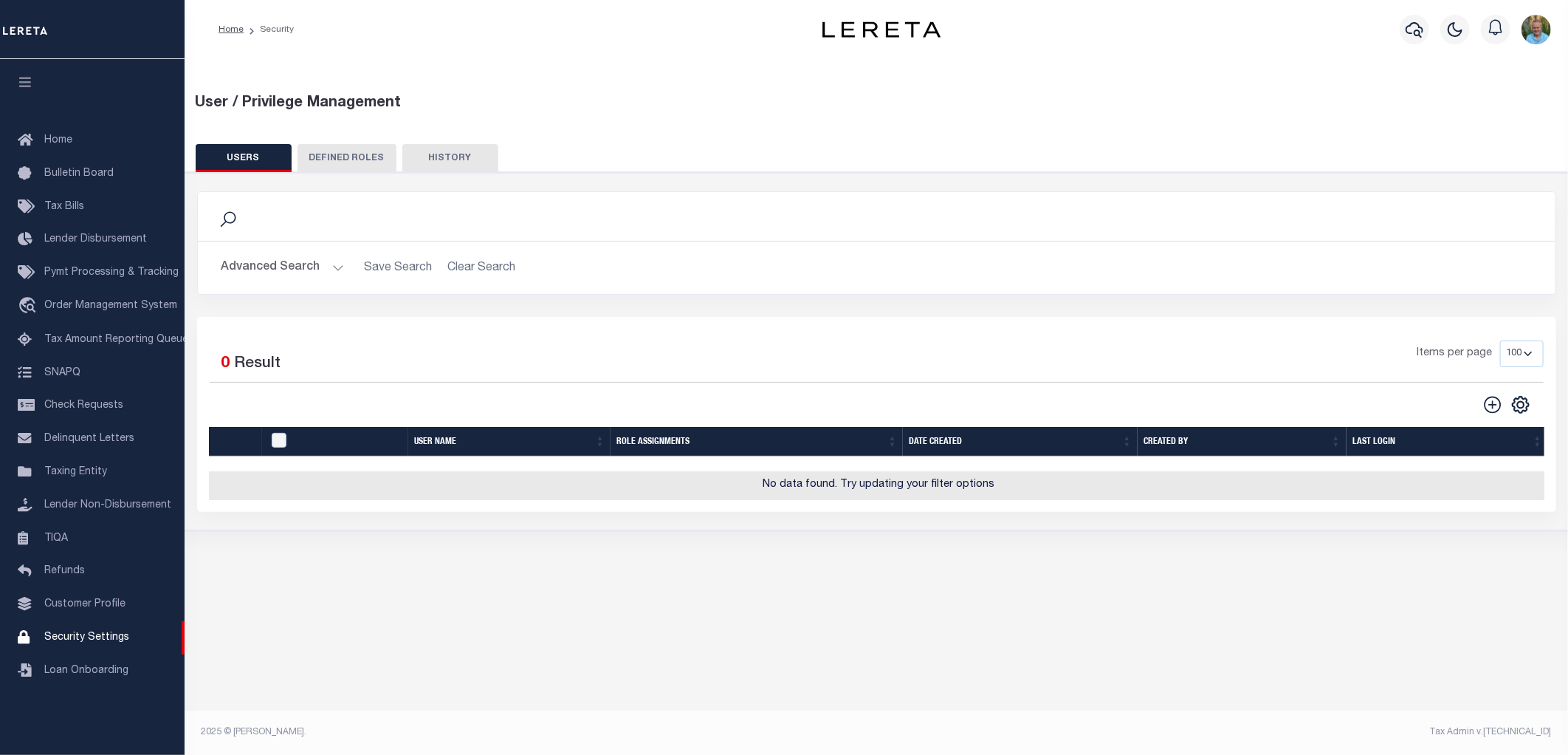
click at [285, 267] on button "Advanced Search" at bounding box center [283, 267] width 123 height 29
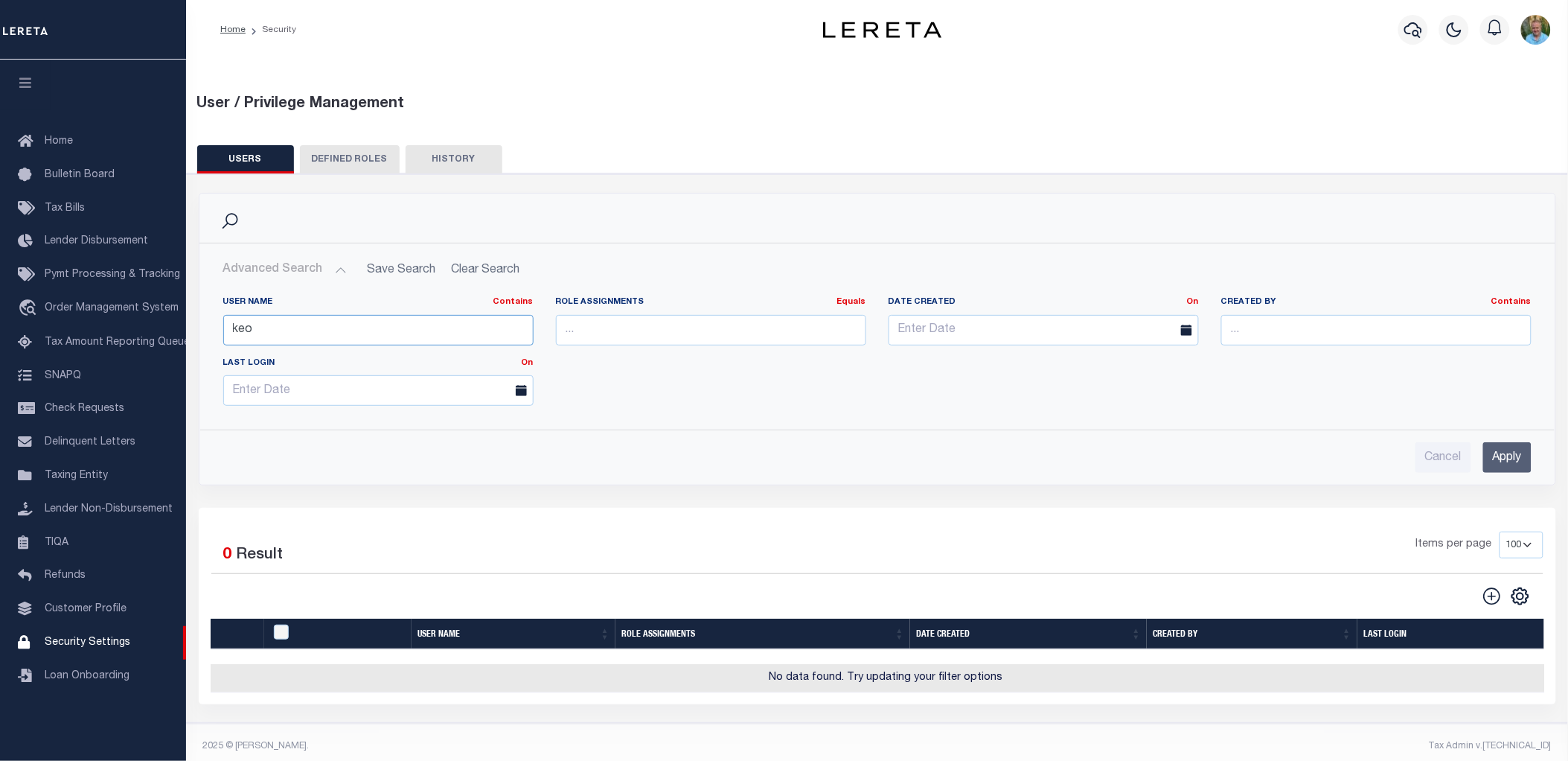
drag, startPoint x: 348, startPoint y: 327, endPoint x: 189, endPoint y: 327, distance: 159.0
click at [189, 327] on div "Search Advanced Search Save Search Clear Search UsersGridWrapper_dynamictable__…" at bounding box center [878, 350] width 1380 height 315
click at [1513, 456] on input "Apply" at bounding box center [1507, 457] width 48 height 31
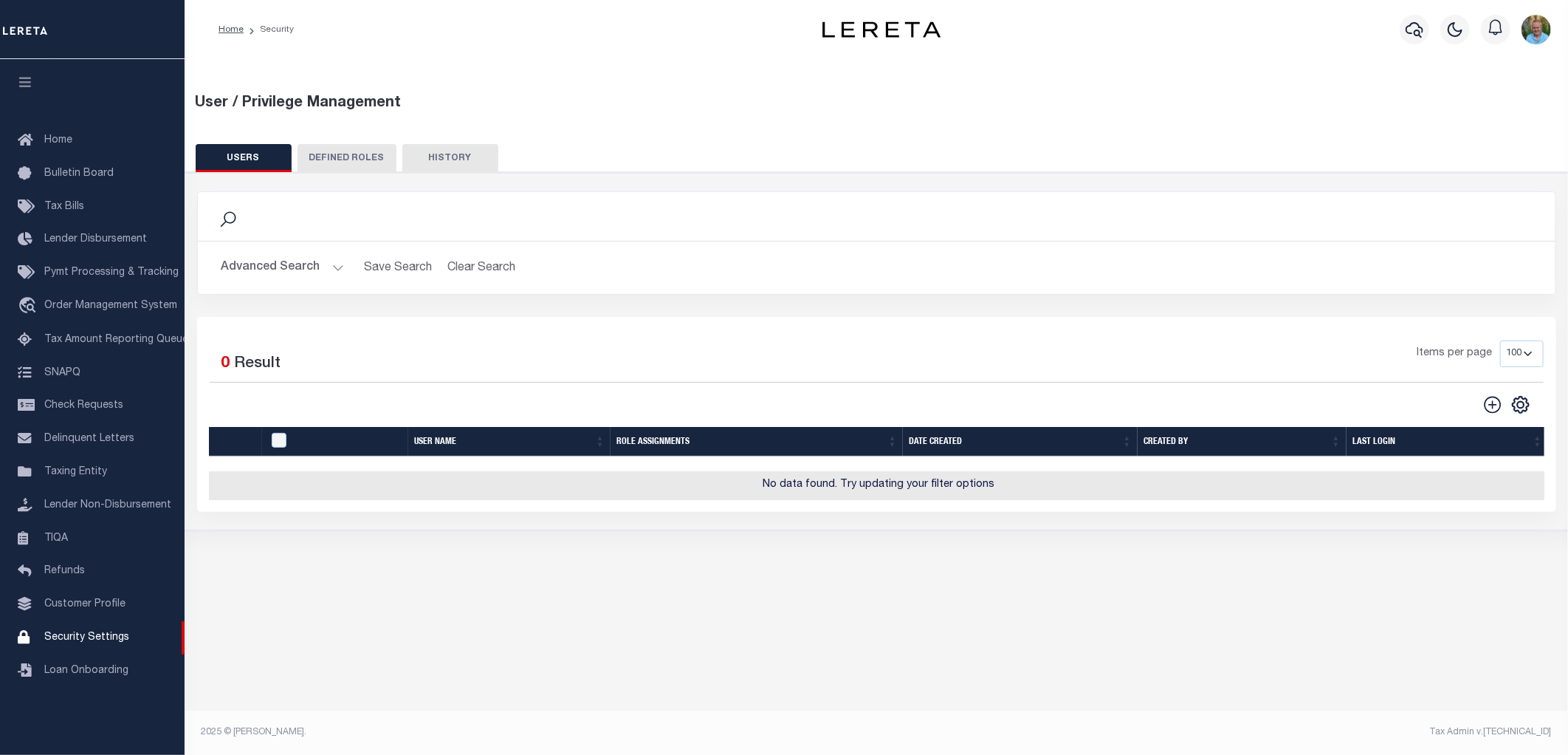
click at [270, 261] on button "Advanced Search" at bounding box center [283, 267] width 123 height 29
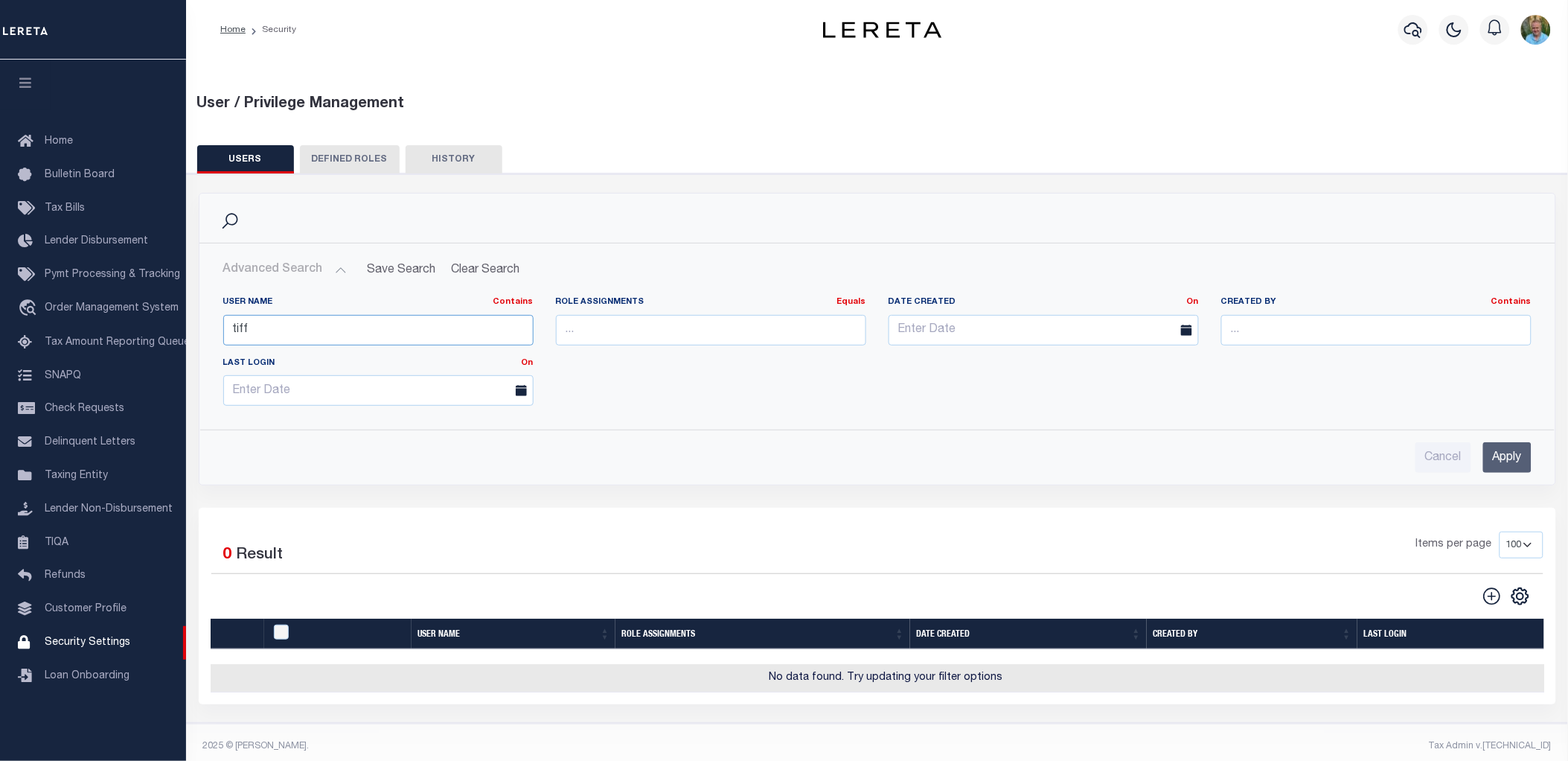
drag, startPoint x: 285, startPoint y: 323, endPoint x: 196, endPoint y: 325, distance: 89.0
click at [196, 325] on div "Search Advanced Search Save Search Clear Search UsersGridWrapper_dynamictable__…" at bounding box center [878, 350] width 1380 height 315
type input "ke"
click at [1513, 457] on input "Apply" at bounding box center [1507, 457] width 48 height 31
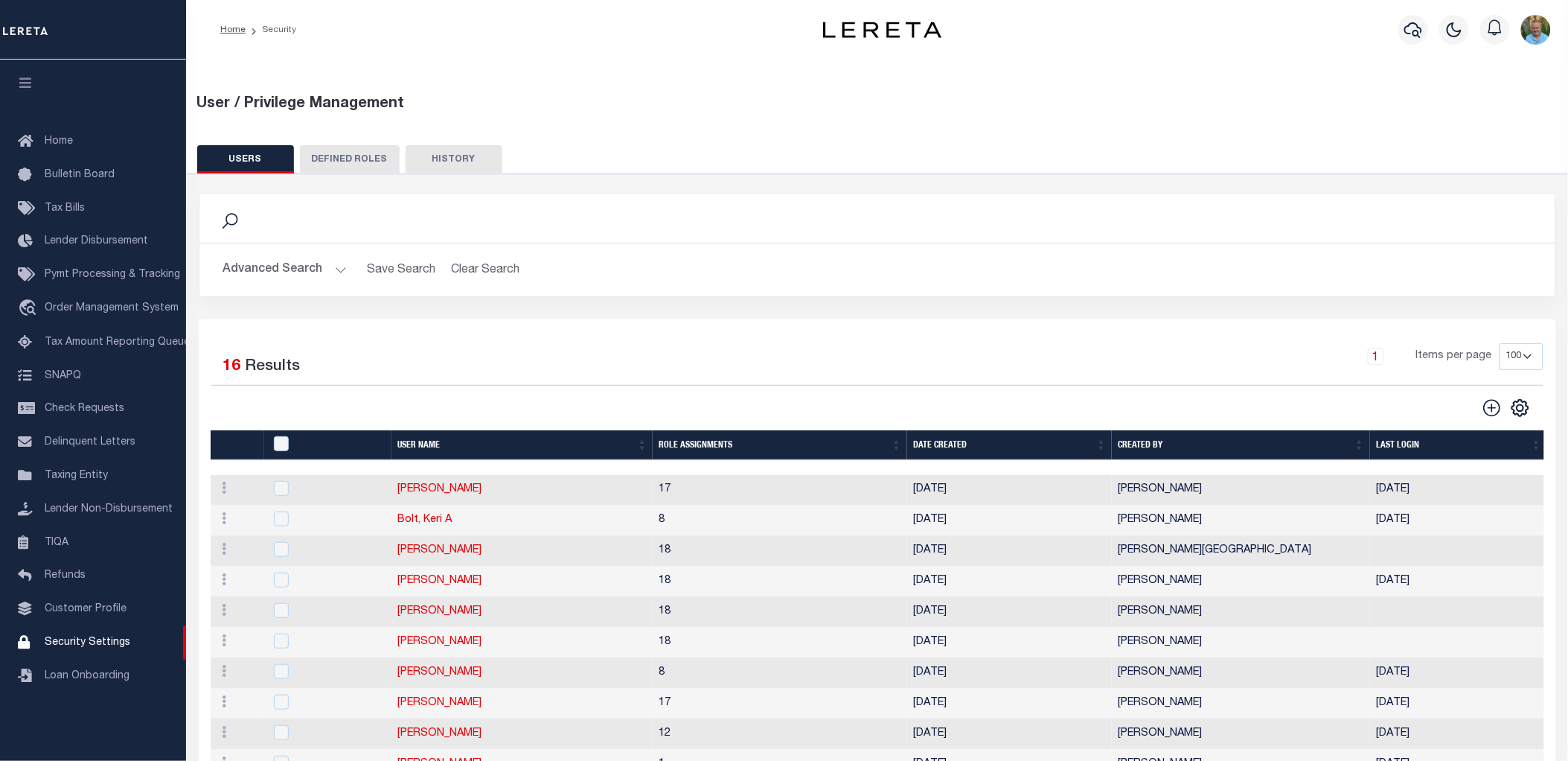
click at [313, 266] on button "Advanced Search" at bounding box center [285, 270] width 124 height 29
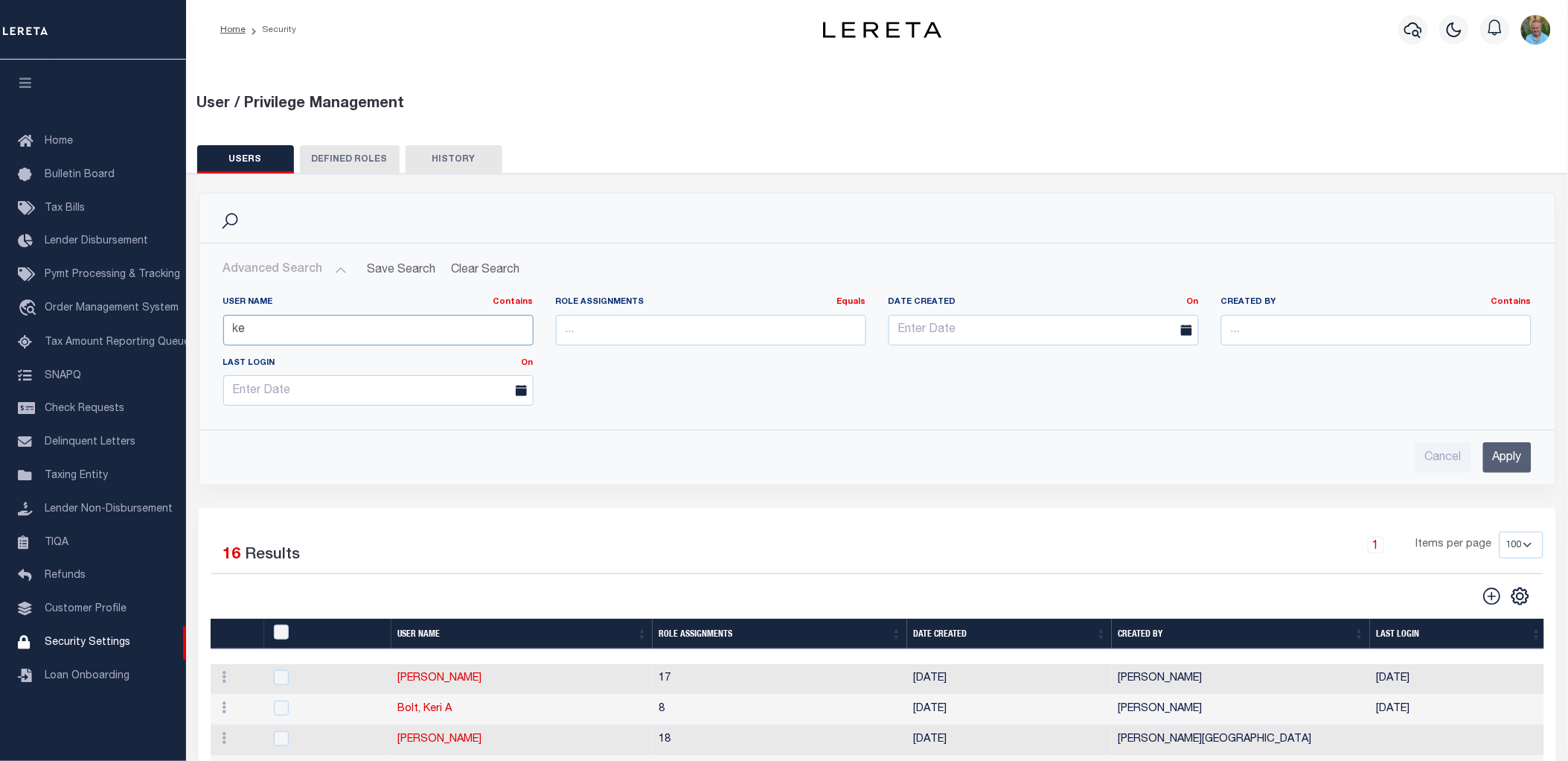
drag, startPoint x: 280, startPoint y: 325, endPoint x: 199, endPoint y: 325, distance: 81.0
click at [200, 325] on div "User Name Contains Contains Is ke Role Assignments Equals Equals Is Not Equal T…" at bounding box center [878, 351] width 1355 height 133
click at [289, 323] on input "text" at bounding box center [379, 330] width 311 height 31
click at [1263, 428] on div "User Name Contains Contains Is Role Assignments Equals Equals Is Not Equal To I…" at bounding box center [878, 379] width 1333 height 189
click at [339, 333] on input "text" at bounding box center [379, 330] width 311 height 31
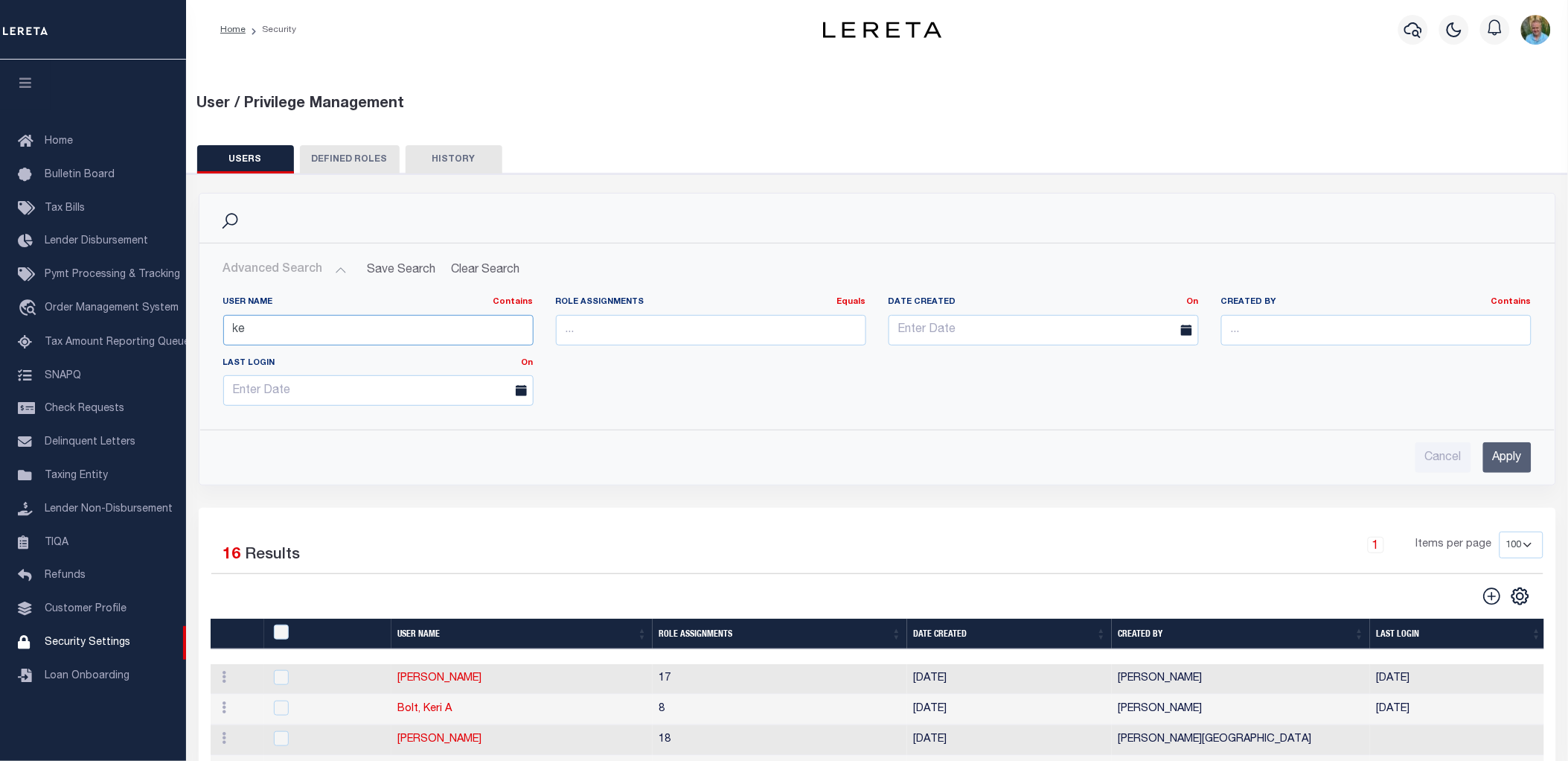
type input "k"
type input "t"
click at [1493, 603] on icon "" at bounding box center [1492, 596] width 19 height 19
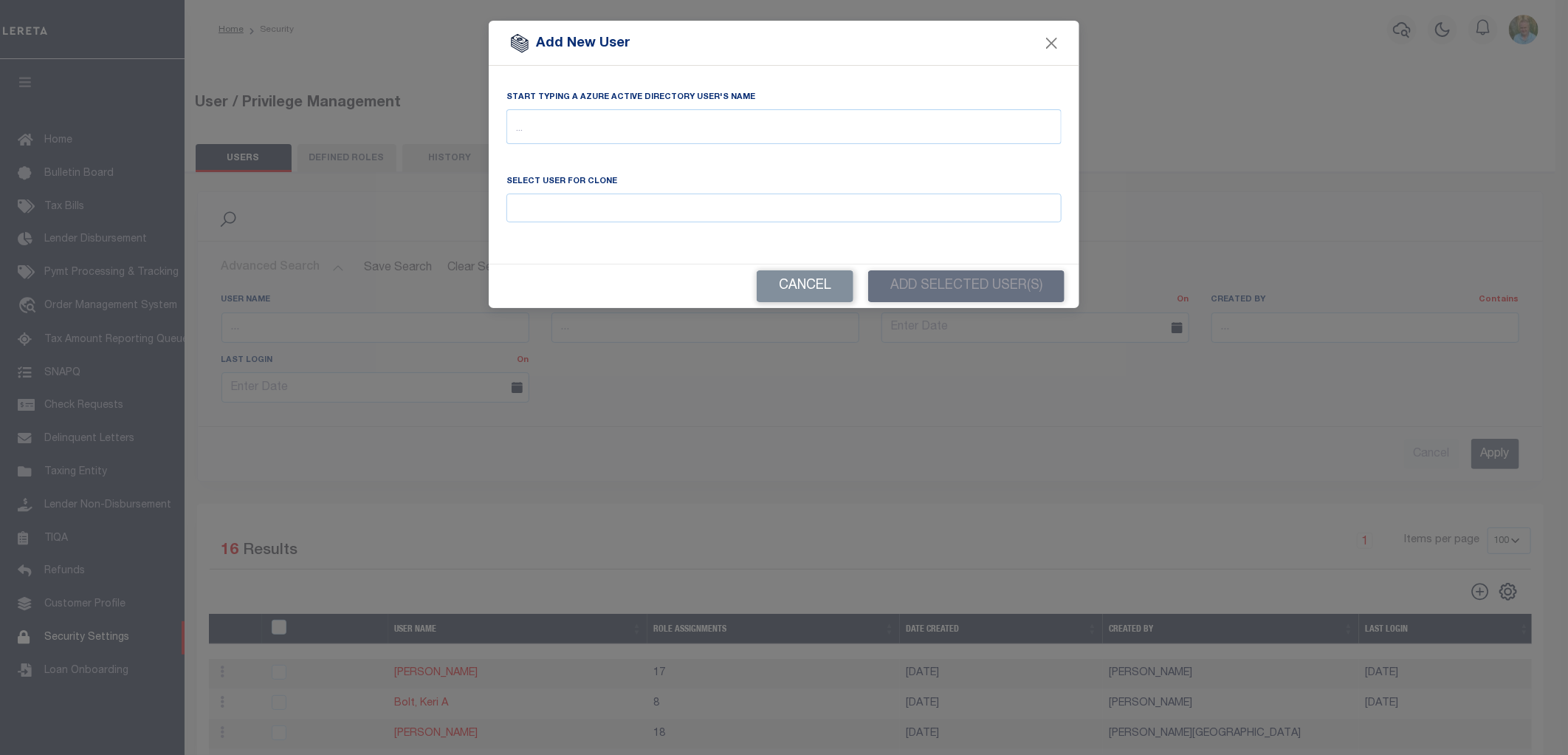
click at [589, 109] on div at bounding box center [784, 112] width 555 height 6
click at [595, 121] on input "text" at bounding box center [784, 130] width 555 height 28
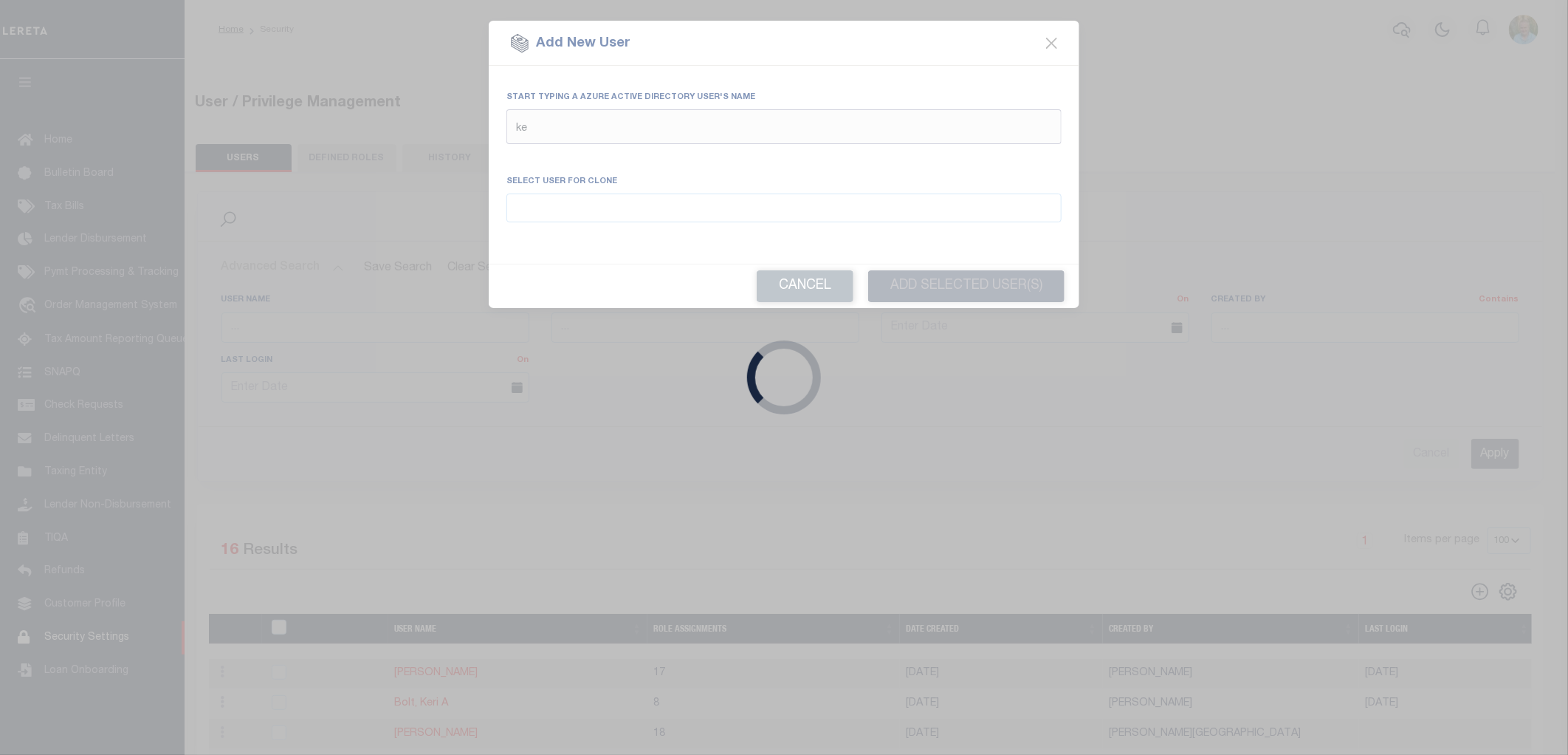
type input "ke"
click at [1481, 212] on div "Loading..." at bounding box center [784, 378] width 1568 height 755
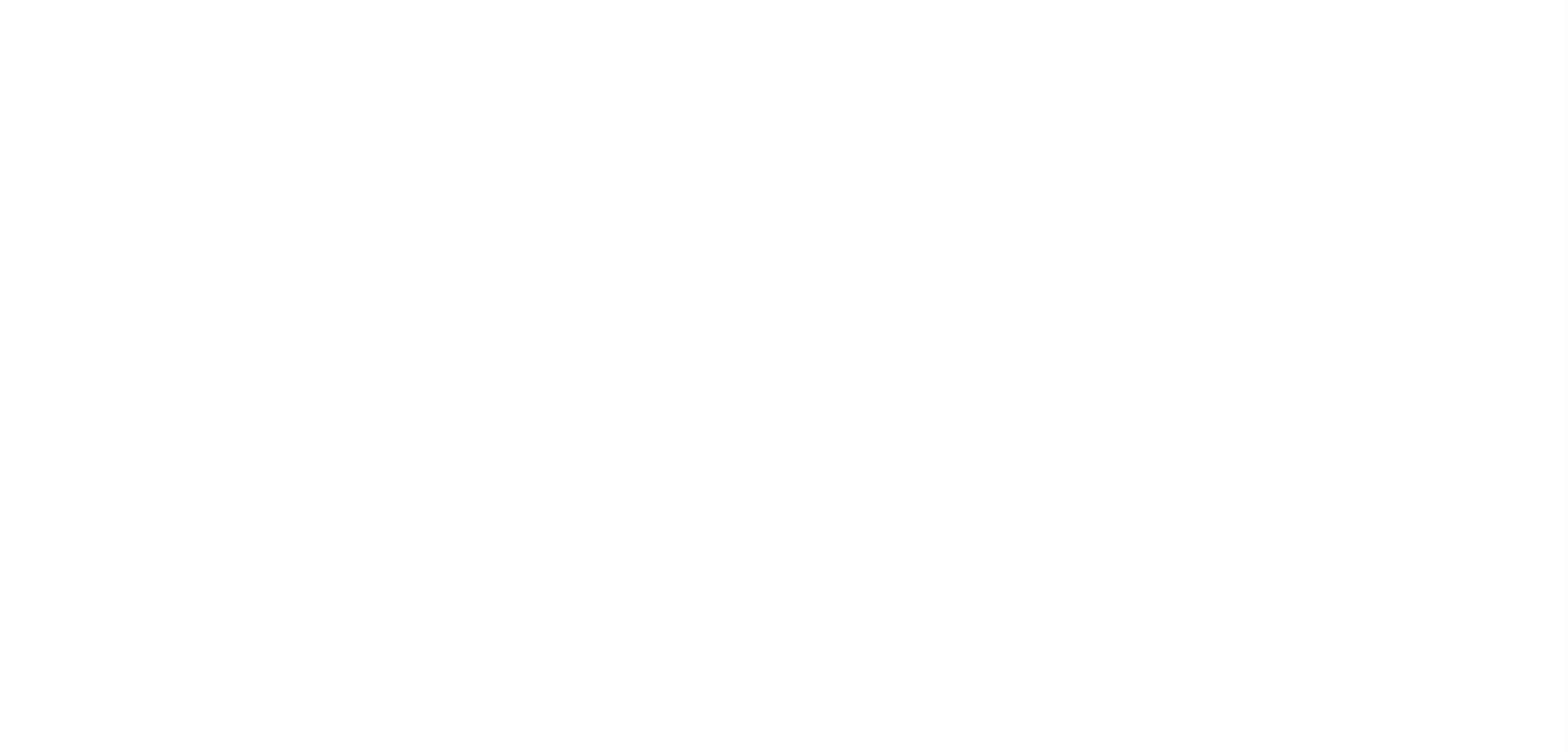
select select "100"
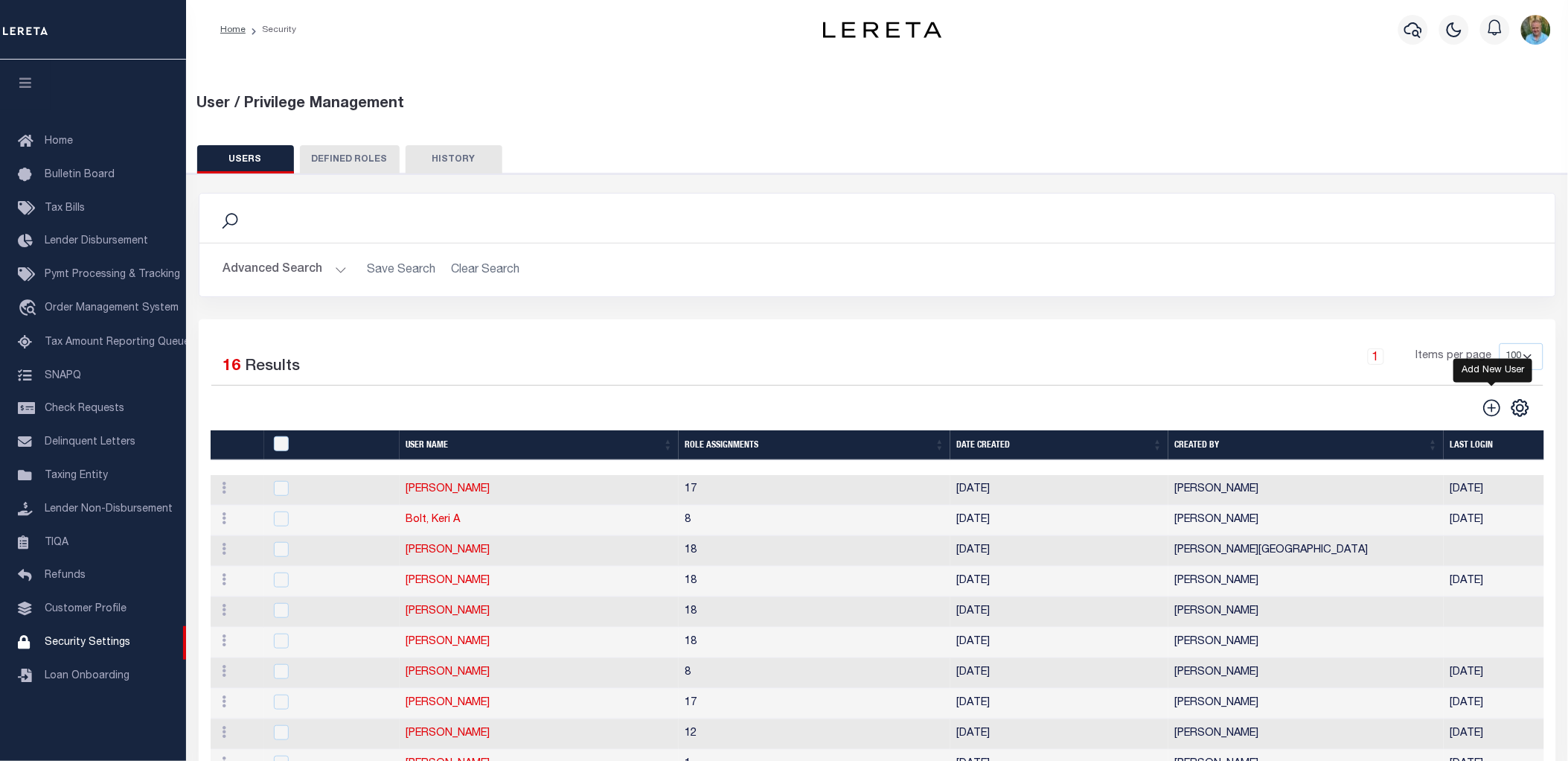
click at [1491, 406] on icon "" at bounding box center [1492, 408] width 19 height 19
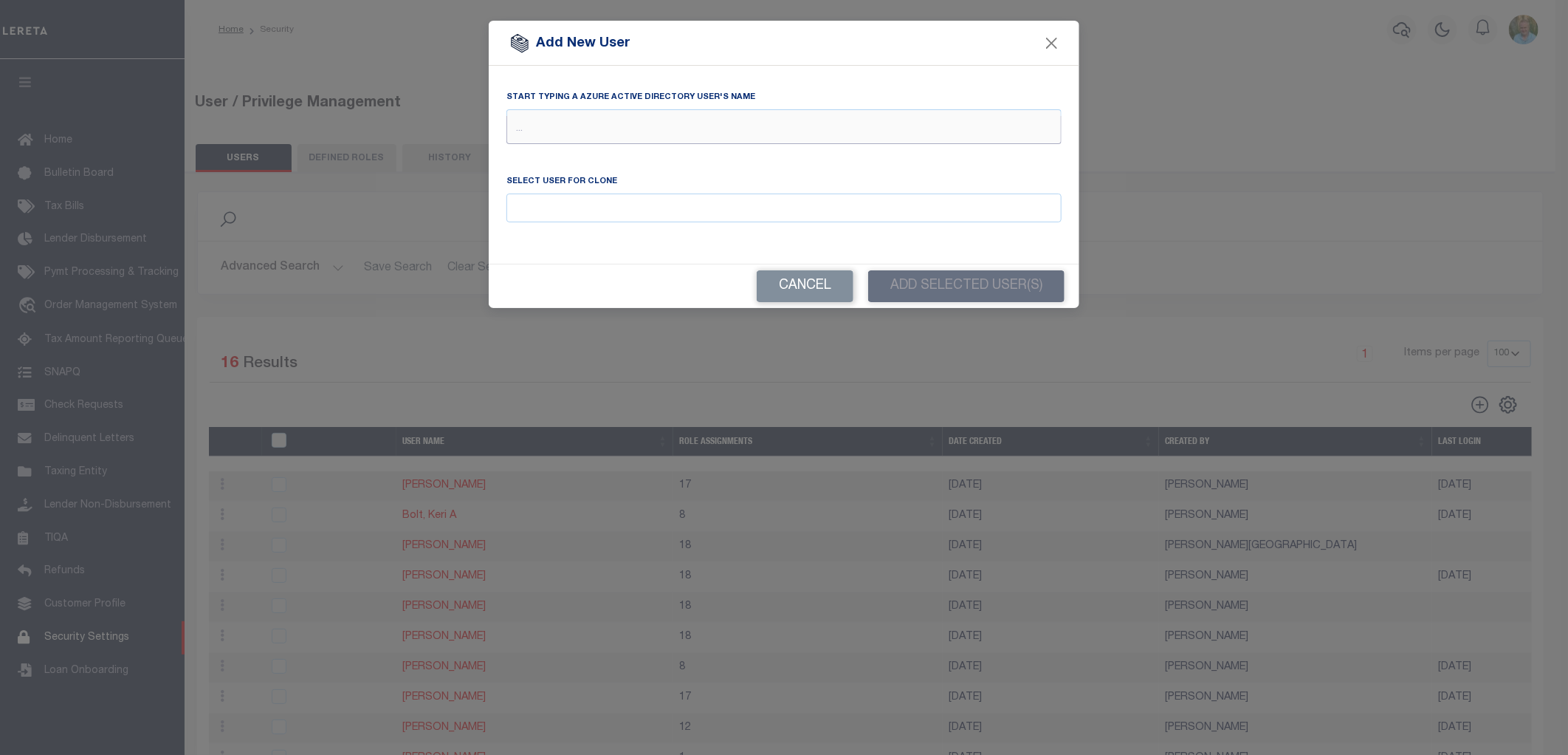
click at [602, 126] on input "text" at bounding box center [784, 130] width 555 height 28
type input "keoh"
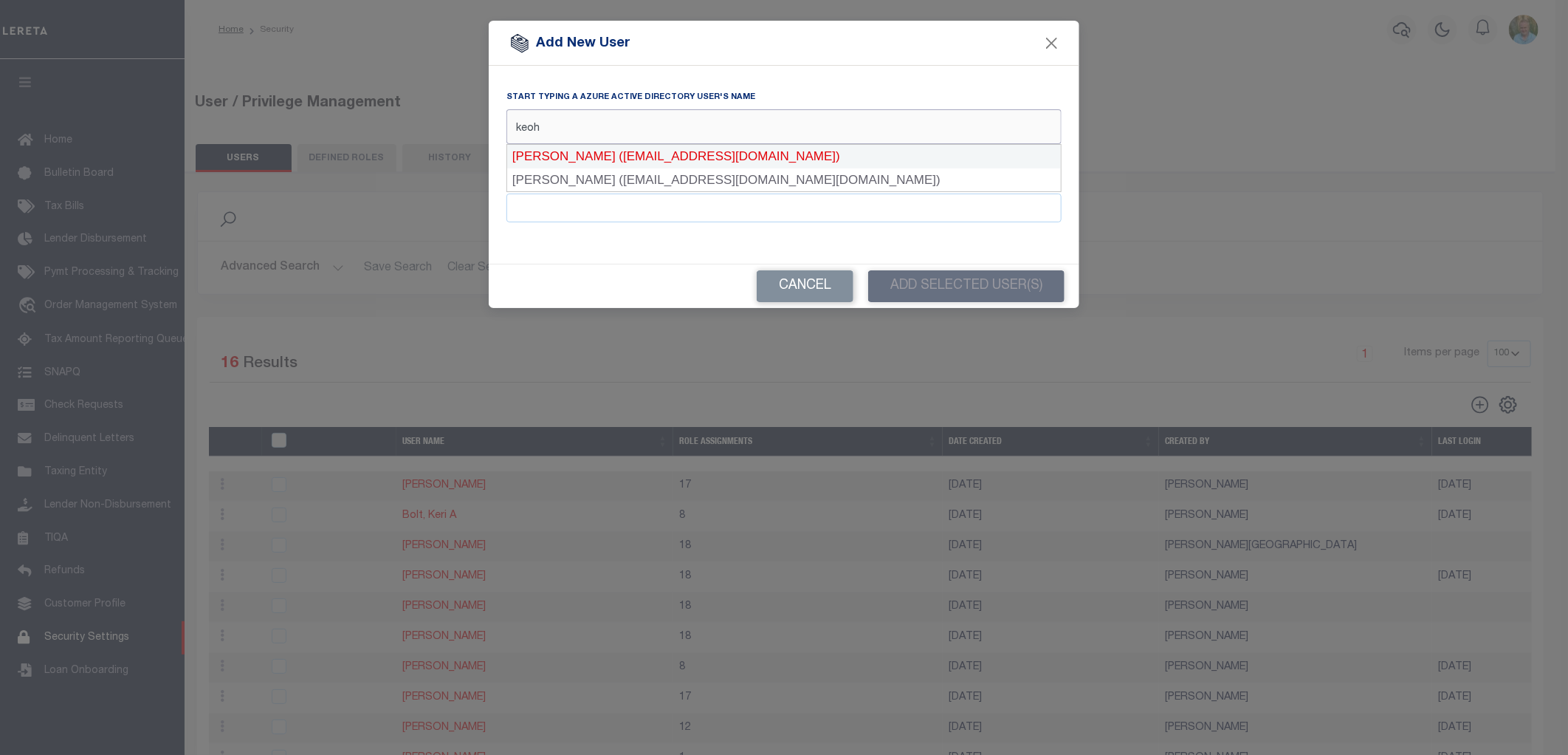
click at [614, 158] on div "Keohane, Tiffany (tkeohane@lereta.net)" at bounding box center [784, 157] width 554 height 24
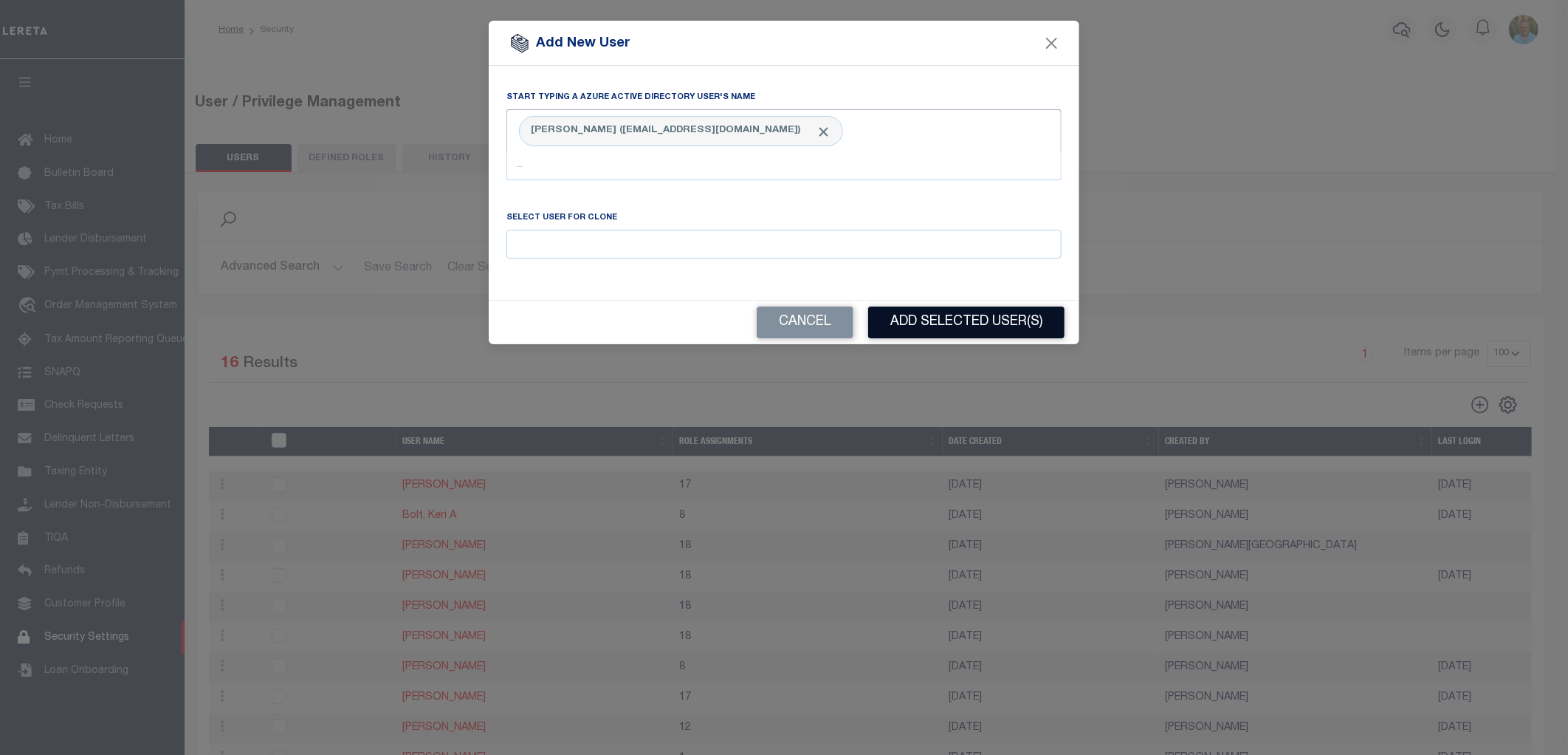
click at [953, 316] on button "Add Selected User(s)" at bounding box center [967, 322] width 196 height 31
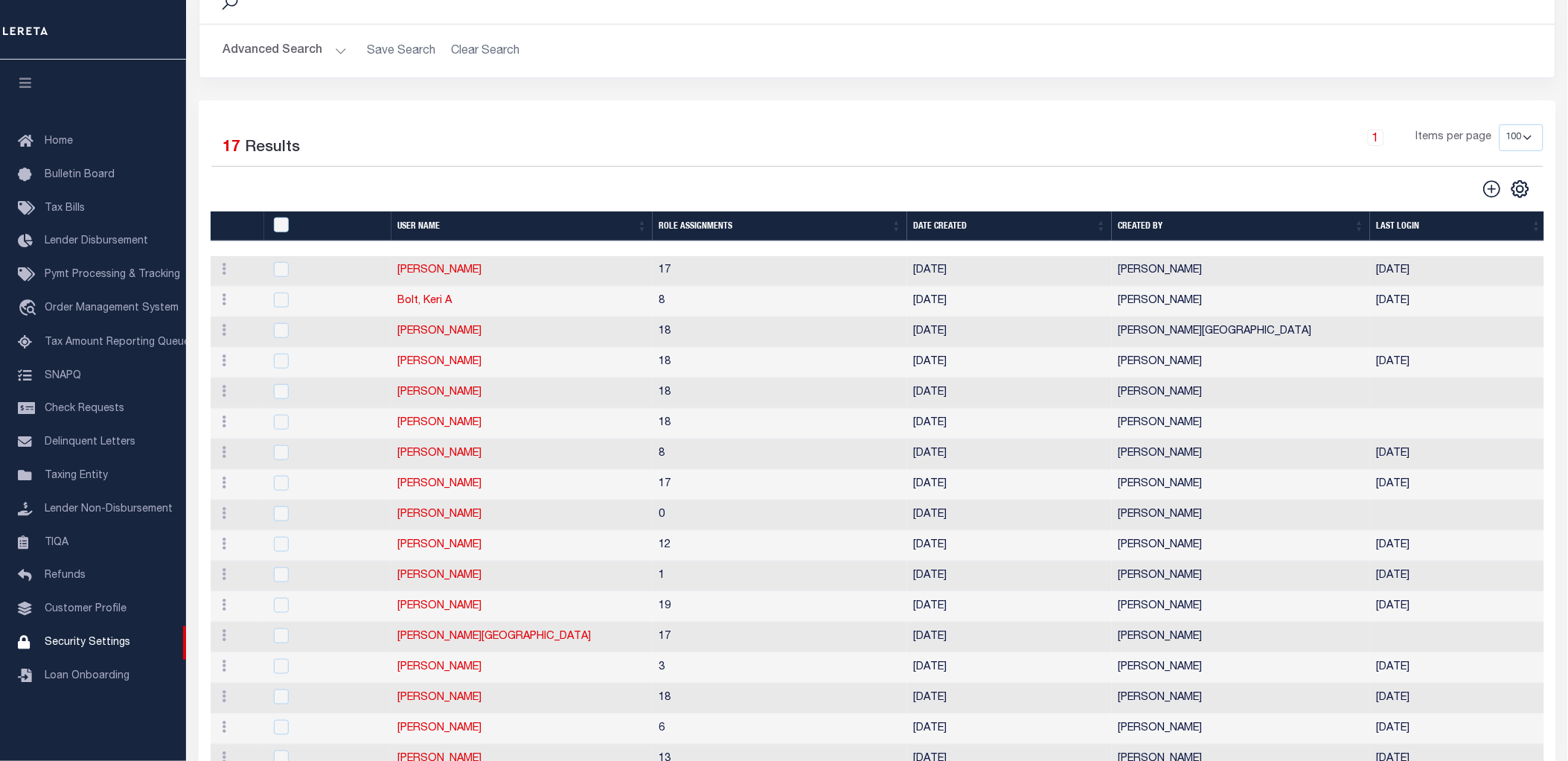
scroll to position [248, 0]
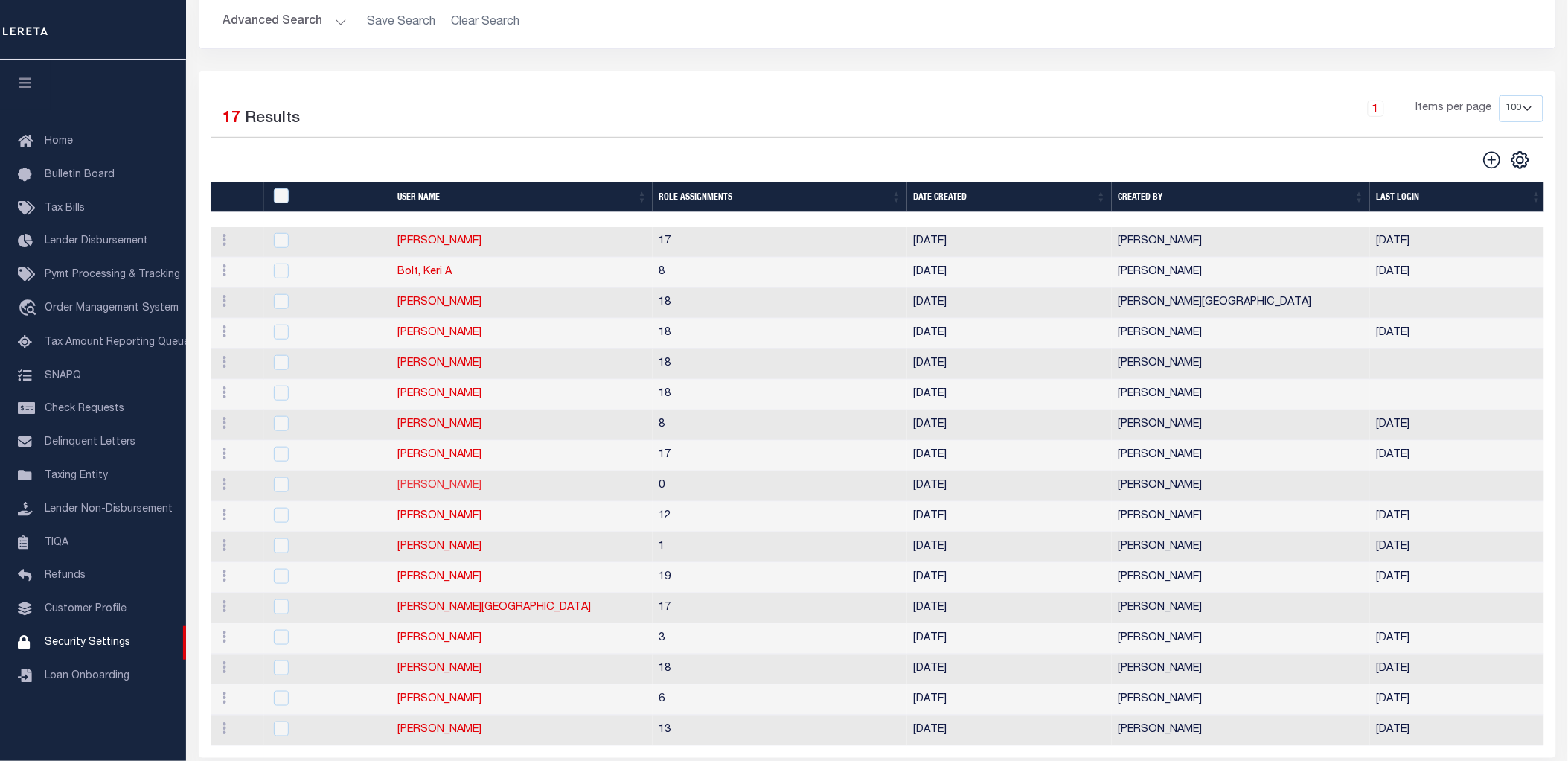
click at [428, 485] on link "Keohane Tiffany" at bounding box center [440, 485] width 84 height 10
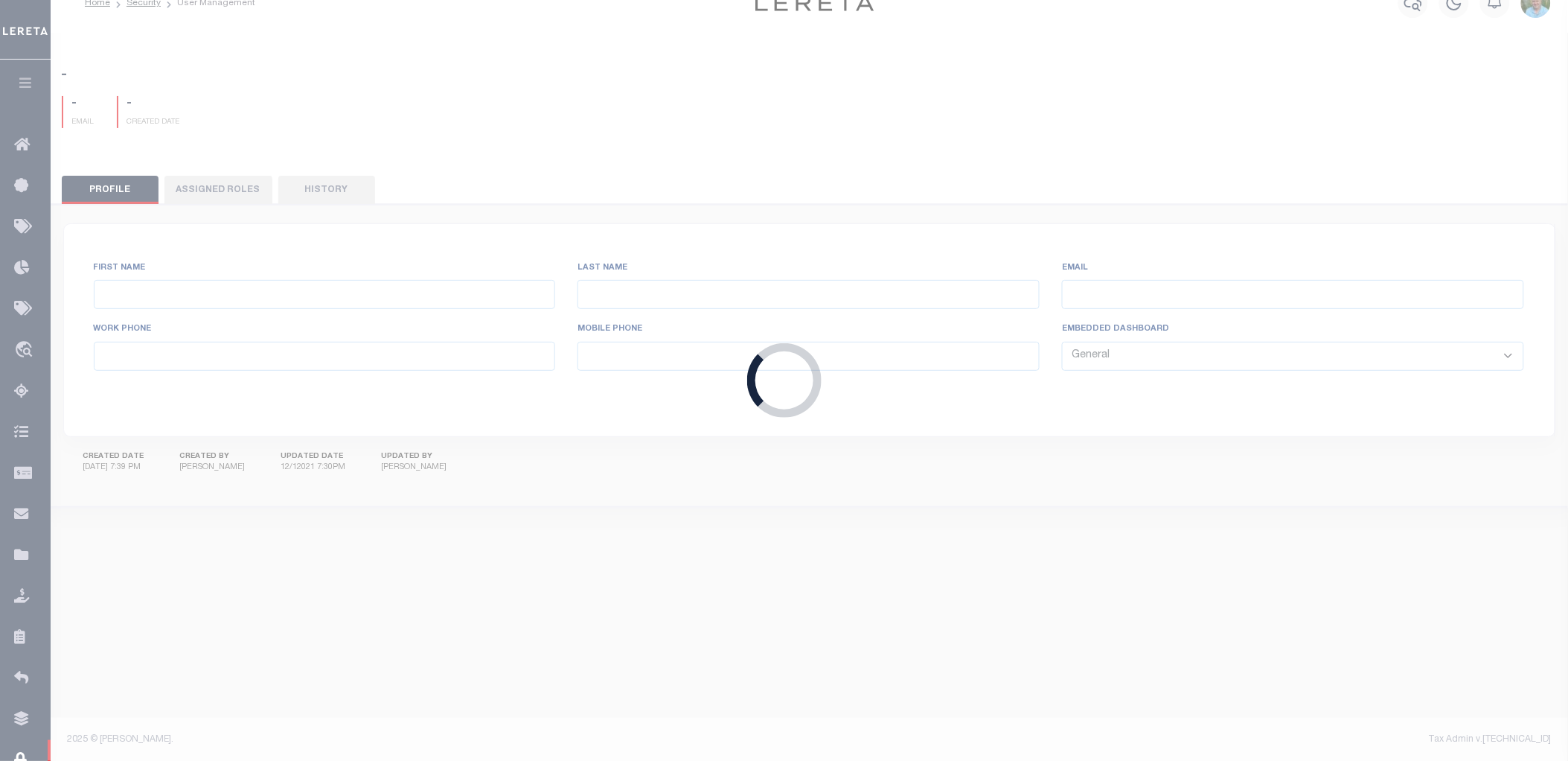
type input "Keohane"
type input "Tiffany"
type input "tkeohane@lereta.net"
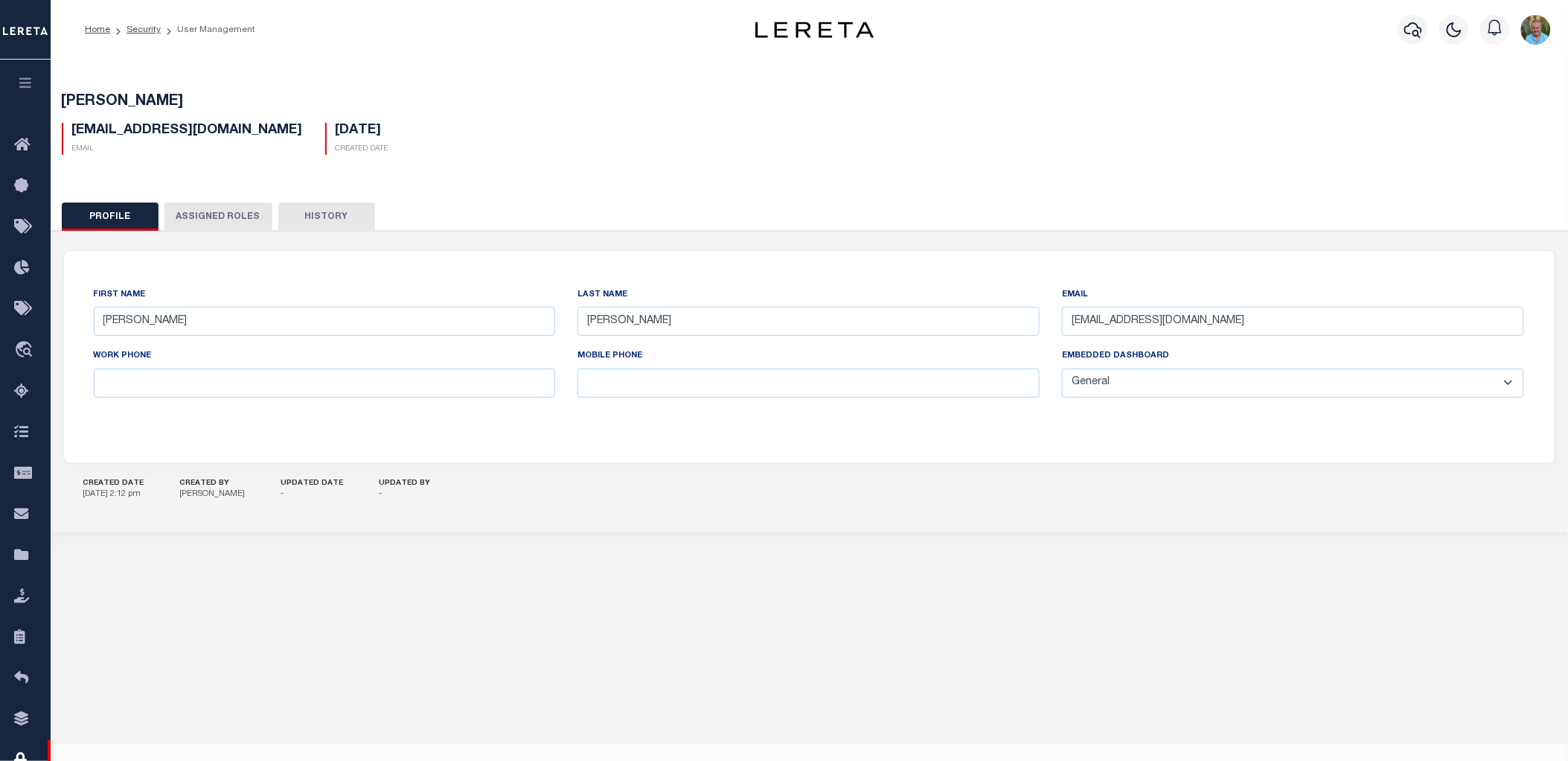
click at [213, 226] on button "Assigned Roles" at bounding box center [219, 217] width 108 height 29
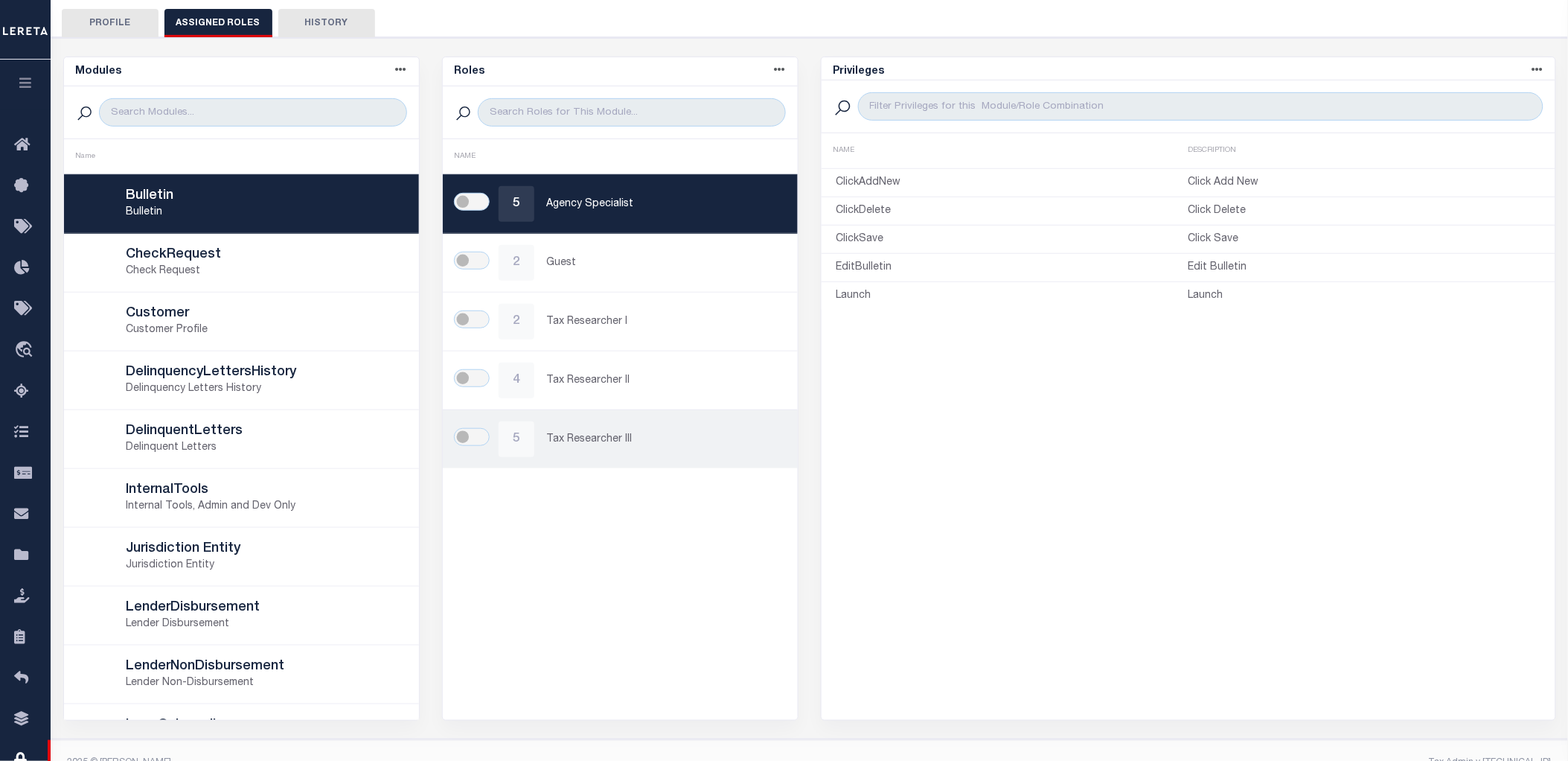
scroll to position [217, 0]
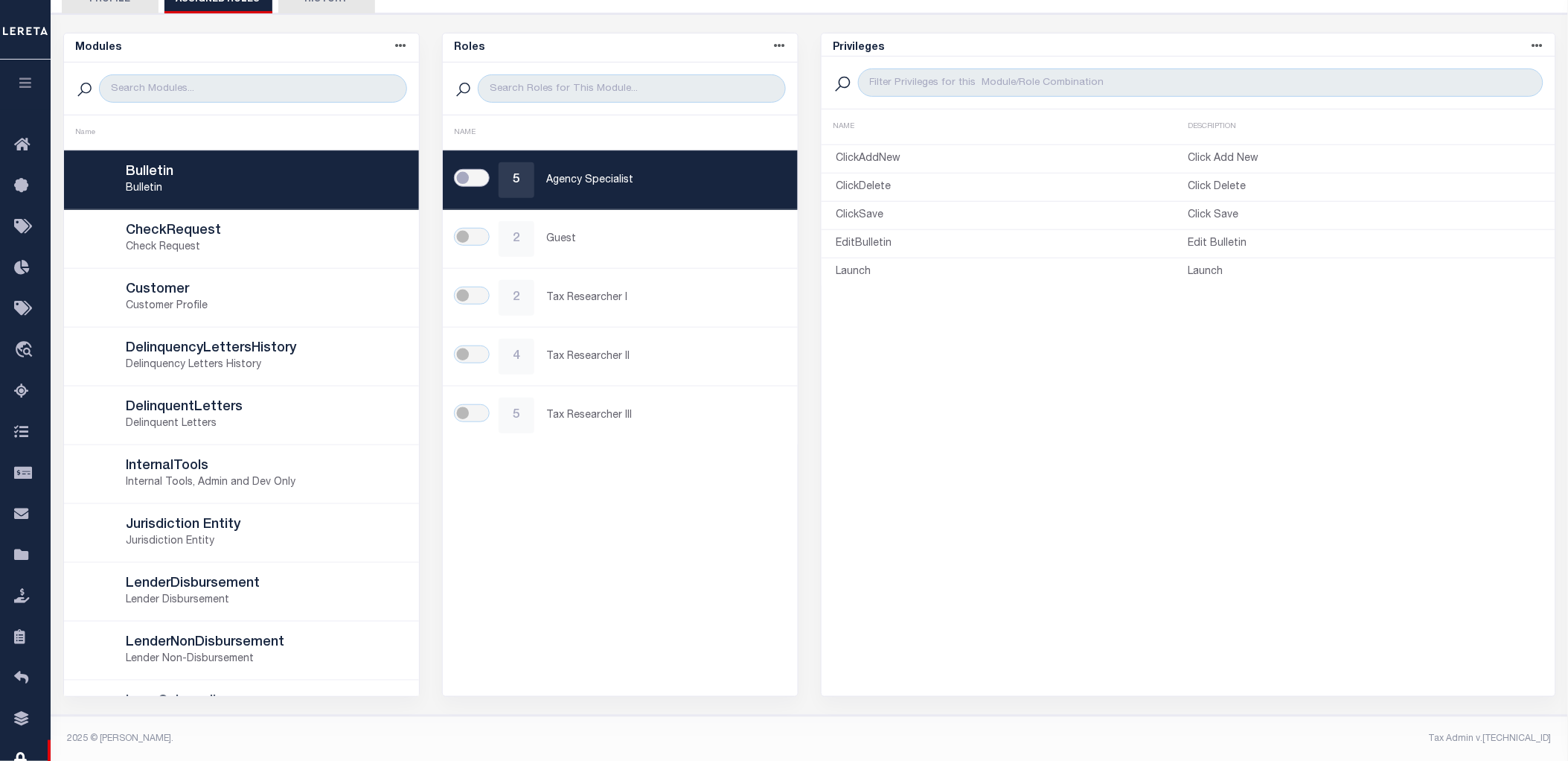
click at [471, 178] on input "checkbox" at bounding box center [471, 178] width 36 height 18
checkbox input "true"
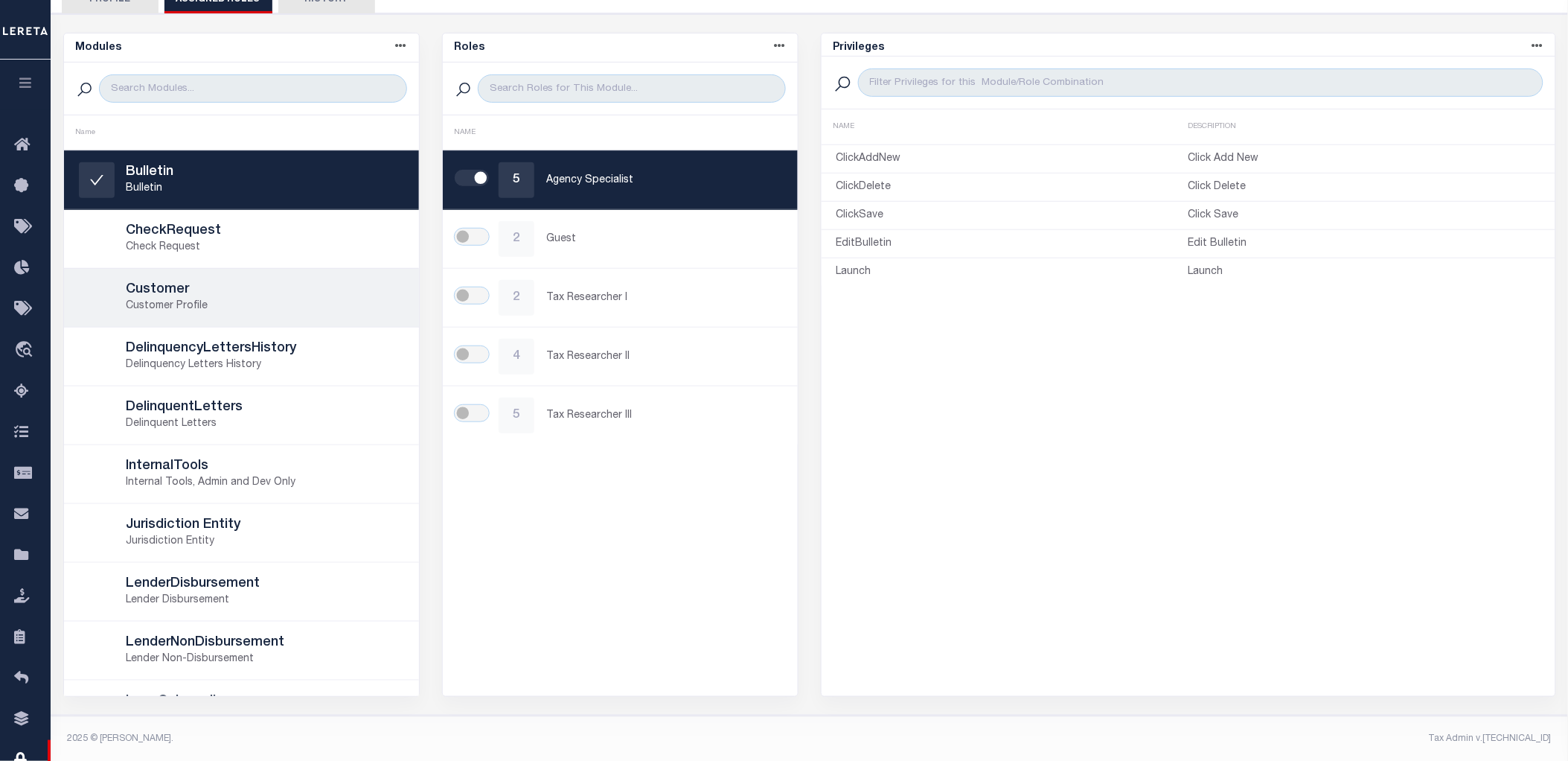
click at [227, 299] on p "Customer Profile" at bounding box center [265, 307] width 277 height 16
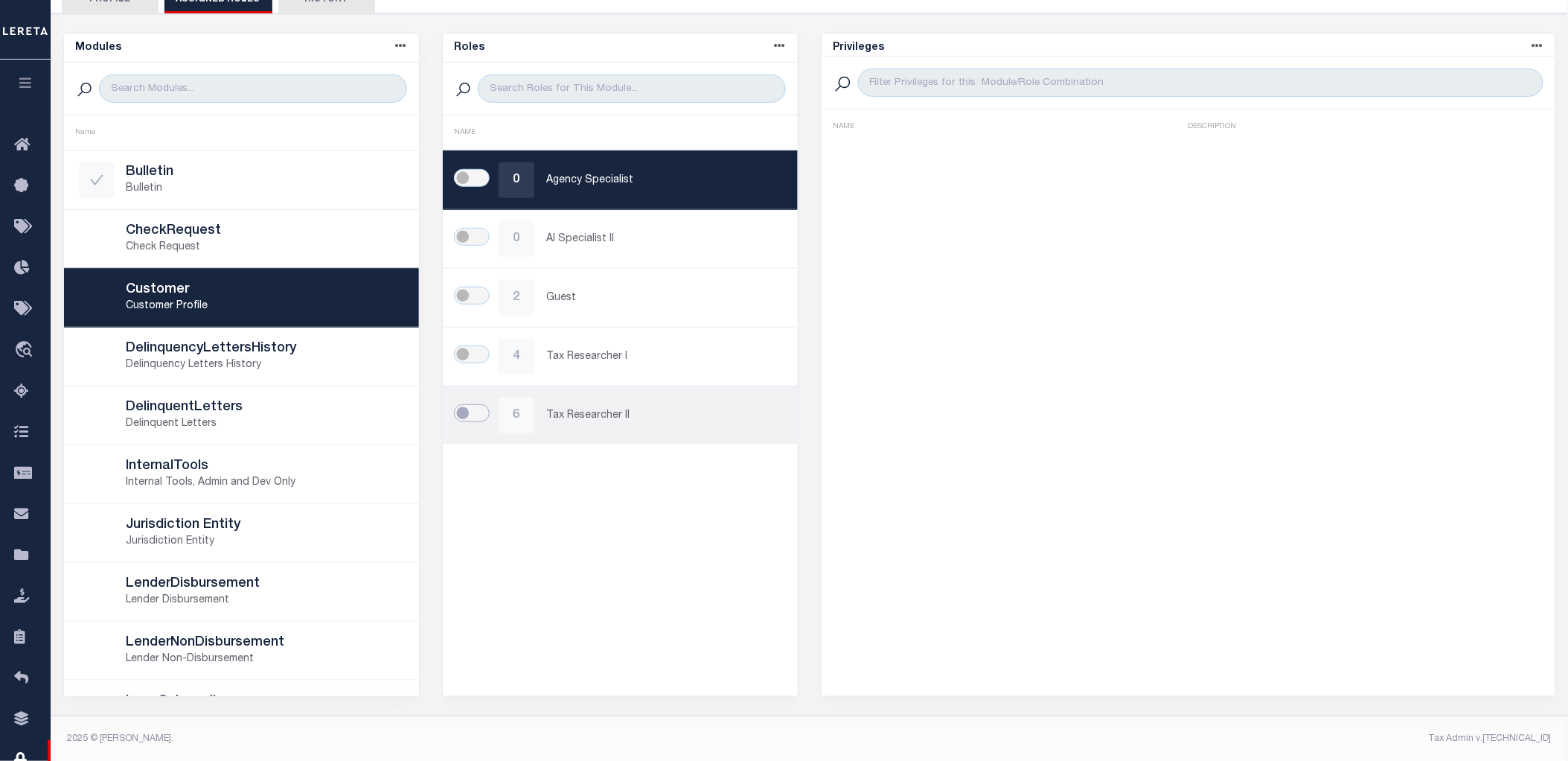
click at [463, 411] on input "checkbox" at bounding box center [471, 413] width 36 height 18
checkbox input "true"
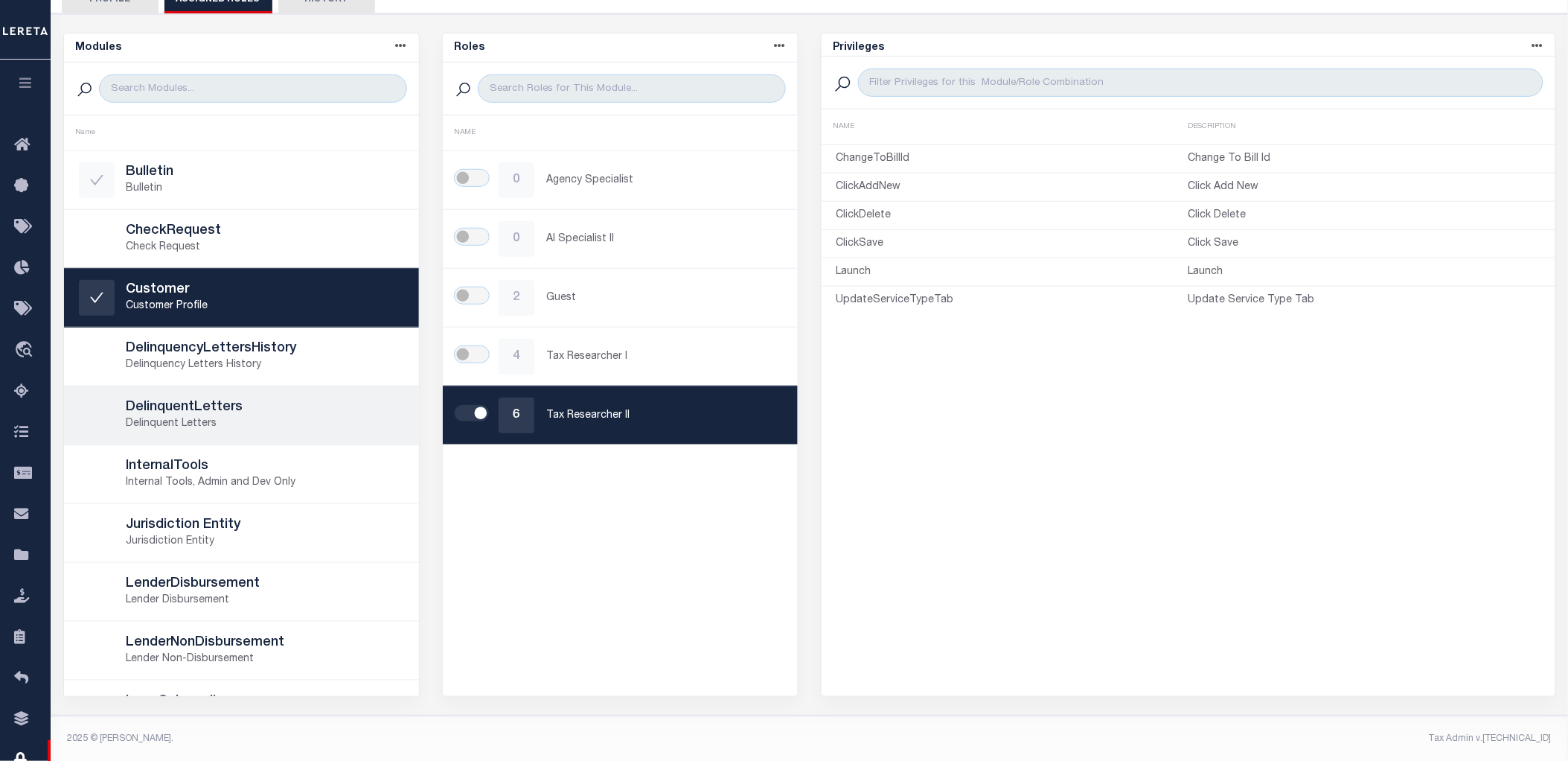
click at [247, 421] on p "Delinquent Letters" at bounding box center [265, 424] width 277 height 16
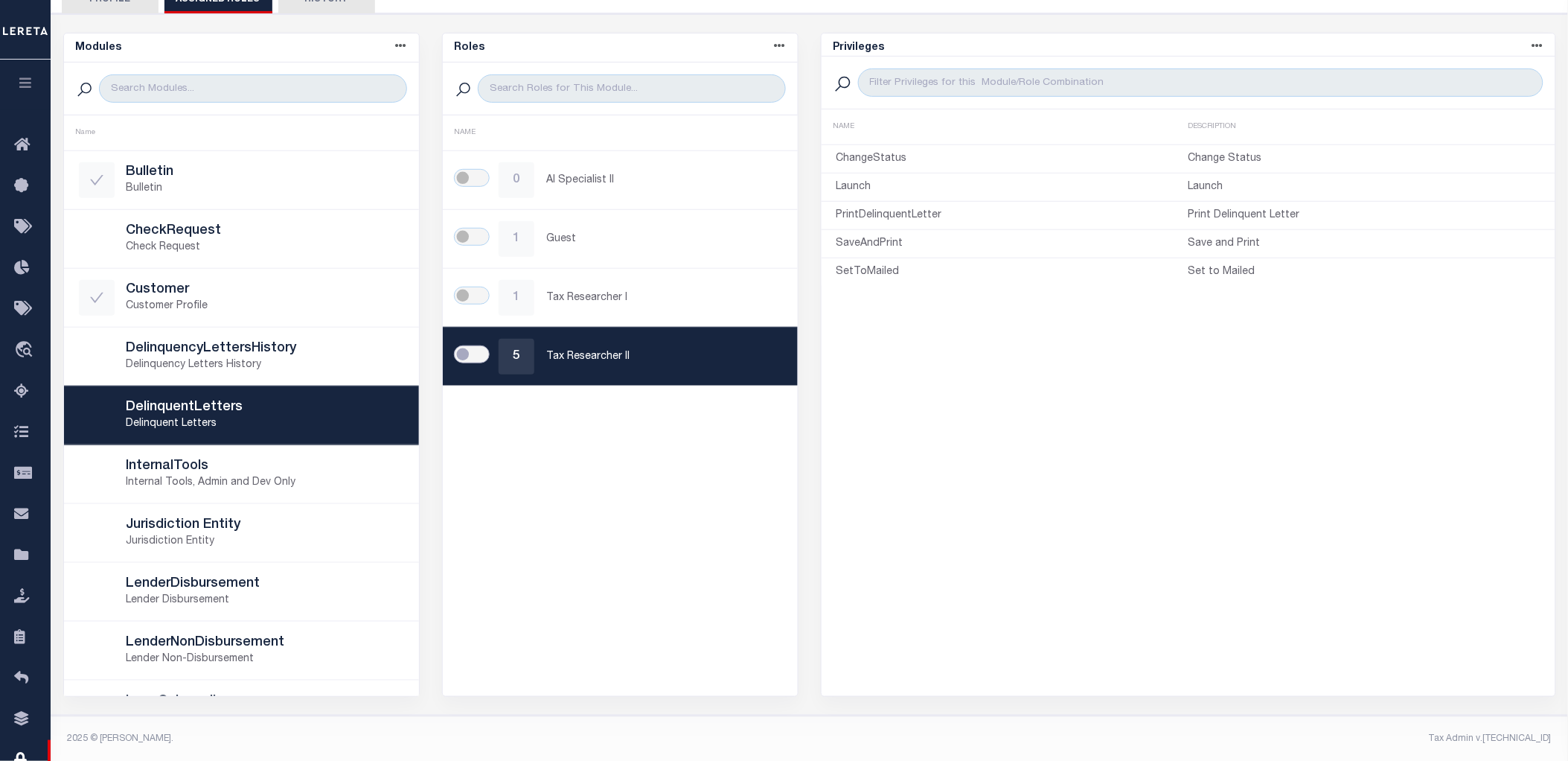
click at [462, 354] on input "checkbox" at bounding box center [471, 354] width 36 height 18
checkbox input "true"
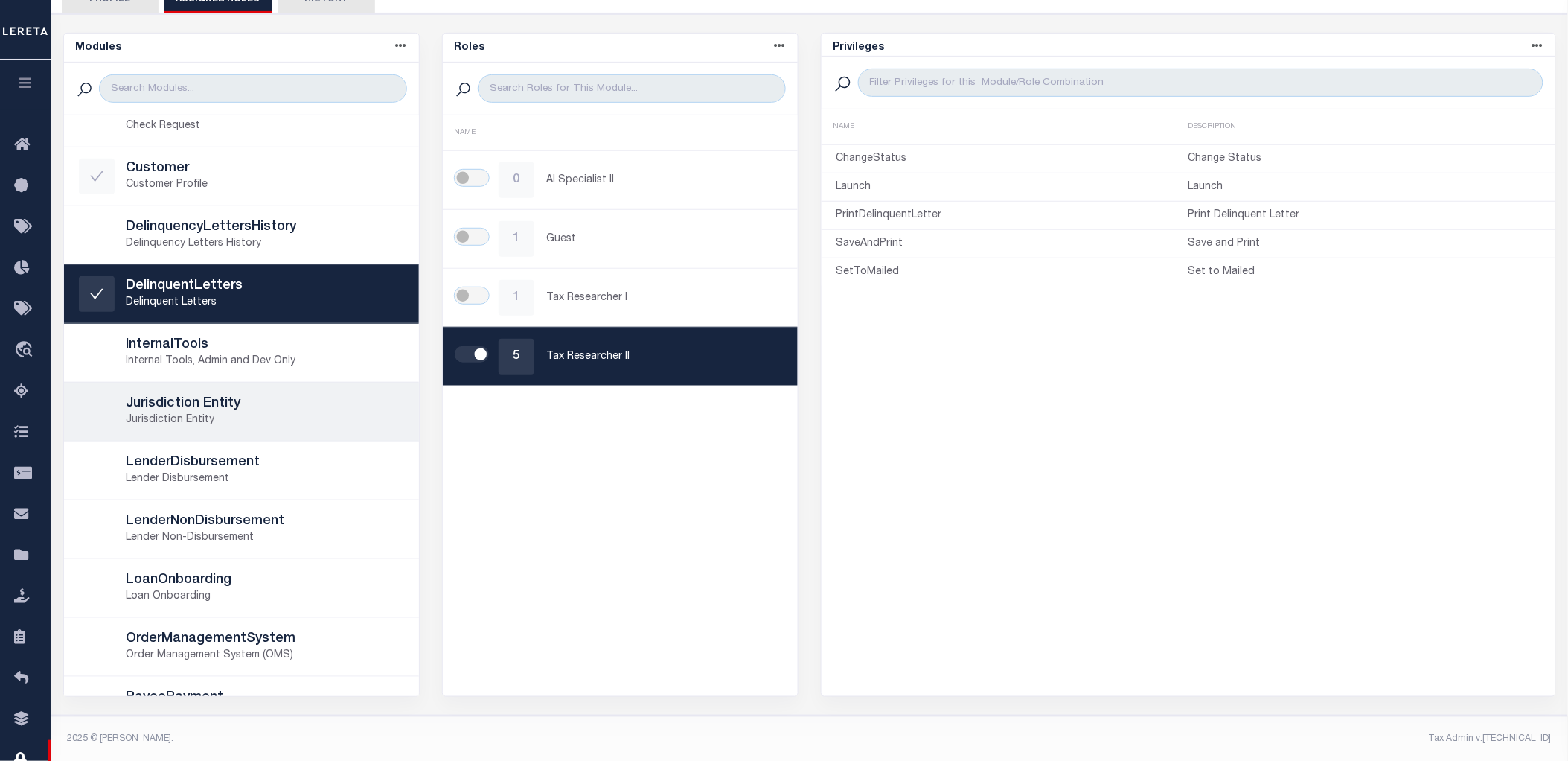
scroll to position [166, 0]
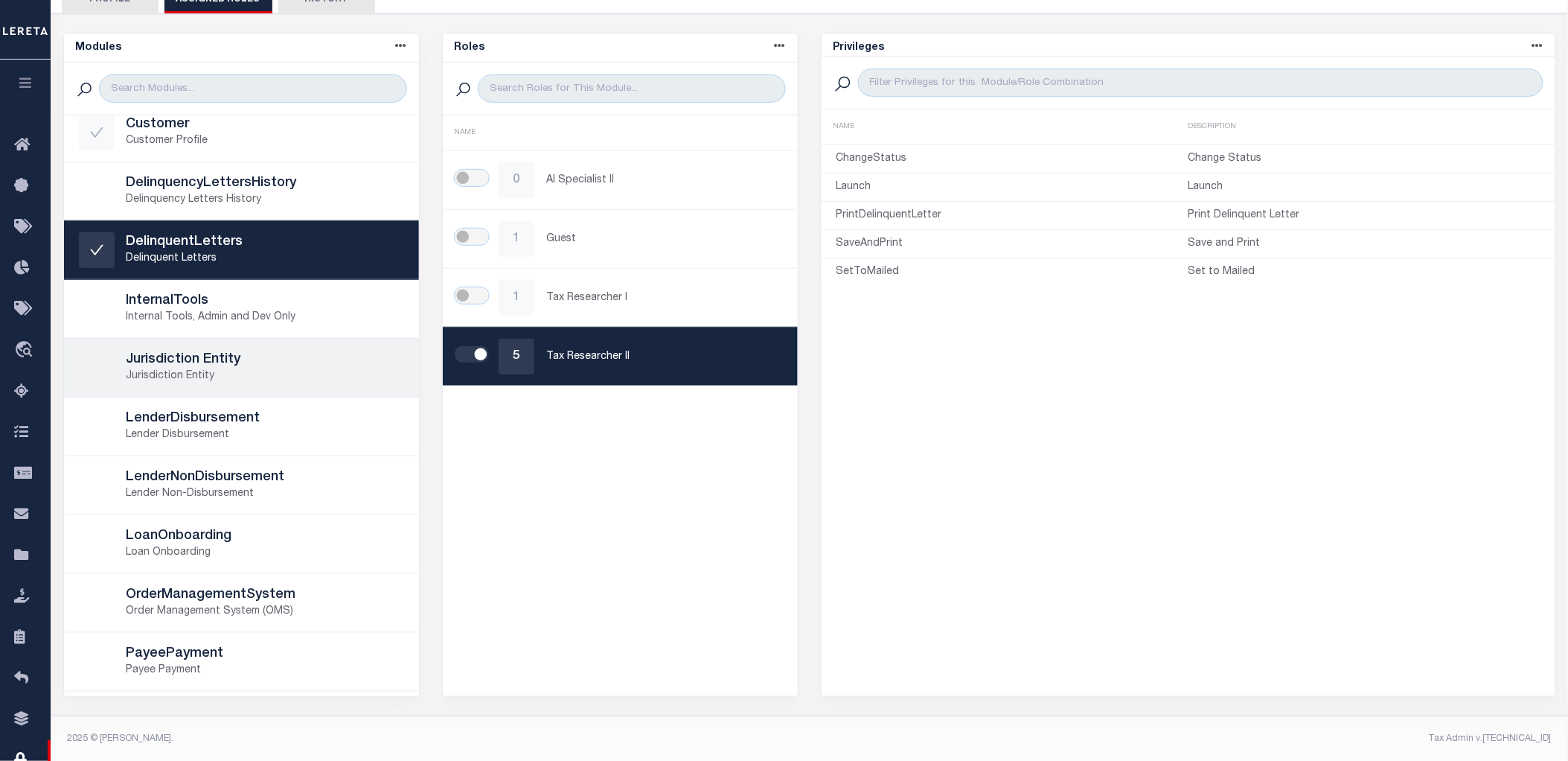
click at [277, 376] on p "Jurisdiction Entity" at bounding box center [265, 377] width 277 height 16
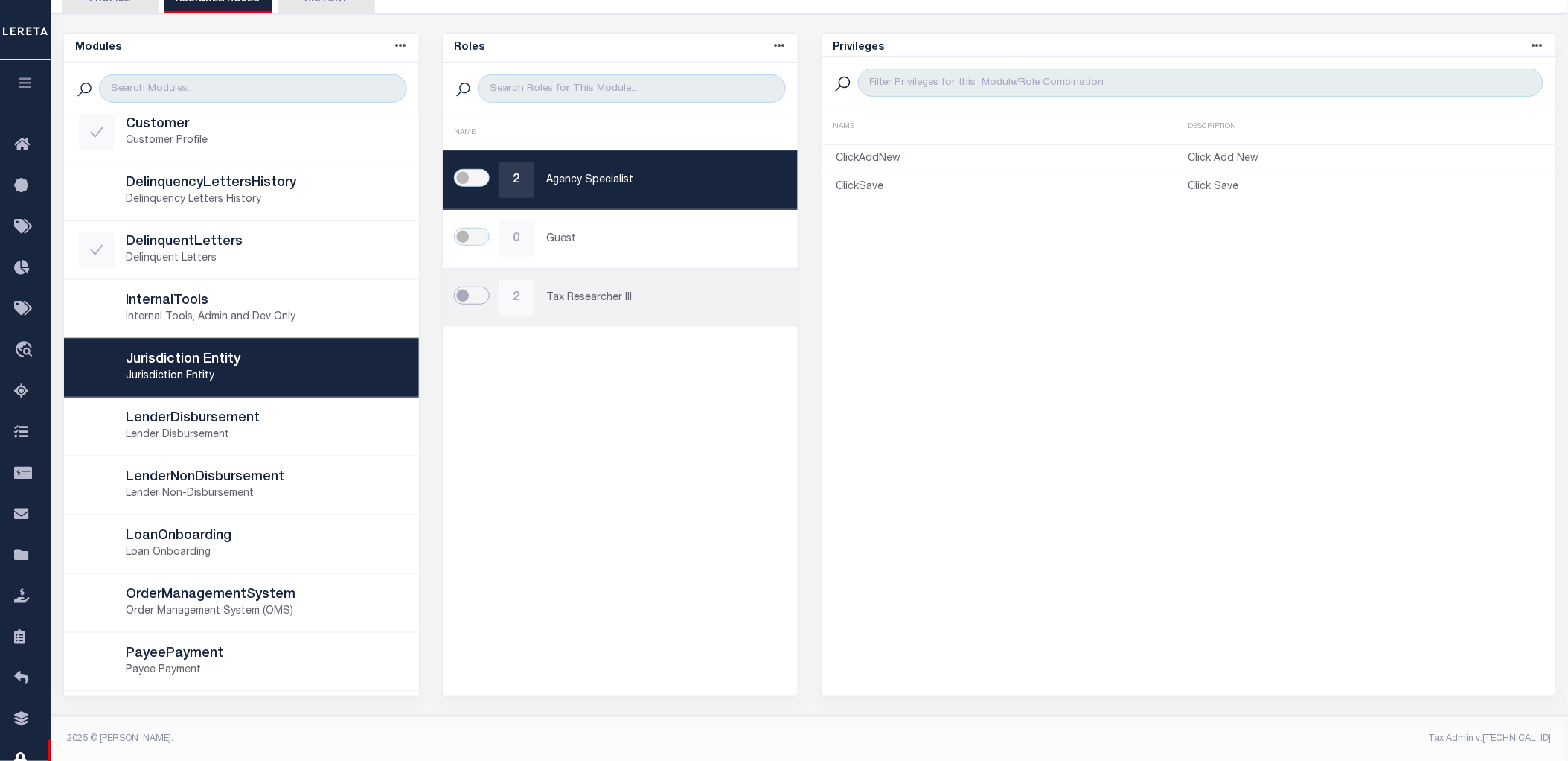
click at [459, 300] on input "checkbox" at bounding box center [471, 296] width 36 height 18
checkbox input "true"
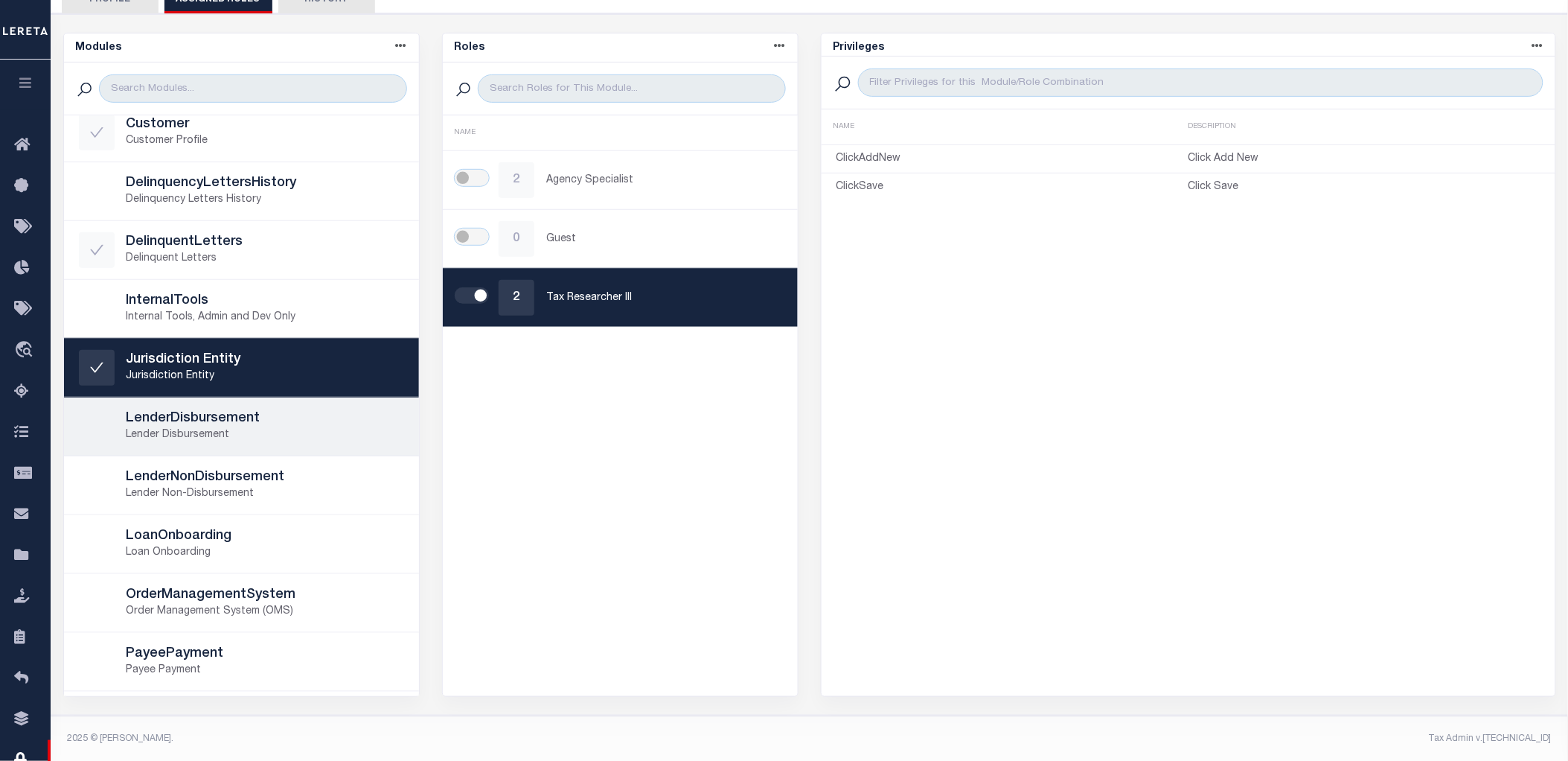
click at [272, 429] on p "Lender Disbursement" at bounding box center [265, 435] width 277 height 16
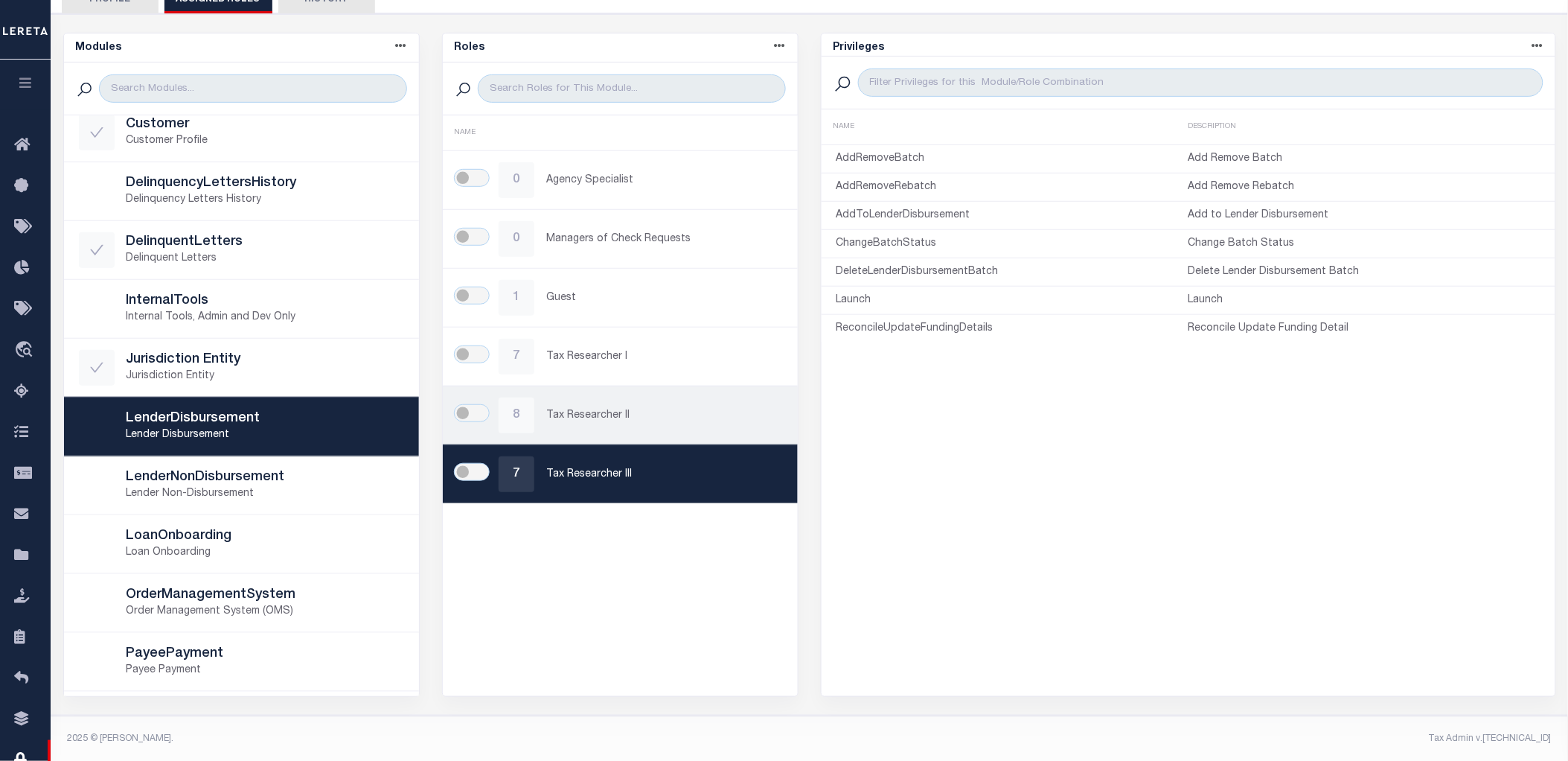
click at [608, 411] on p "Tax Researcher II" at bounding box center [665, 416] width 237 height 16
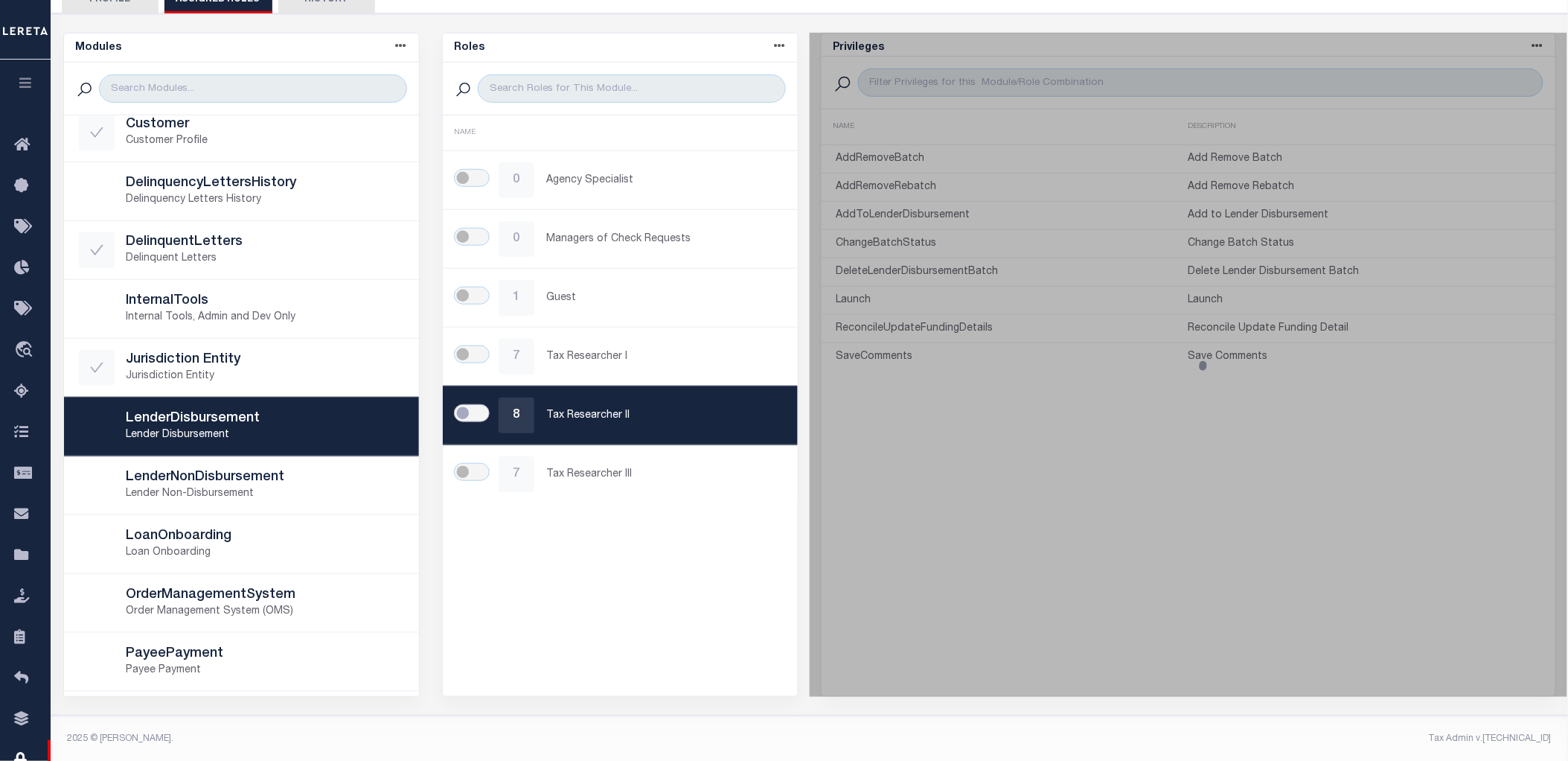
click at [464, 411] on input "checkbox" at bounding box center [471, 413] width 36 height 18
checkbox input "true"
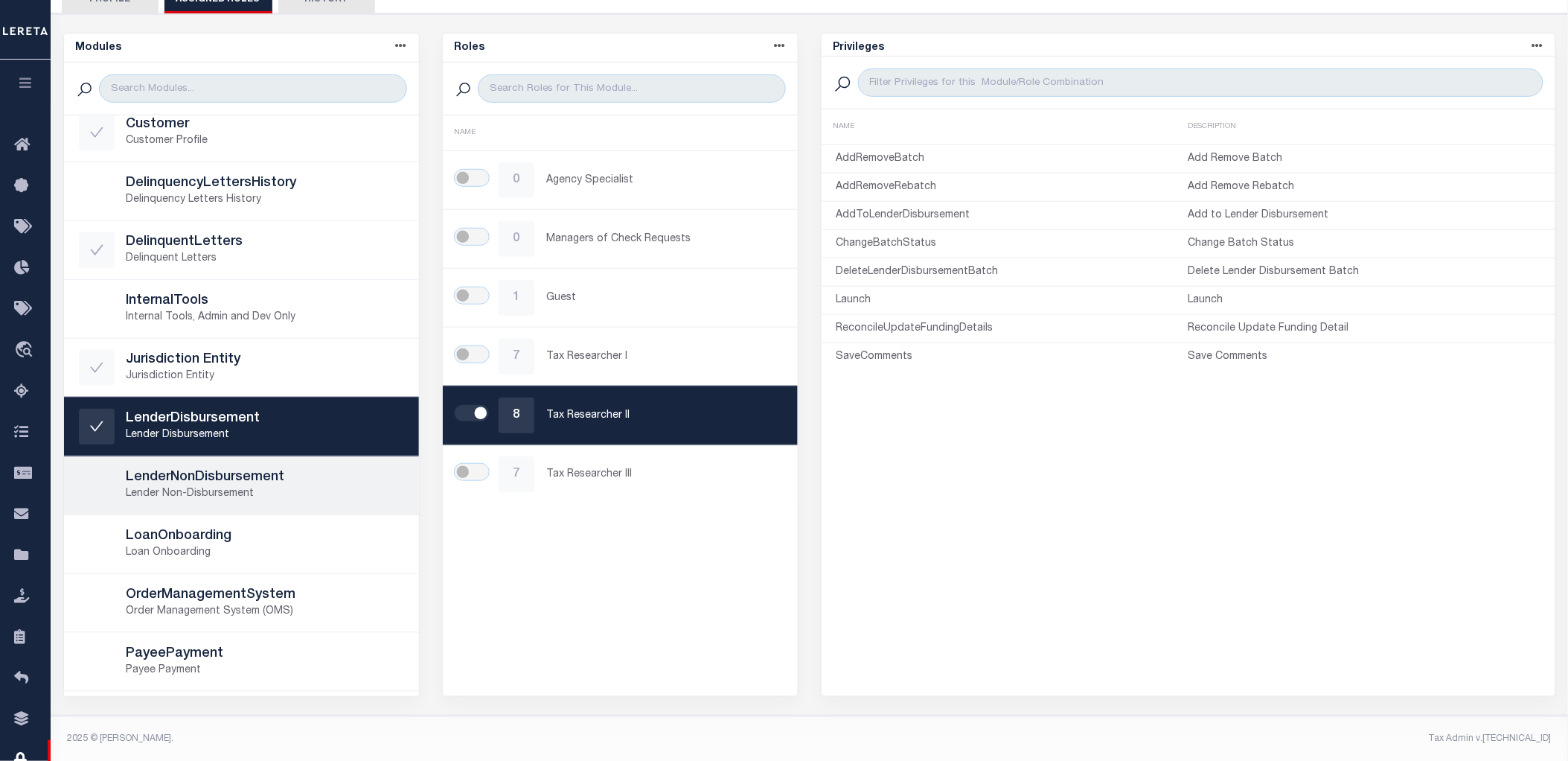
click at [288, 479] on h5 "LenderNonDisbursement" at bounding box center [265, 478] width 277 height 17
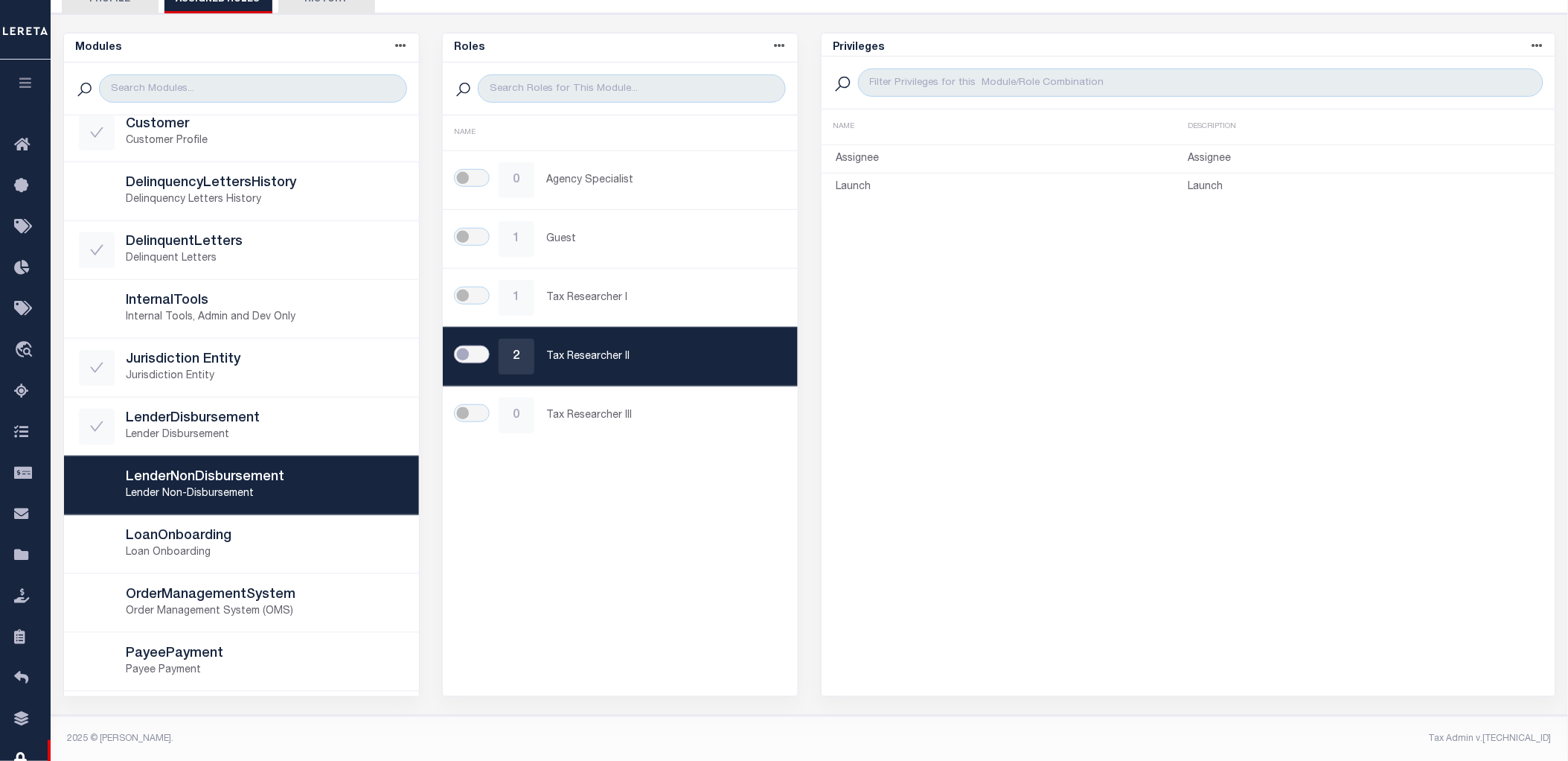
click at [474, 361] on input "checkbox" at bounding box center [471, 354] width 36 height 18
checkbox input "true"
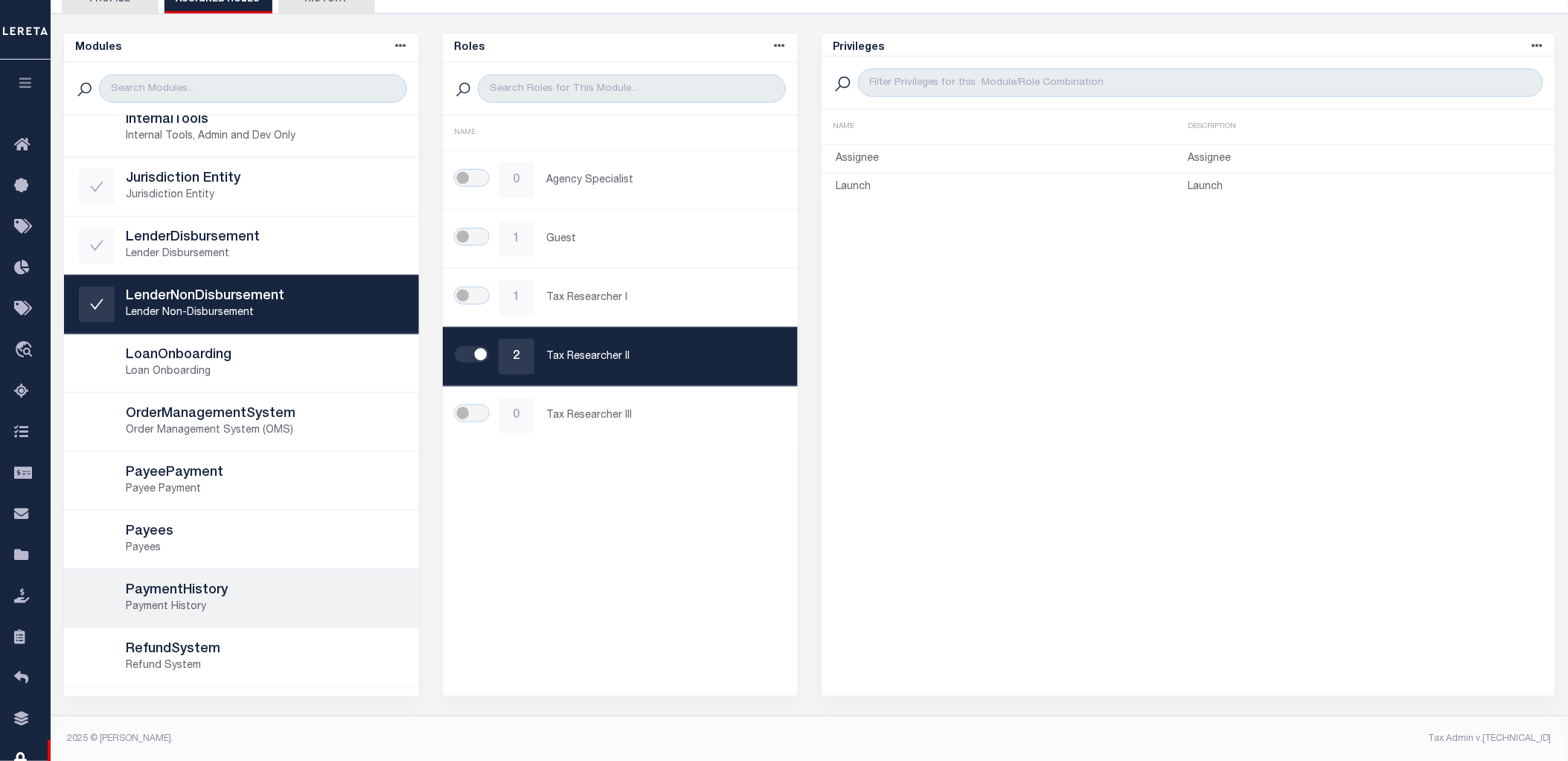
scroll to position [413, 0]
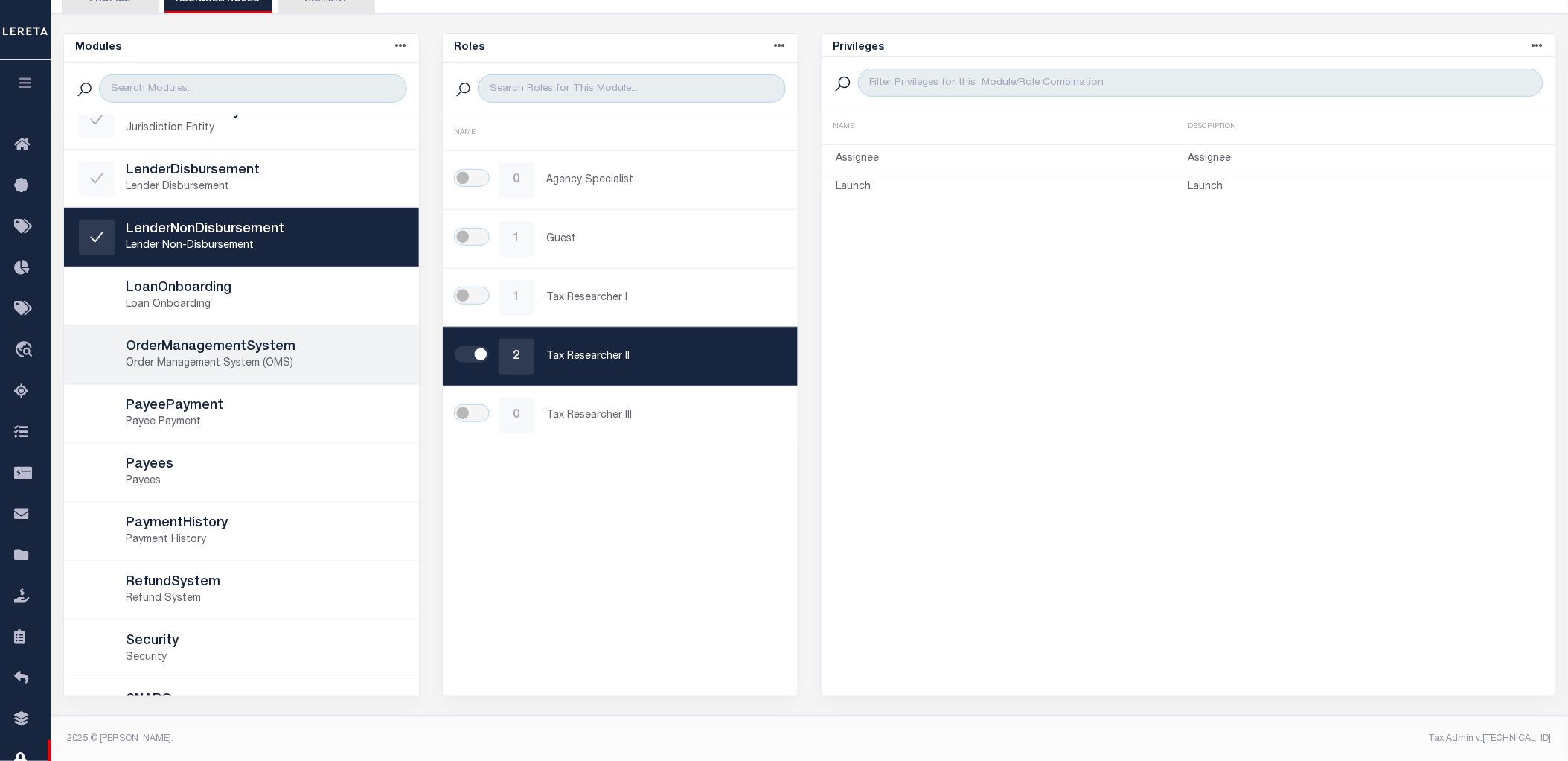
click at [261, 367] on p "Order Management System (OMS)" at bounding box center [265, 364] width 277 height 16
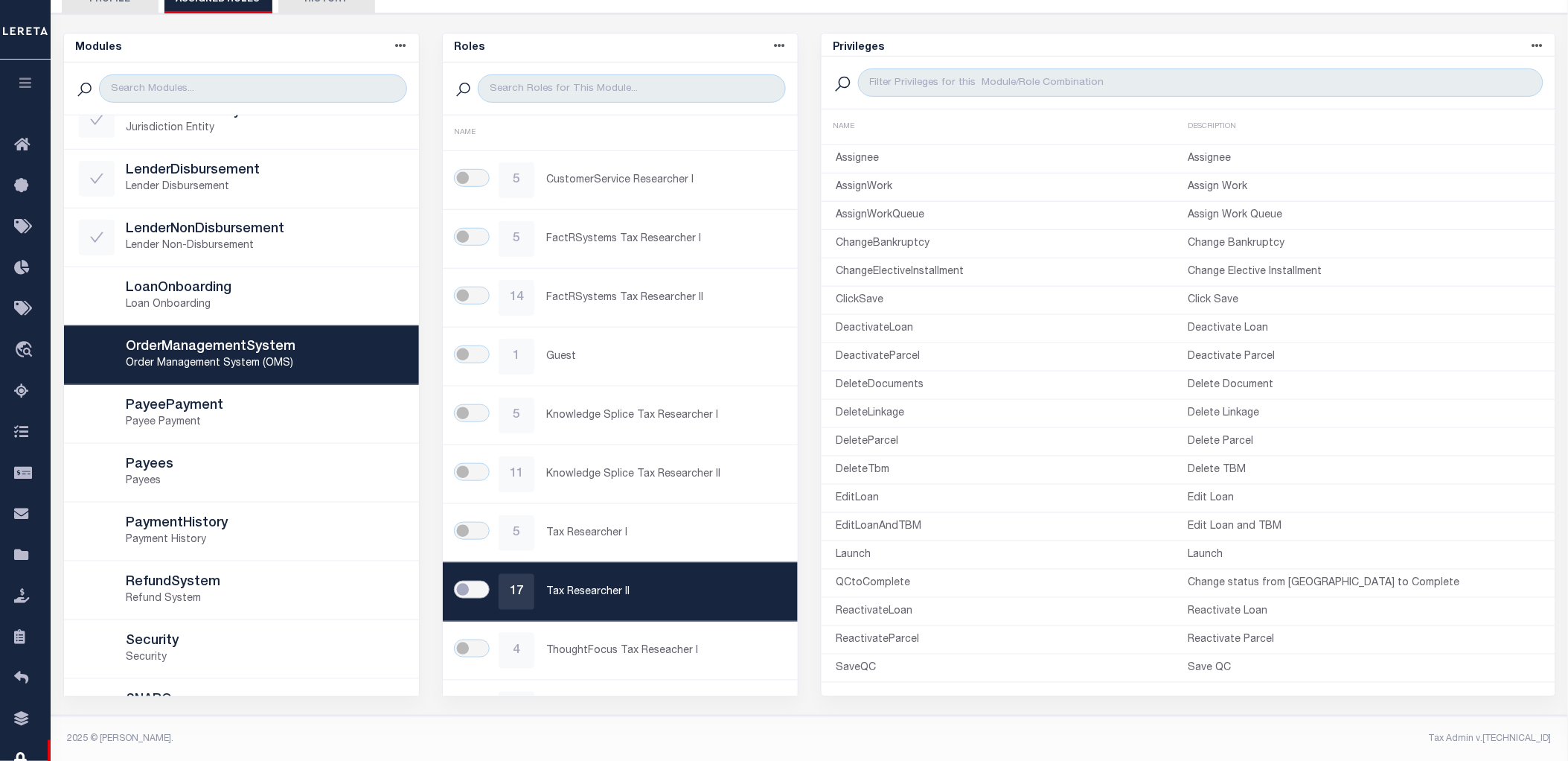
click at [462, 583] on input "checkbox" at bounding box center [471, 590] width 36 height 18
checkbox input "true"
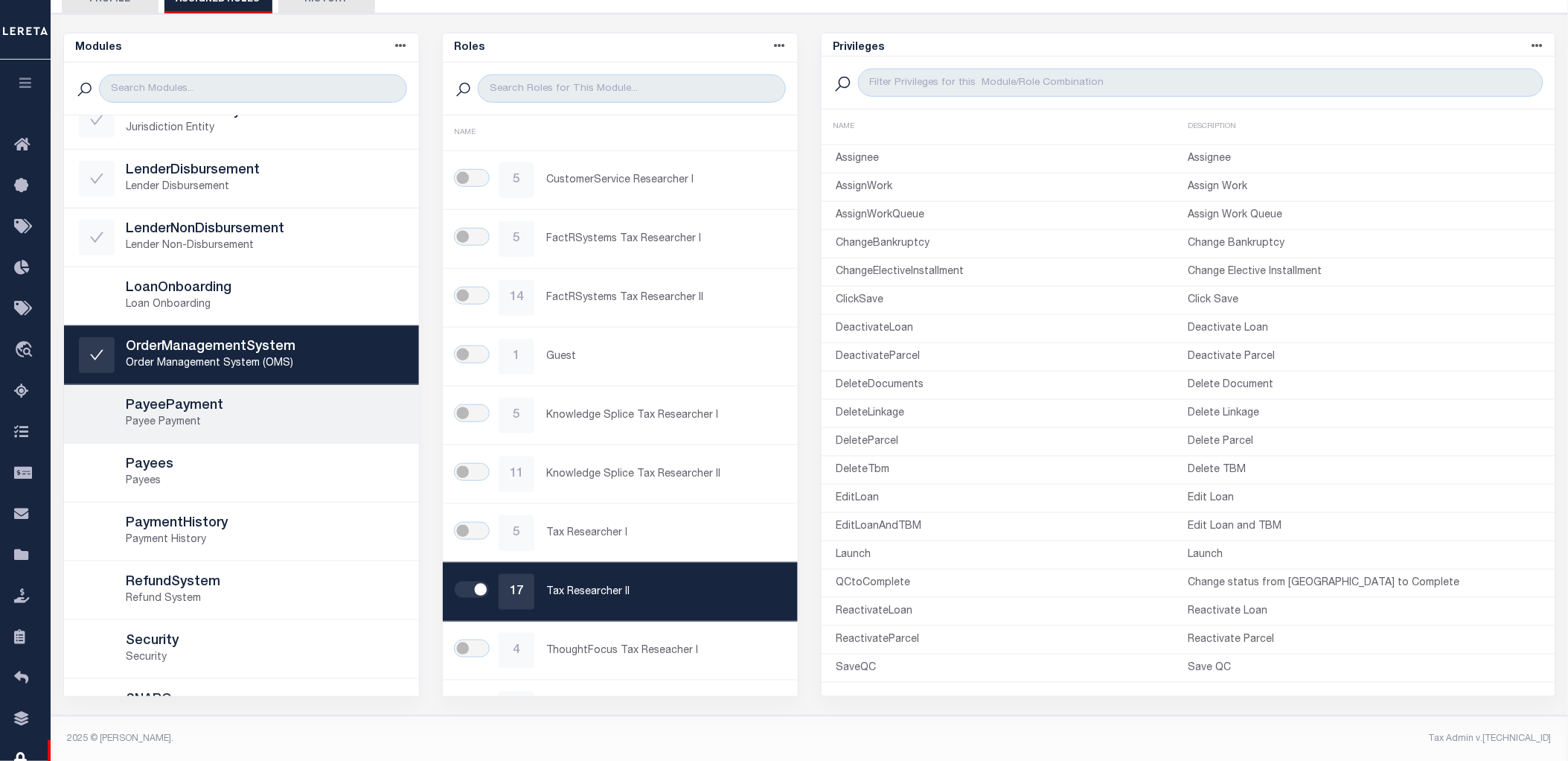
click at [258, 415] on p "Payee Payment" at bounding box center [265, 423] width 277 height 16
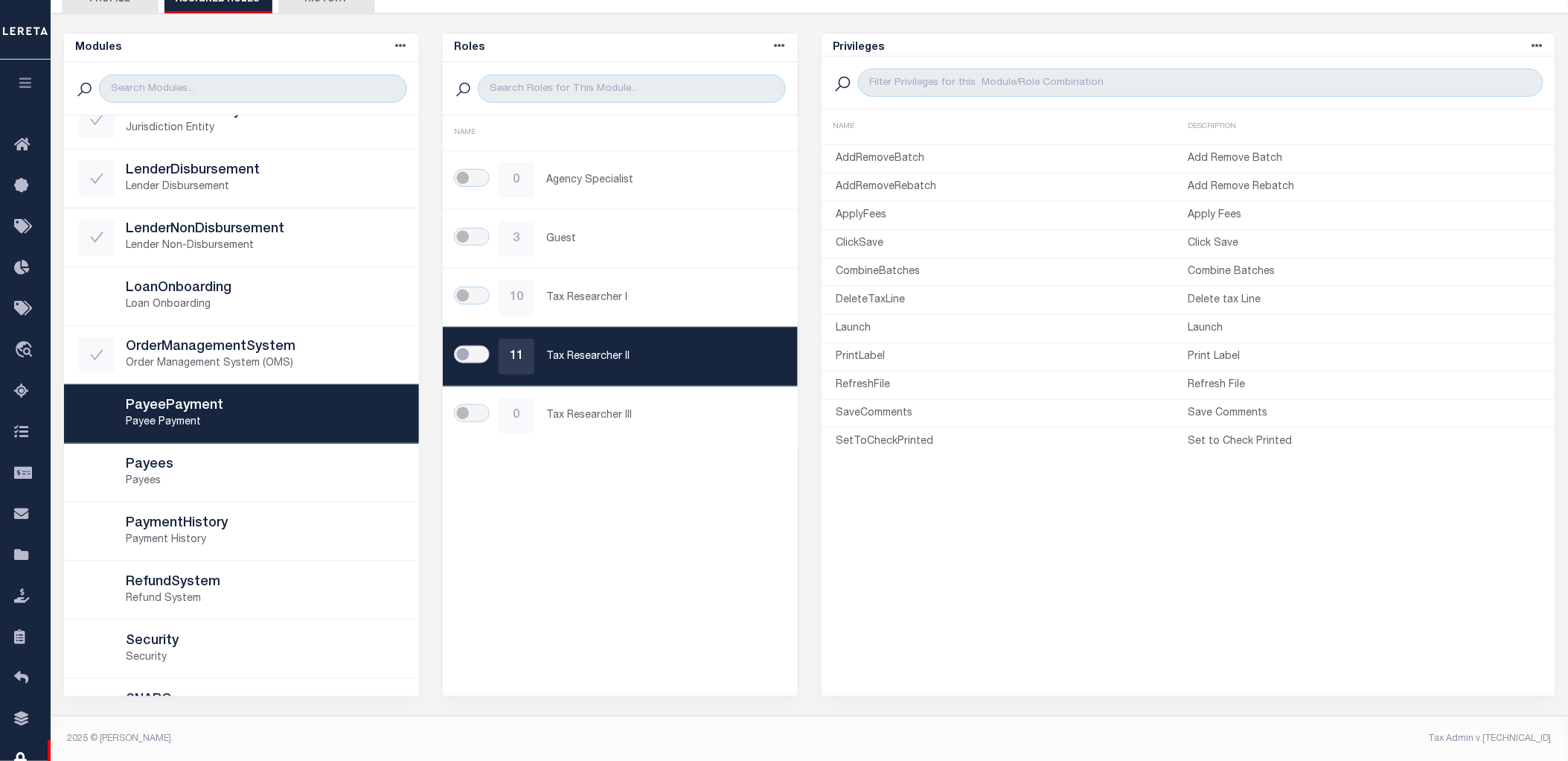
click at [479, 354] on input "checkbox" at bounding box center [471, 354] width 36 height 18
checkbox input "true"
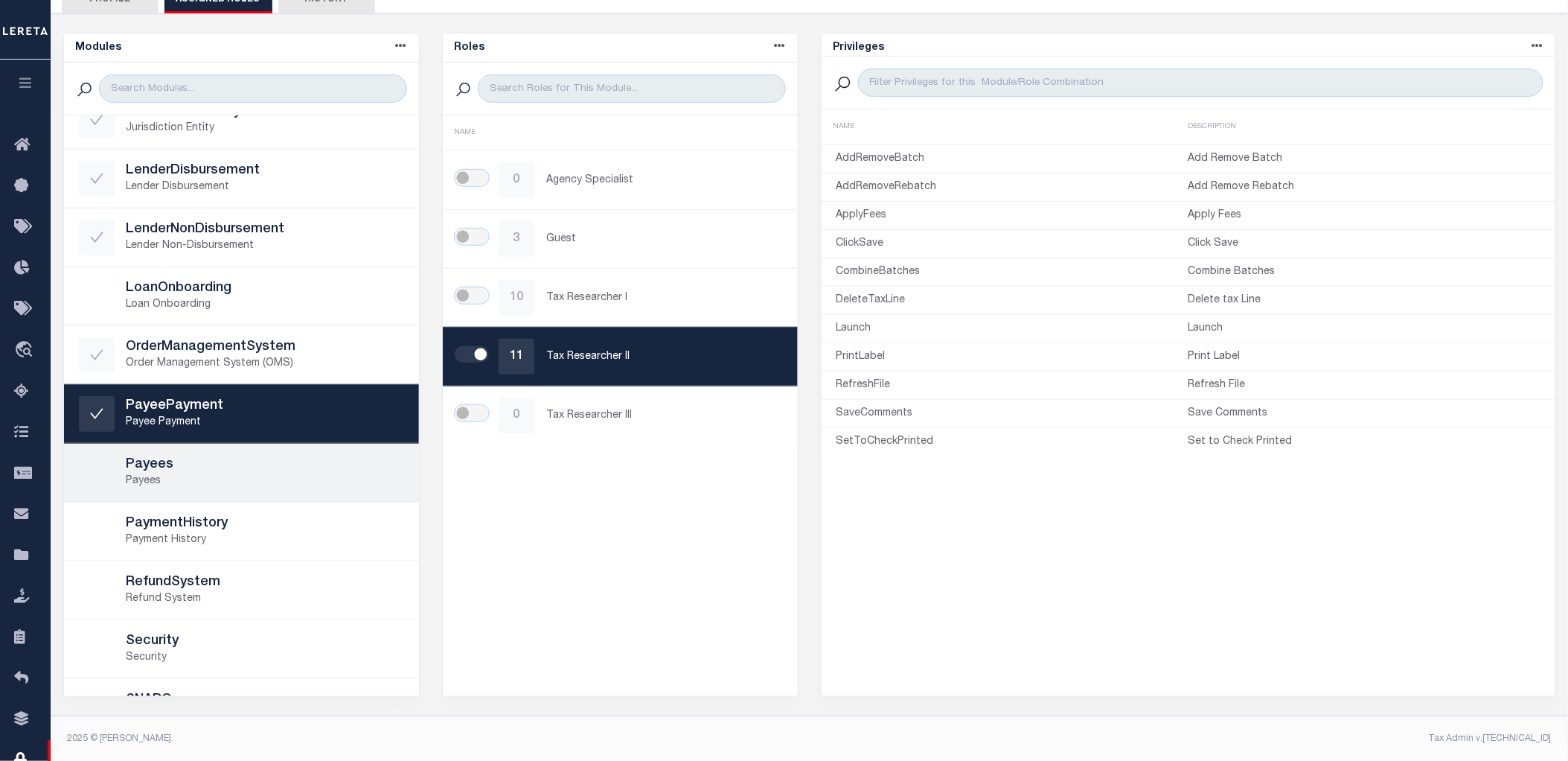
click at [293, 469] on h5 "Payees" at bounding box center [265, 465] width 277 height 17
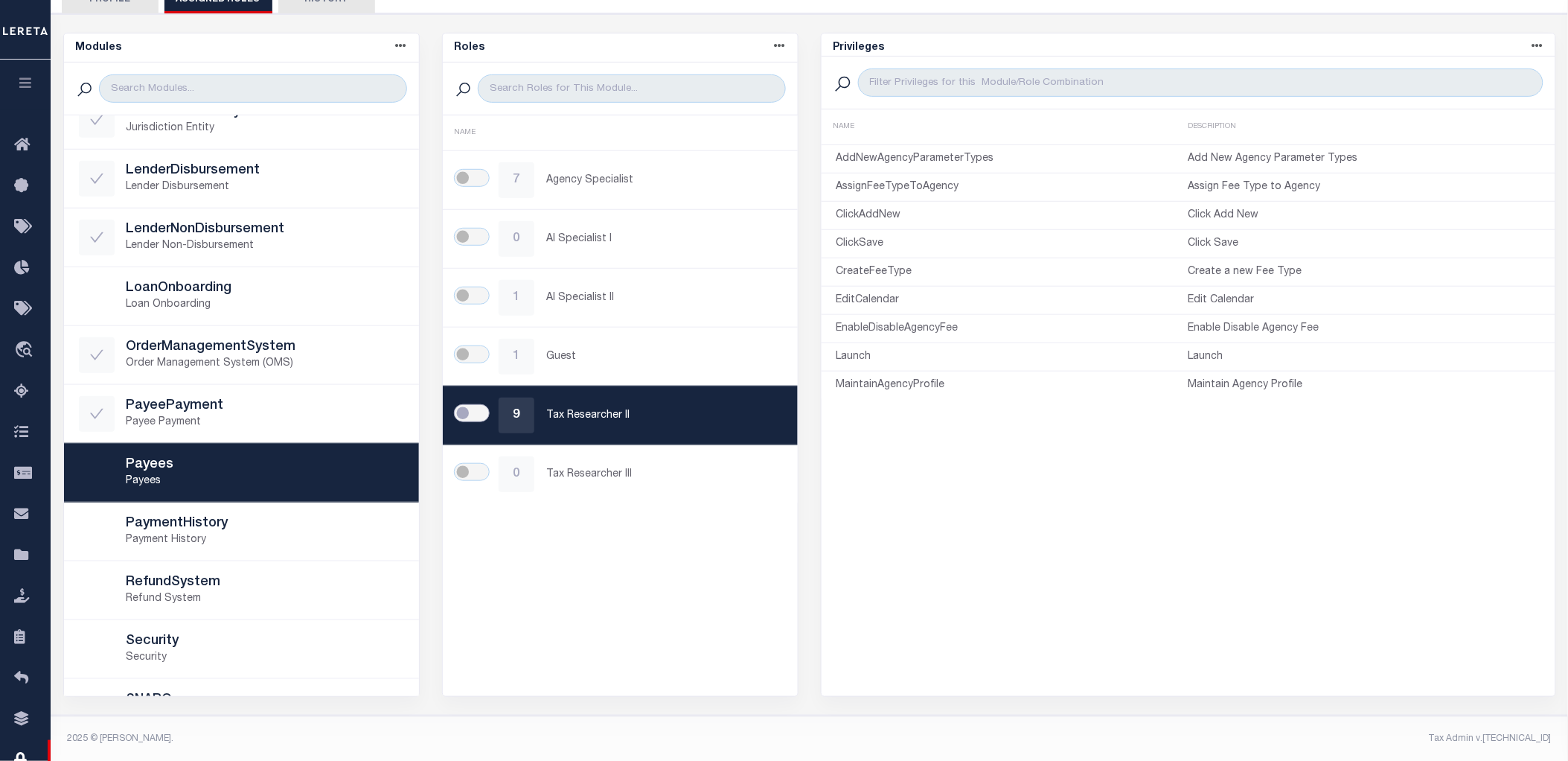
click at [478, 411] on input "checkbox" at bounding box center [471, 413] width 36 height 18
checkbox input "true"
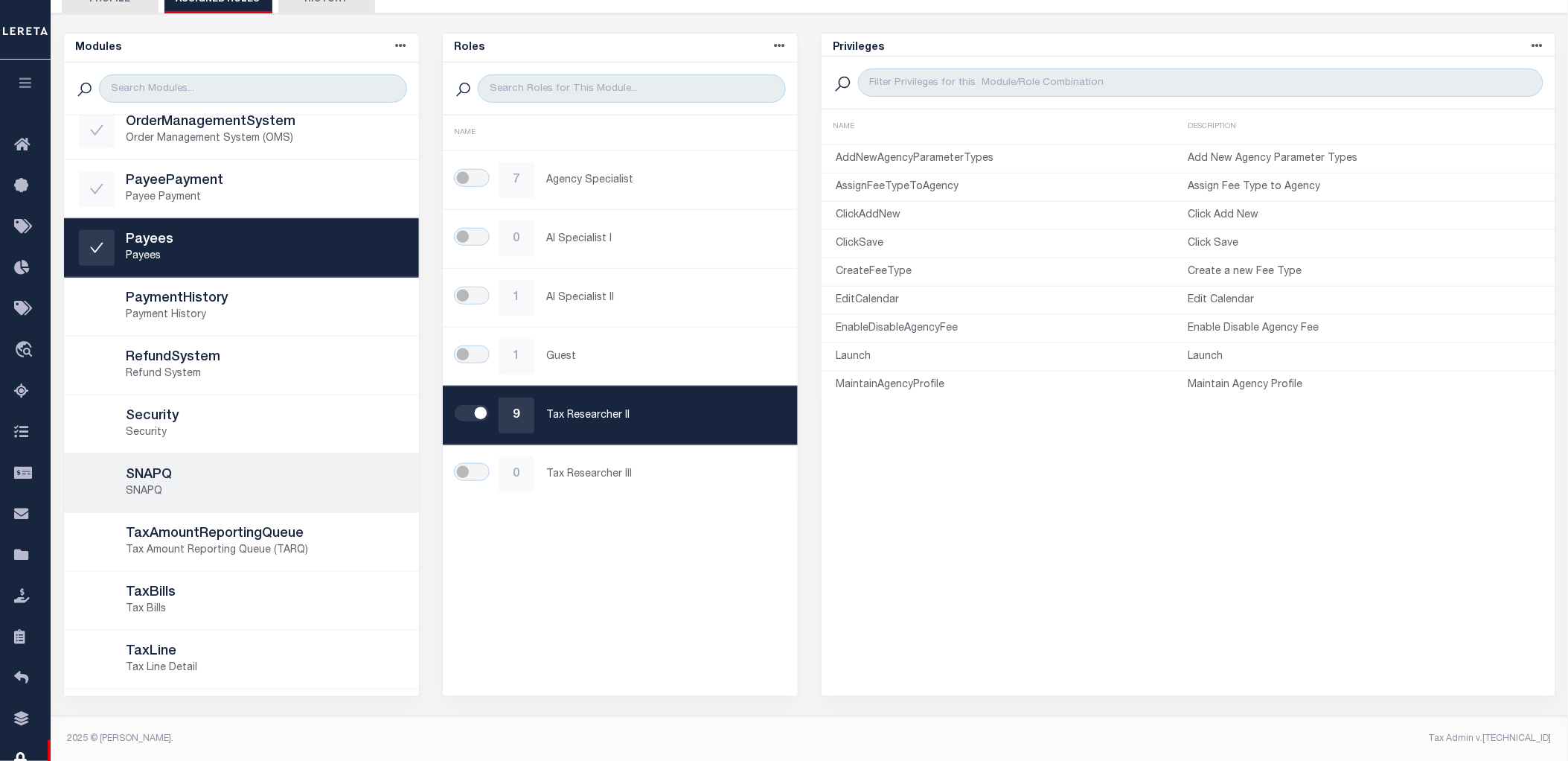
scroll to position [661, 0]
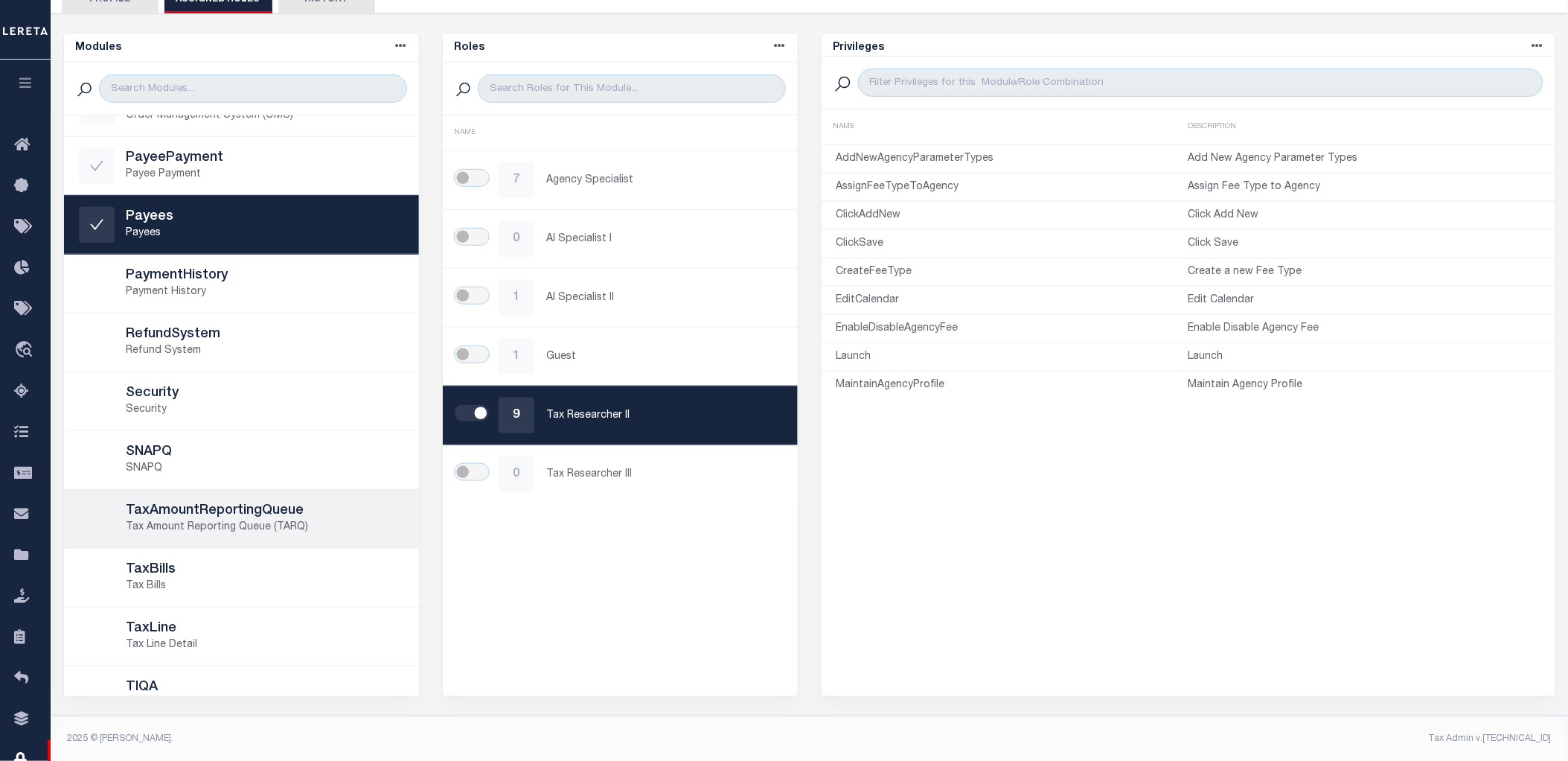
click at [327, 522] on p "Tax Amount Reporting Queue (TARQ)" at bounding box center [265, 528] width 277 height 16
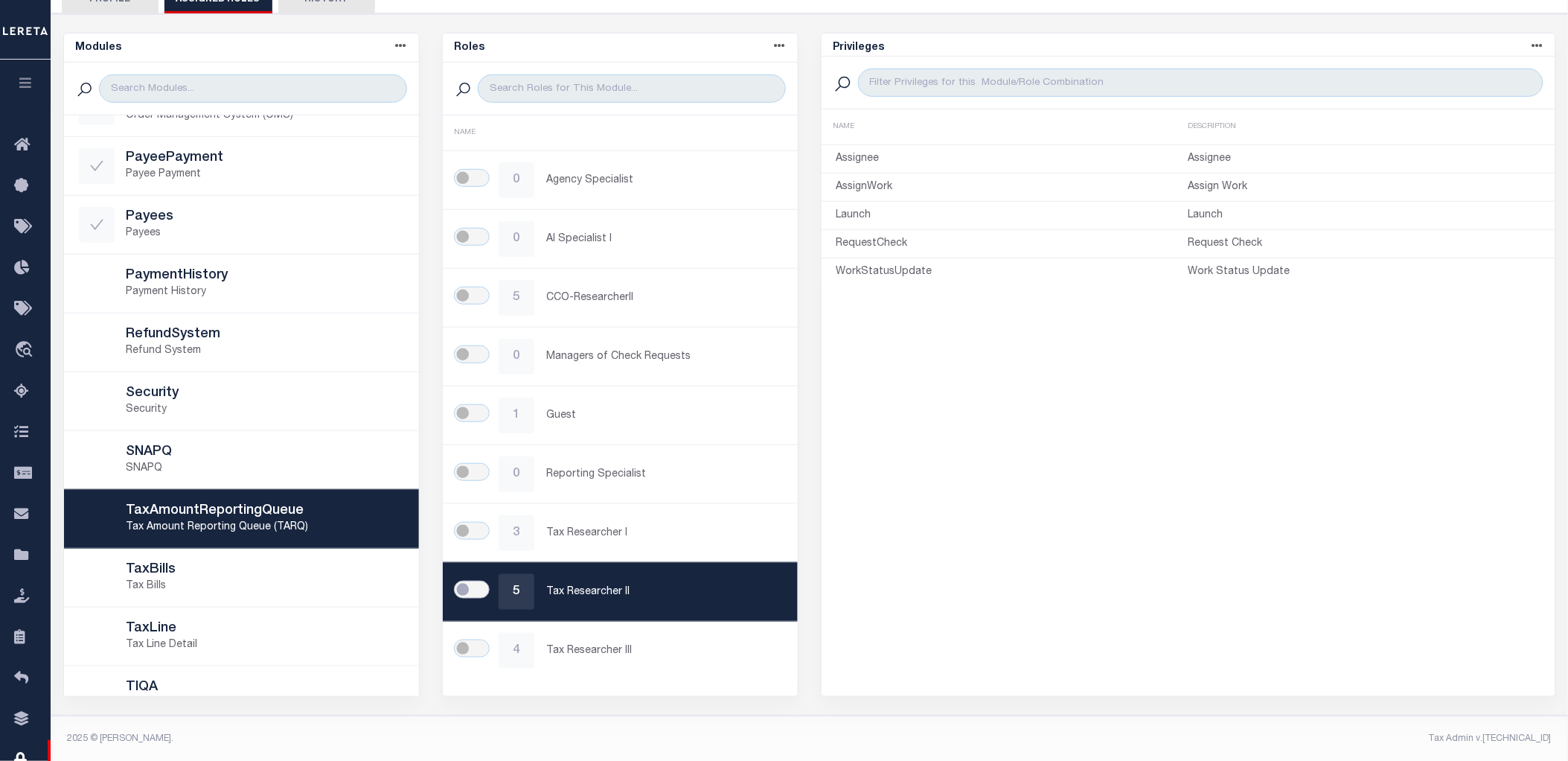
click at [471, 587] on input "checkbox" at bounding box center [471, 590] width 36 height 18
checkbox input "true"
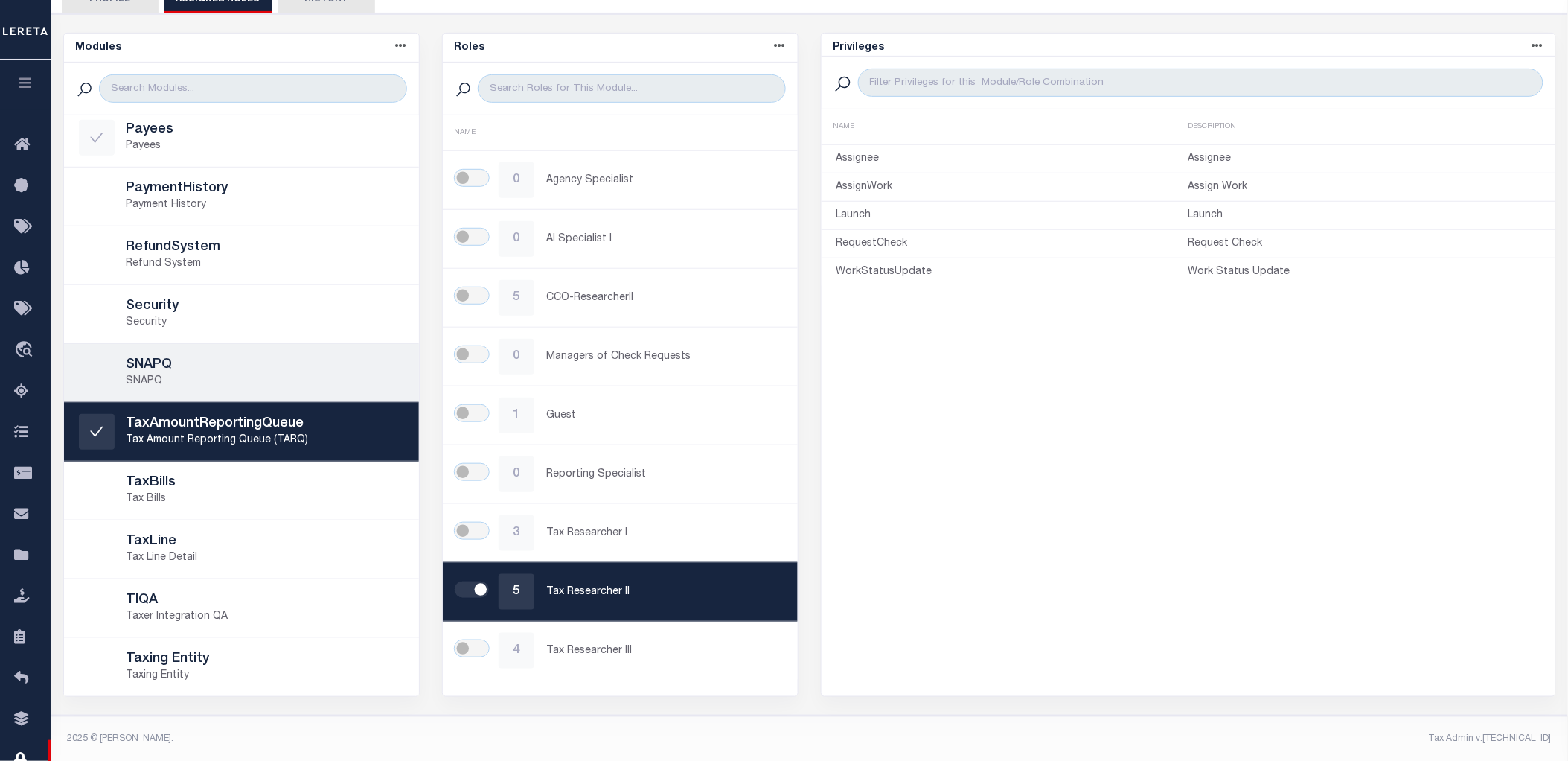
scroll to position [750, 0]
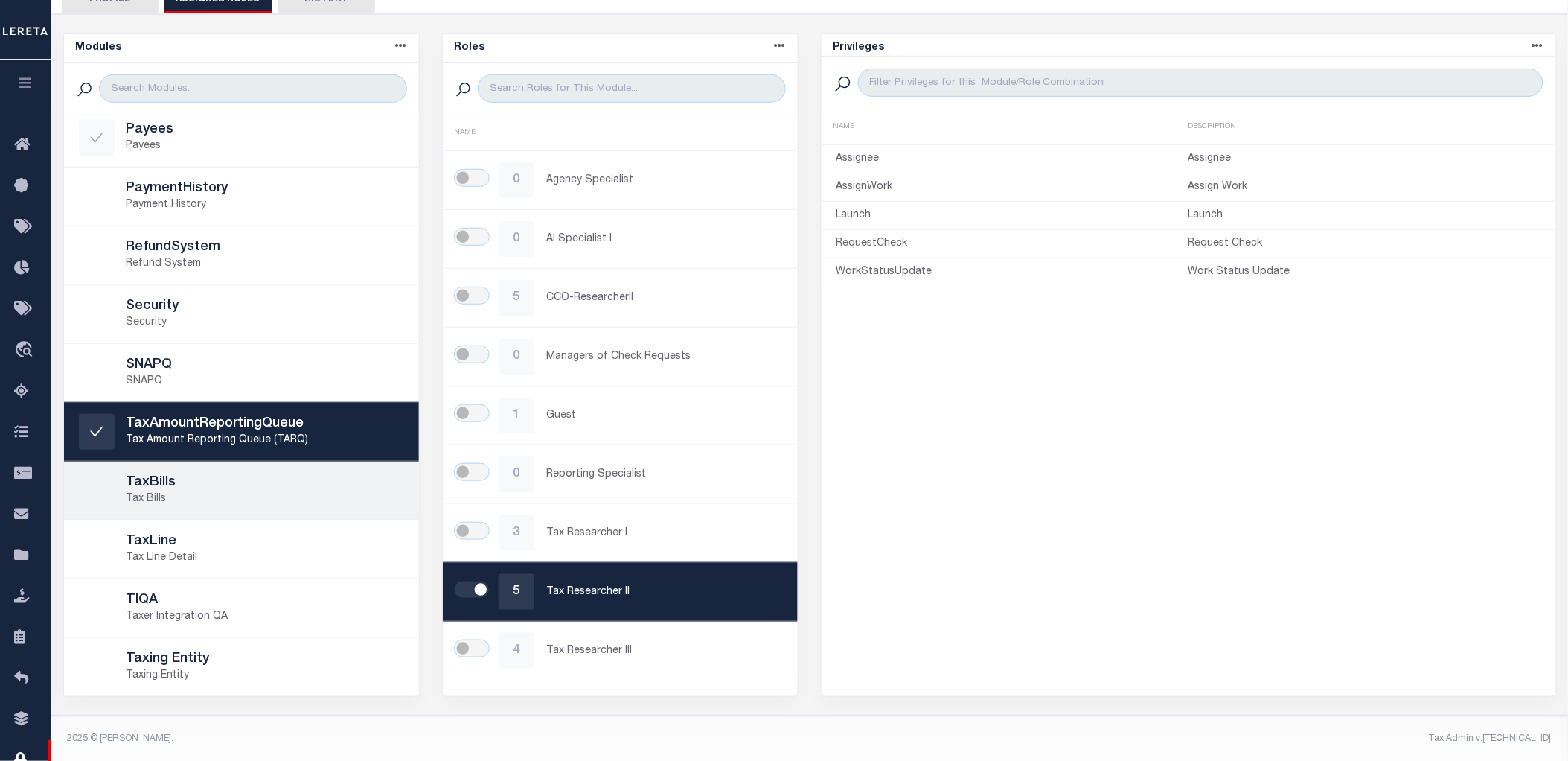
click at [262, 478] on h5 "TaxBills" at bounding box center [265, 483] width 277 height 17
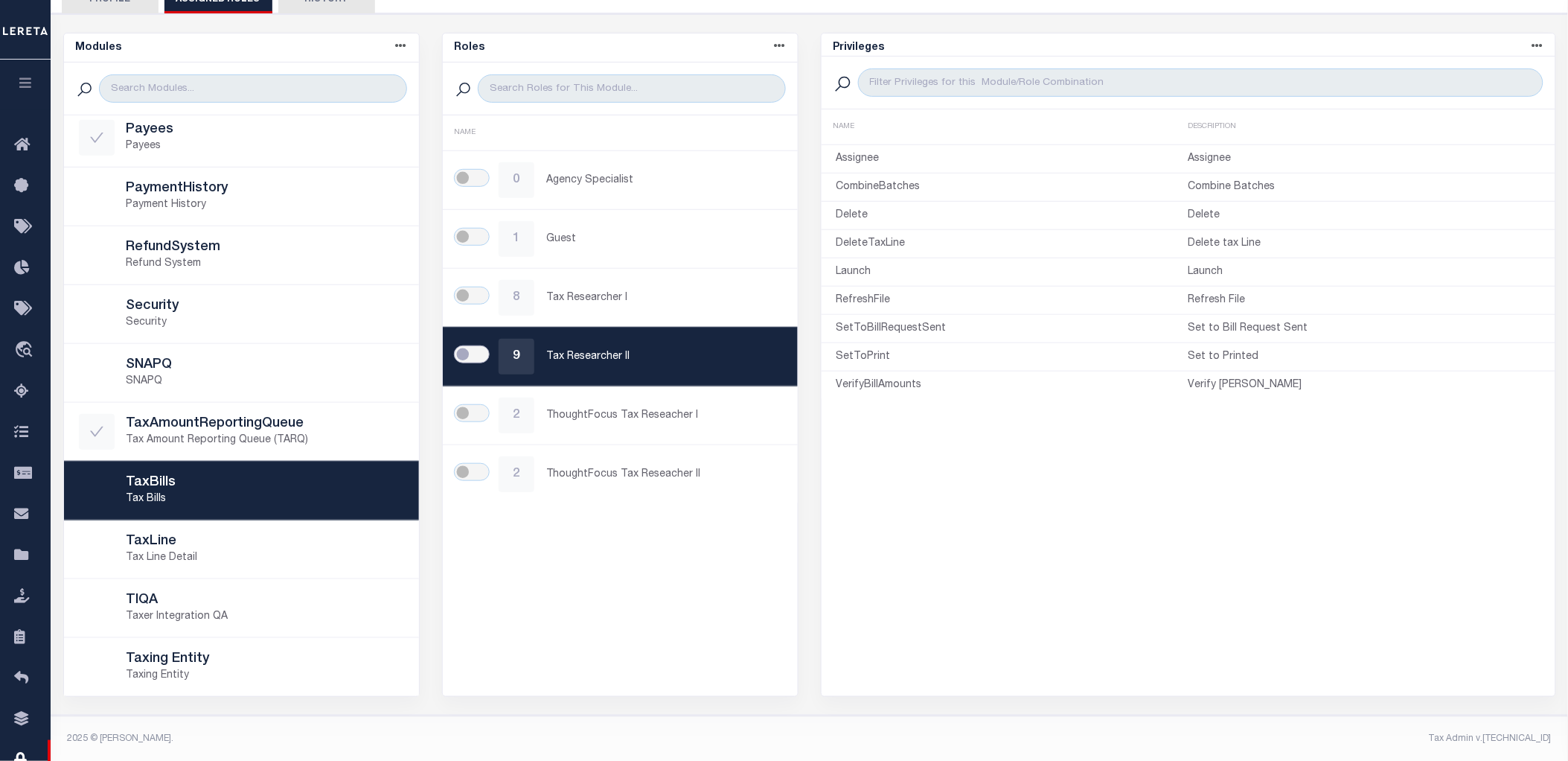
click at [472, 348] on input "checkbox" at bounding box center [471, 354] width 36 height 18
checkbox input "true"
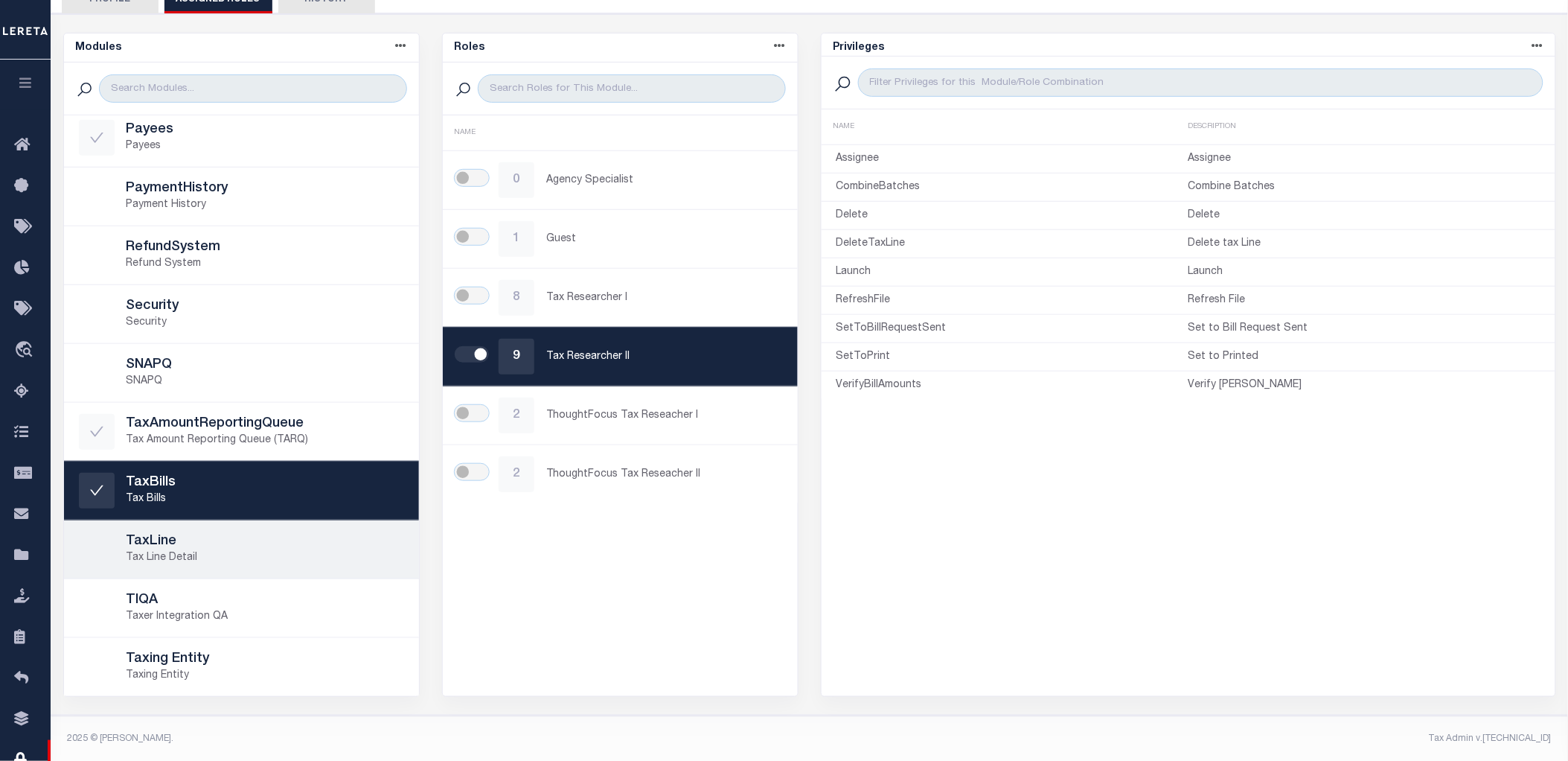
click at [269, 545] on h5 "TaxLine" at bounding box center [265, 542] width 277 height 17
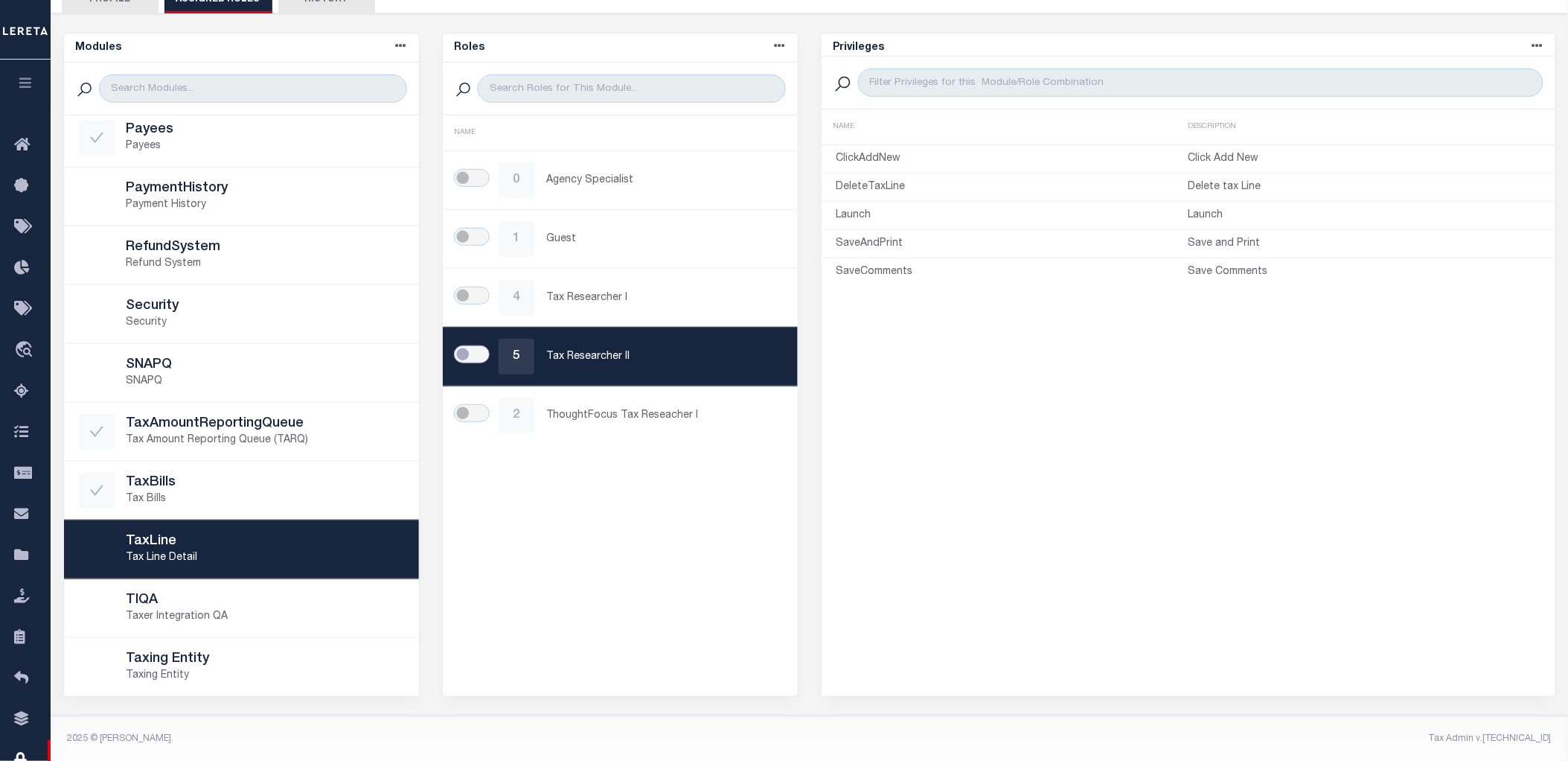
click at [473, 352] on input "checkbox" at bounding box center [471, 354] width 36 height 18
checkbox input "true"
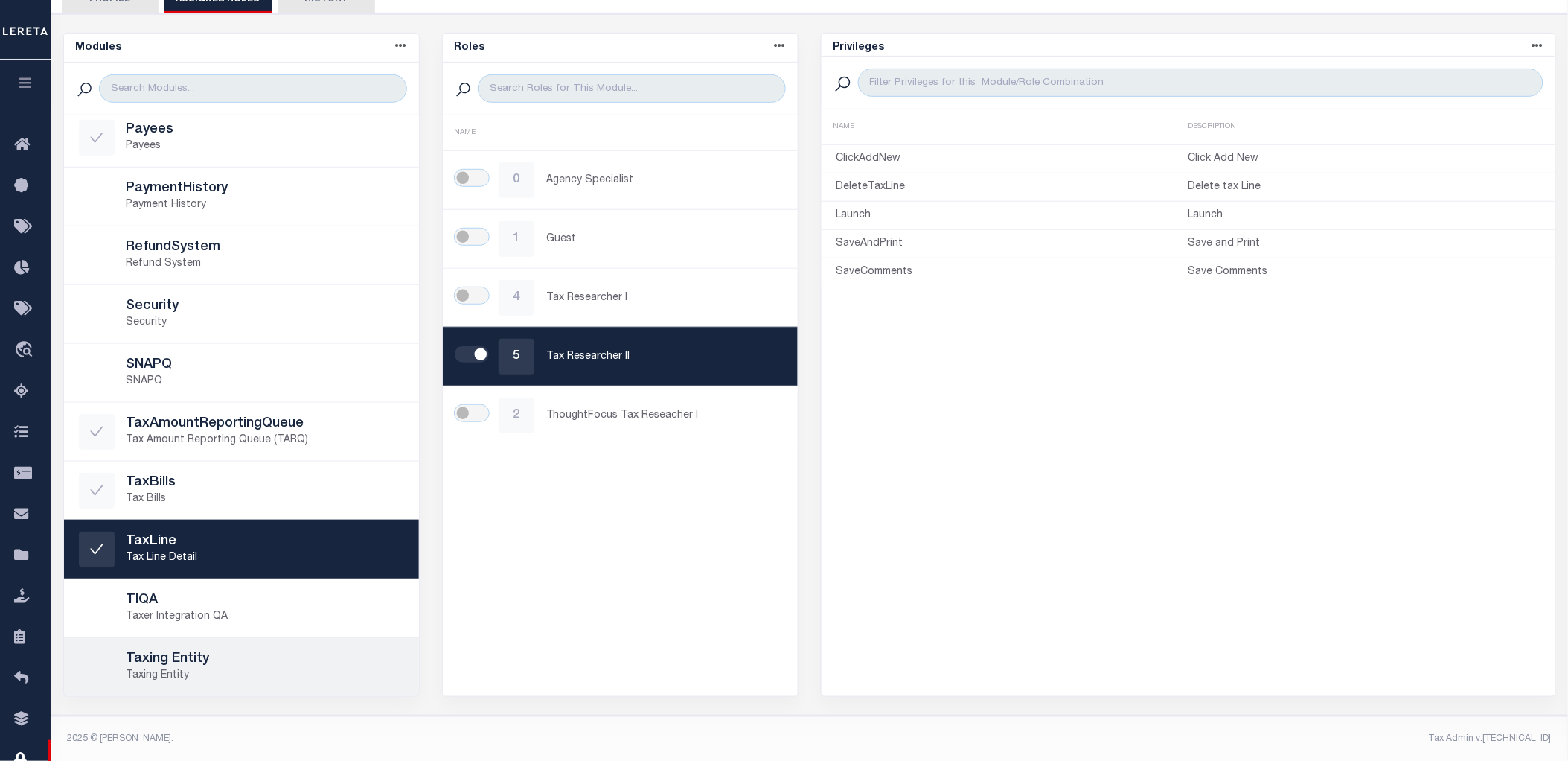
click at [253, 652] on h5 "Taxing Entity" at bounding box center [265, 660] width 277 height 17
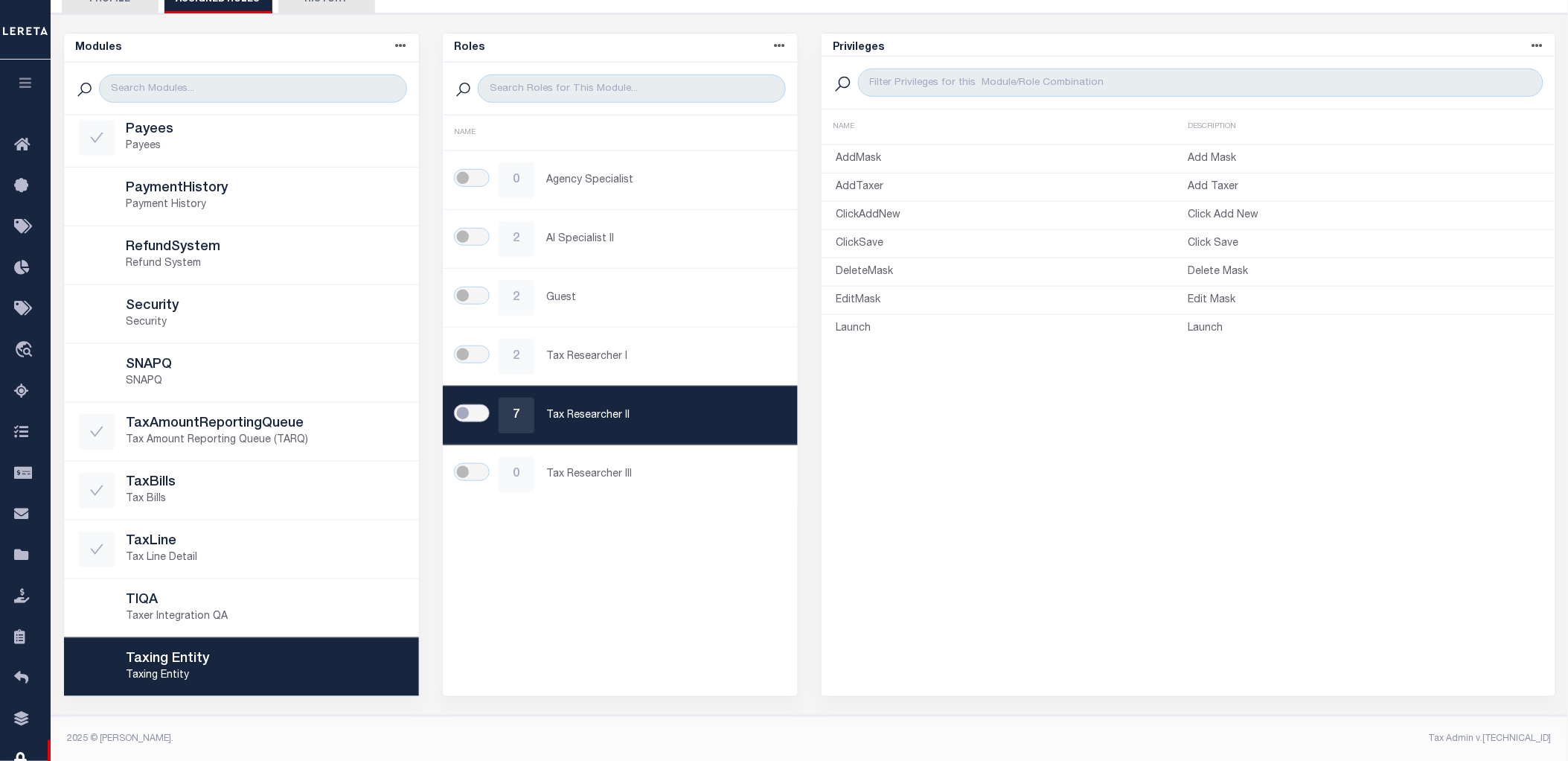
click at [472, 412] on input "checkbox" at bounding box center [471, 413] width 36 height 18
checkbox input "true"
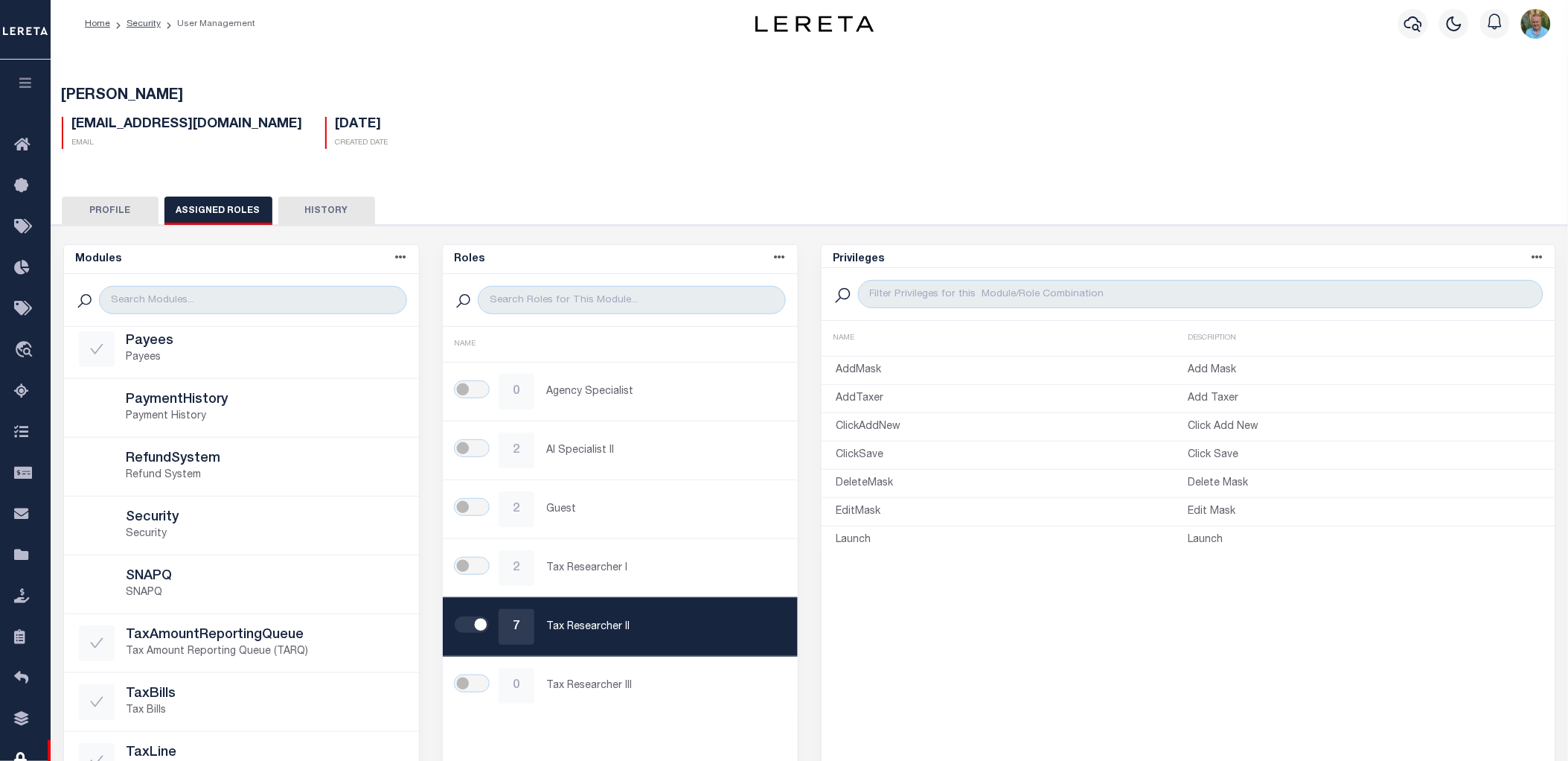
scroll to position [0, 0]
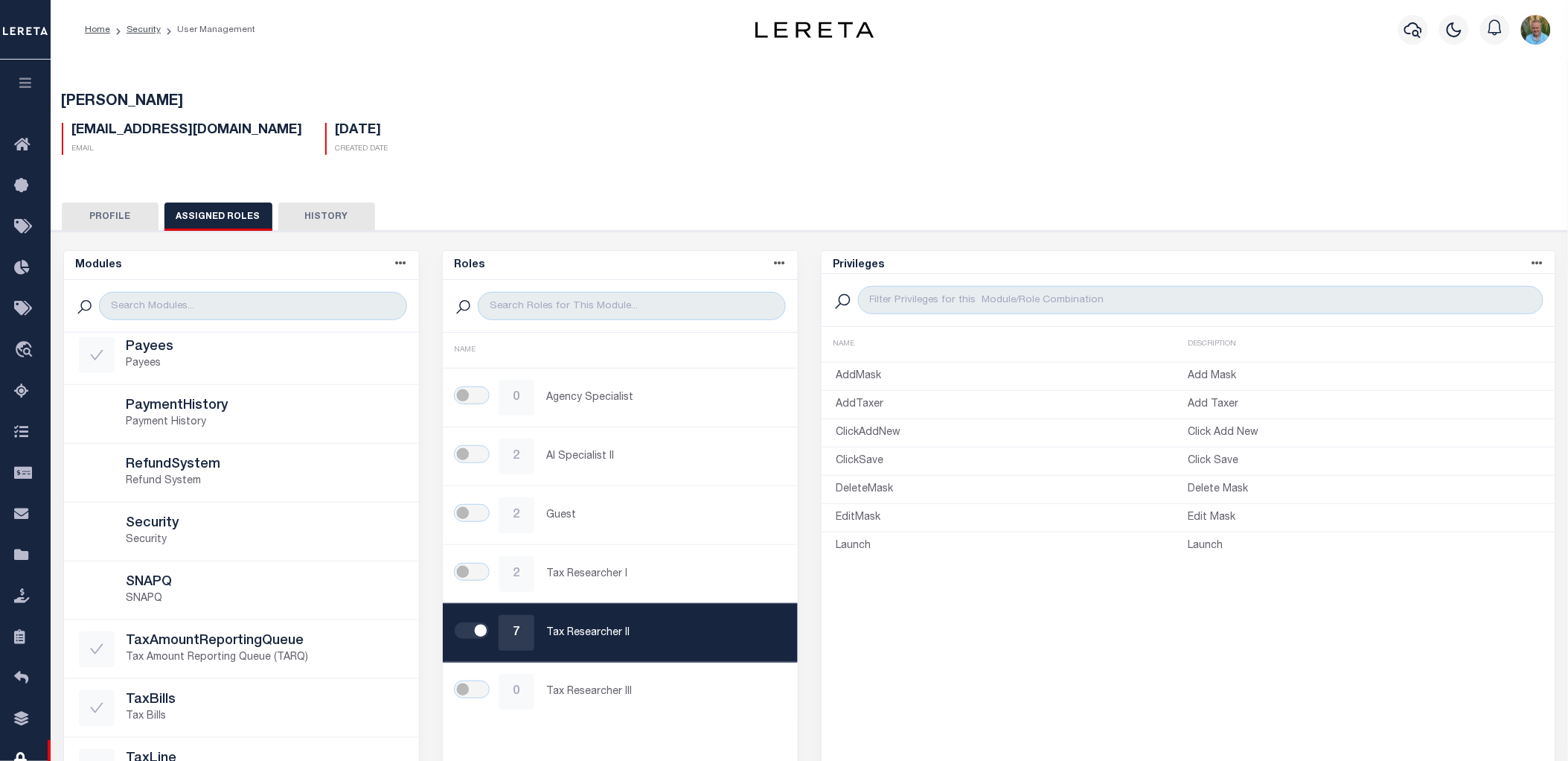
click at [128, 215] on button "Profile" at bounding box center [110, 217] width 97 height 29
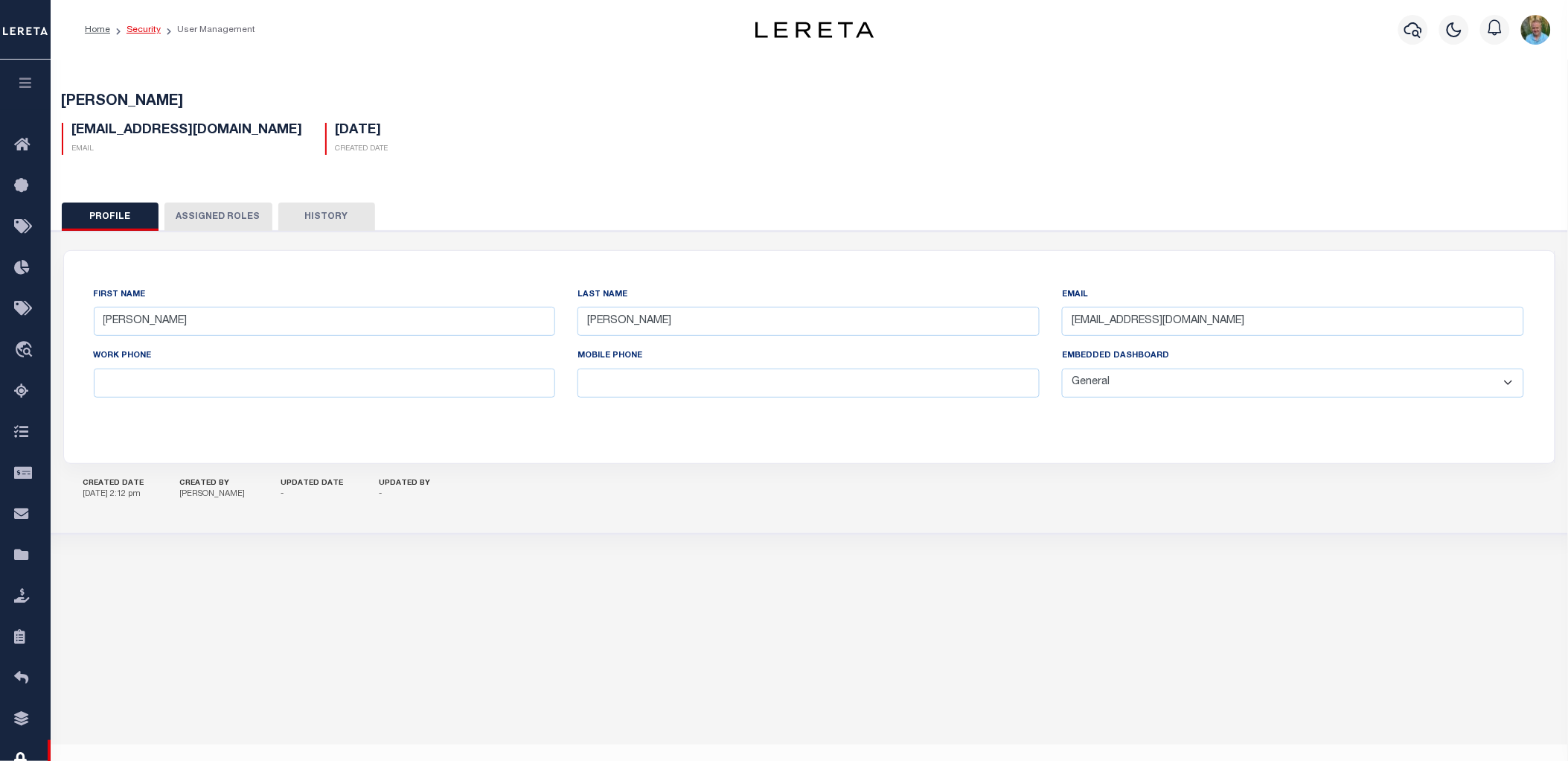
click at [147, 30] on link "Security" at bounding box center [143, 29] width 34 height 9
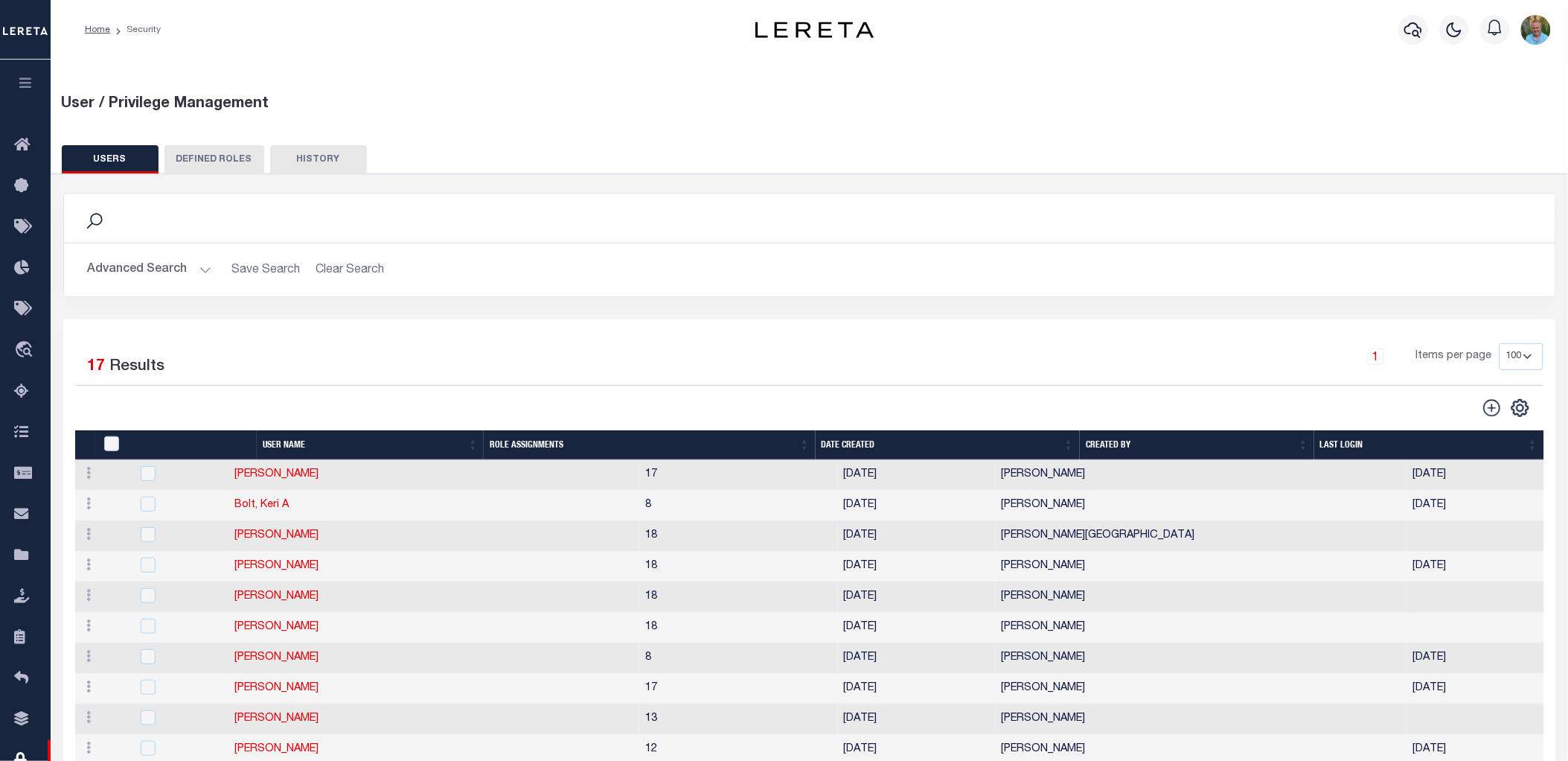
click at [162, 205] on div "Search" at bounding box center [810, 218] width 1468 height 25
click at [739, 301] on div "Search Advanced Search Save Search Clear Search UsersGridWrapper_dynamictable__…" at bounding box center [810, 256] width 1516 height 127
click at [90, 30] on link "Home" at bounding box center [97, 29] width 25 height 9
